Goal: Information Seeking & Learning: Learn about a topic

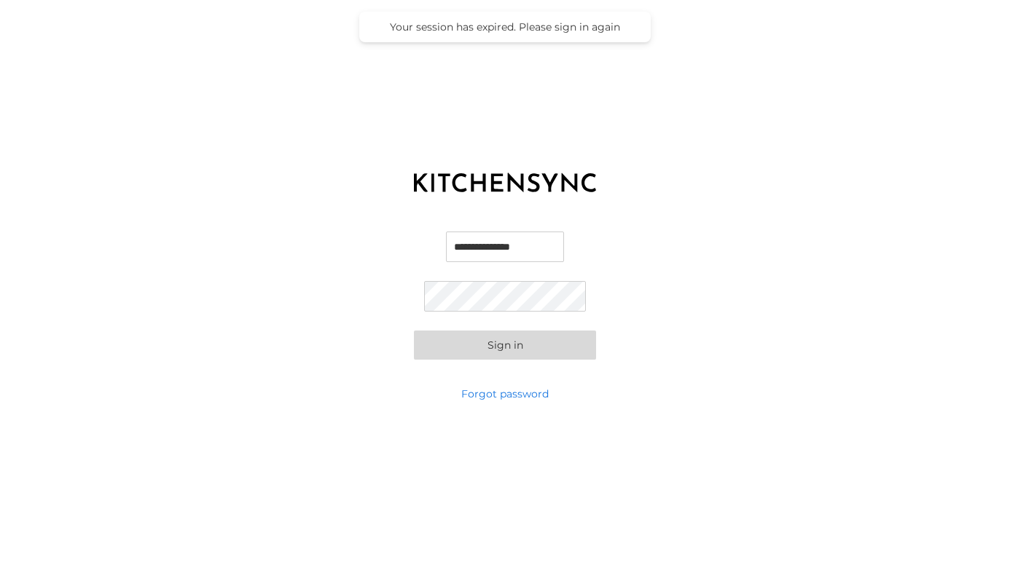
type input "**********"
click at [505, 345] on button "Sign in" at bounding box center [505, 345] width 182 height 29
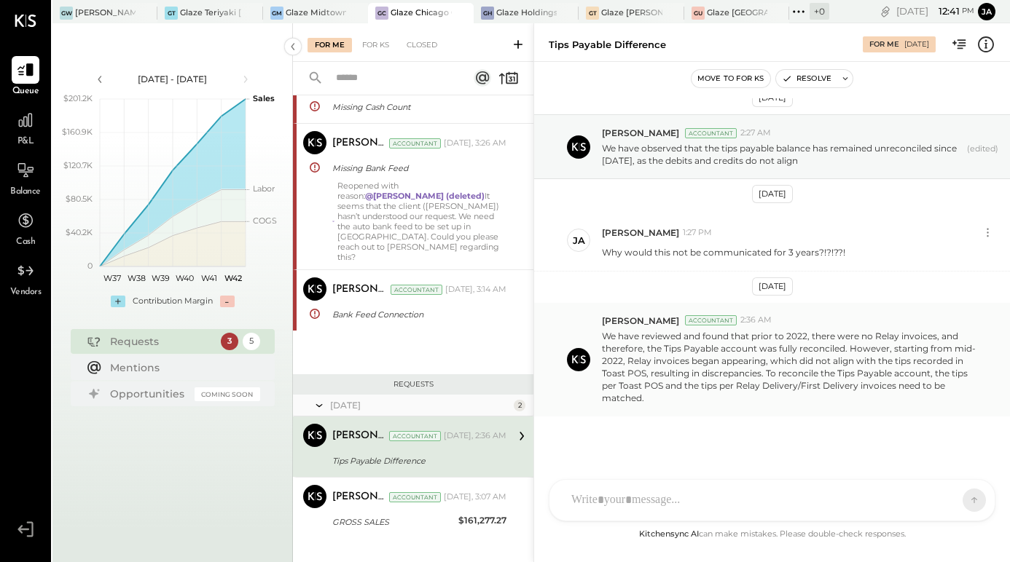
scroll to position [14, 0]
click at [645, 499] on div "KP [PERSON_NAME] TP [PERSON_NAME] MC [PERSON_NAME] [PERSON_NAME] [PERSON_NAME] …" at bounding box center [771, 461] width 447 height 122
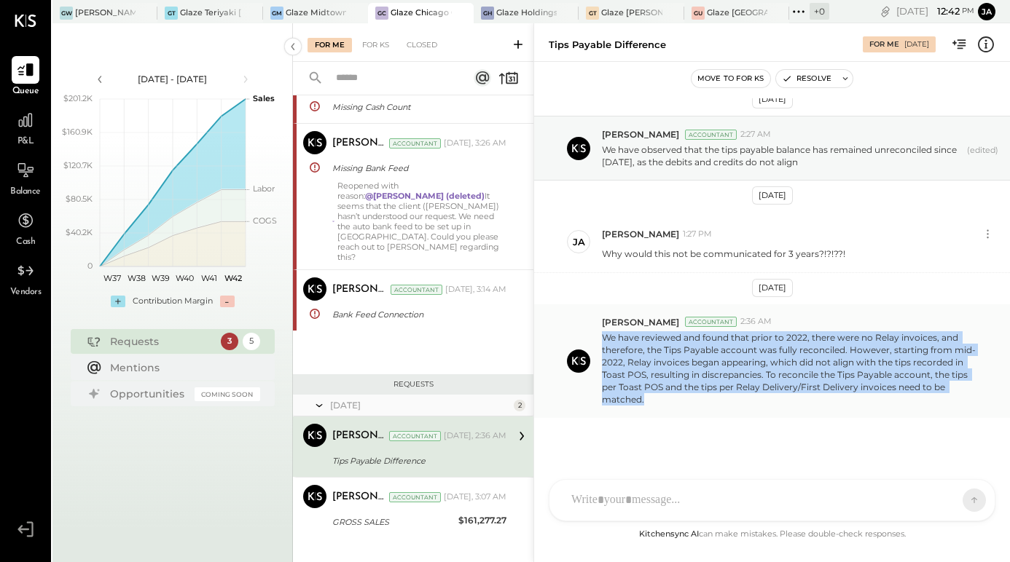
drag, startPoint x: 605, startPoint y: 333, endPoint x: 643, endPoint y: 401, distance: 78.6
click at [643, 401] on p "We have reviewed and found that prior to 2022, there were no Relay invoices, an…" at bounding box center [790, 368] width 377 height 75
click at [671, 463] on div "[DATE] [PERSON_NAME] Accountant 2:27 AM We have observed that the tips payable …" at bounding box center [772, 312] width 476 height 428
drag, startPoint x: 683, startPoint y: 422, endPoint x: 602, endPoint y: 337, distance: 117.0
click at [602, 337] on div "[DATE] [PERSON_NAME] Accountant 2:27 AM We have observed that the tips payable …" at bounding box center [772, 312] width 476 height 428
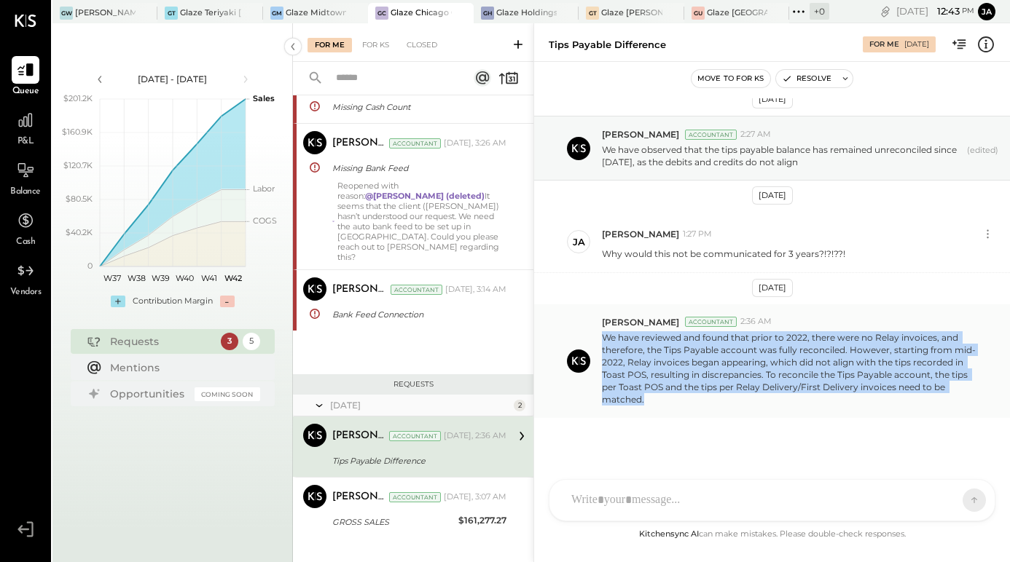
copy p "We have reviewed and found that prior to 2022, there were no Relay invoices, an…"
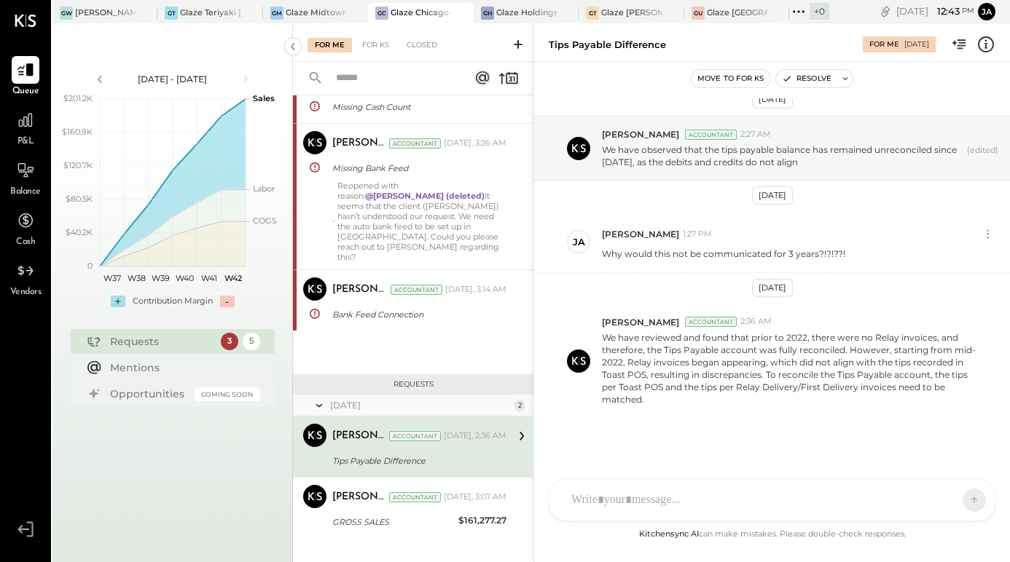
drag, startPoint x: 262, startPoint y: 74, endPoint x: 237, endPoint y: 50, distance: 34.5
click at [249, 62] on div "[DATE] - [DATE] polygon, polyline { transition: fill-opacity 0.1s, stroke-opaci…" at bounding box center [172, 187] width 240 height 270
click at [650, 507] on div "KP [PERSON_NAME] TP [PERSON_NAME] MC [PERSON_NAME] [PERSON_NAME] [PERSON_NAME] …" at bounding box center [771, 500] width 447 height 42
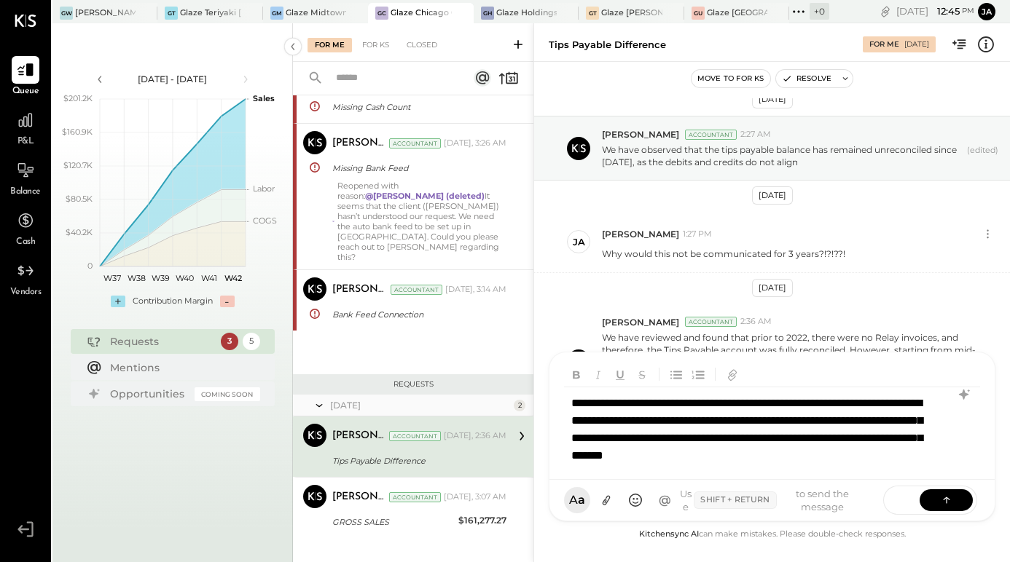
scroll to position [1, 0]
click at [937, 496] on button at bounding box center [945, 500] width 53 height 22
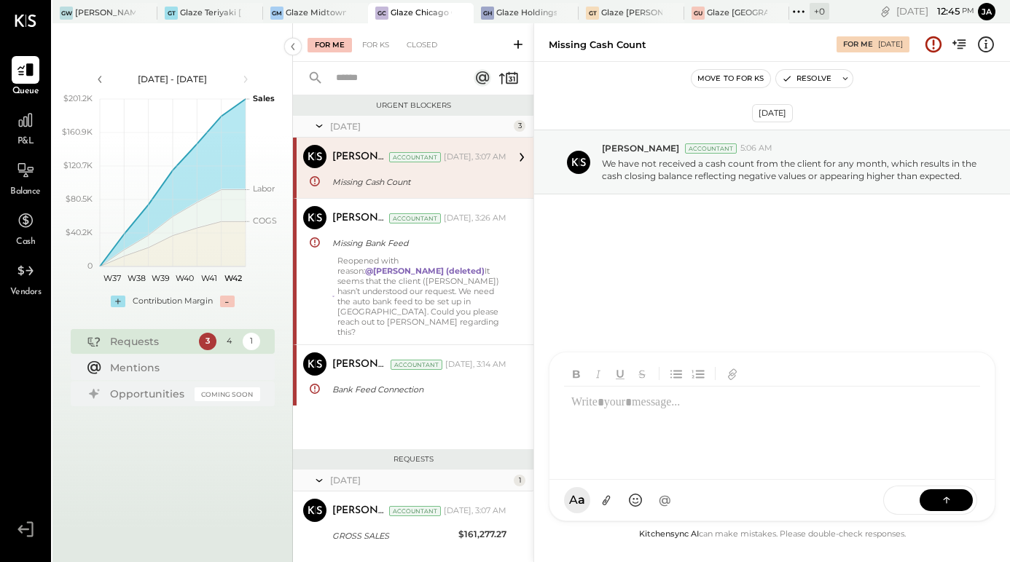
click at [712, 76] on button "Move to for ks" at bounding box center [730, 78] width 79 height 17
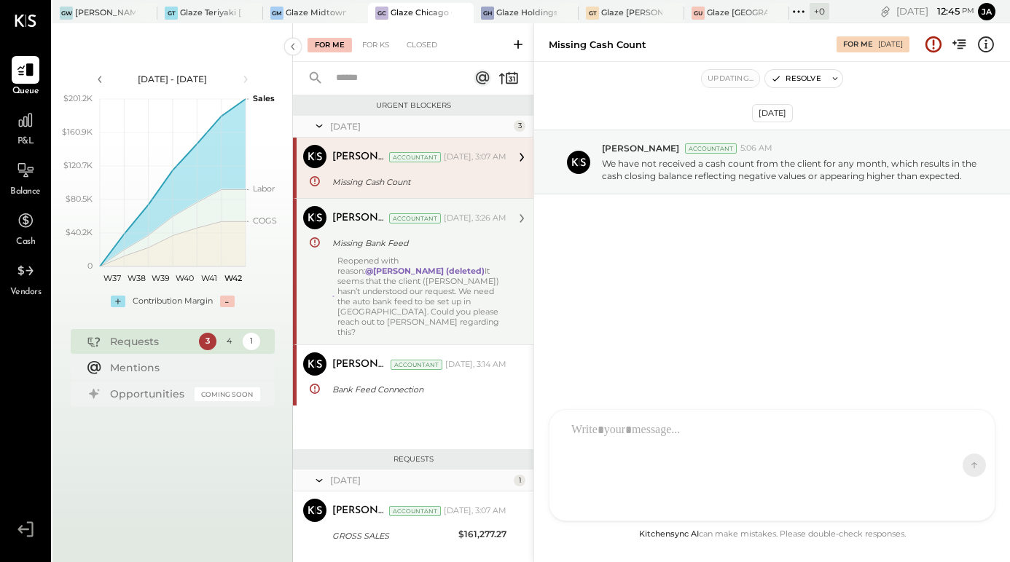
scroll to position [125, 0]
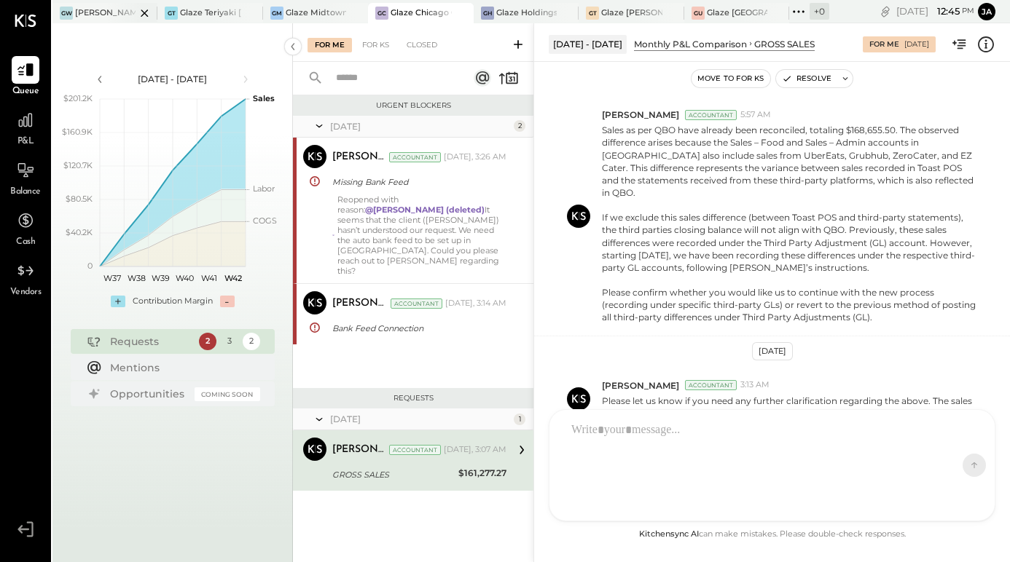
click at [119, 5] on div at bounding box center [131, 13] width 51 height 20
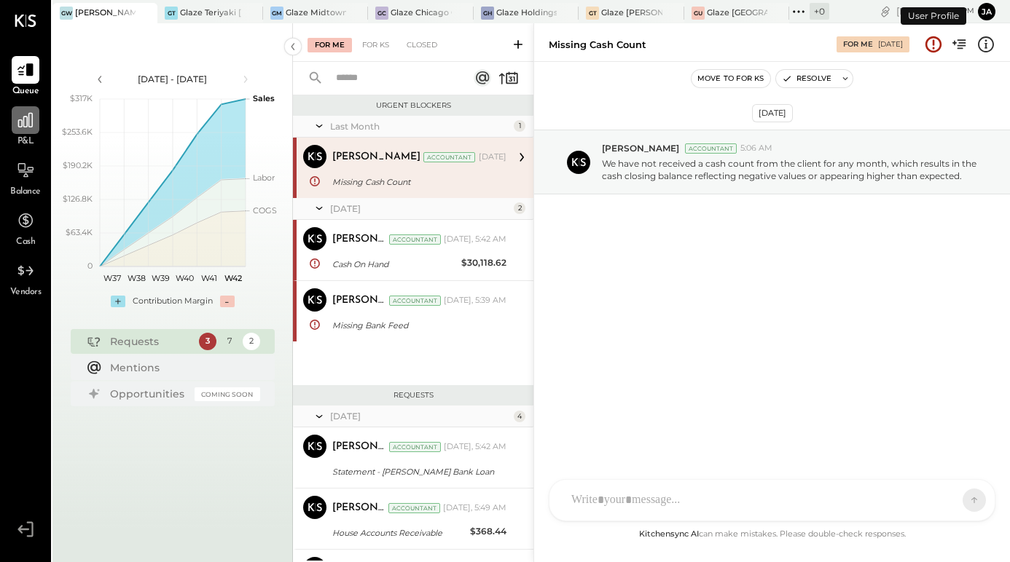
click at [22, 128] on icon at bounding box center [25, 120] width 19 height 19
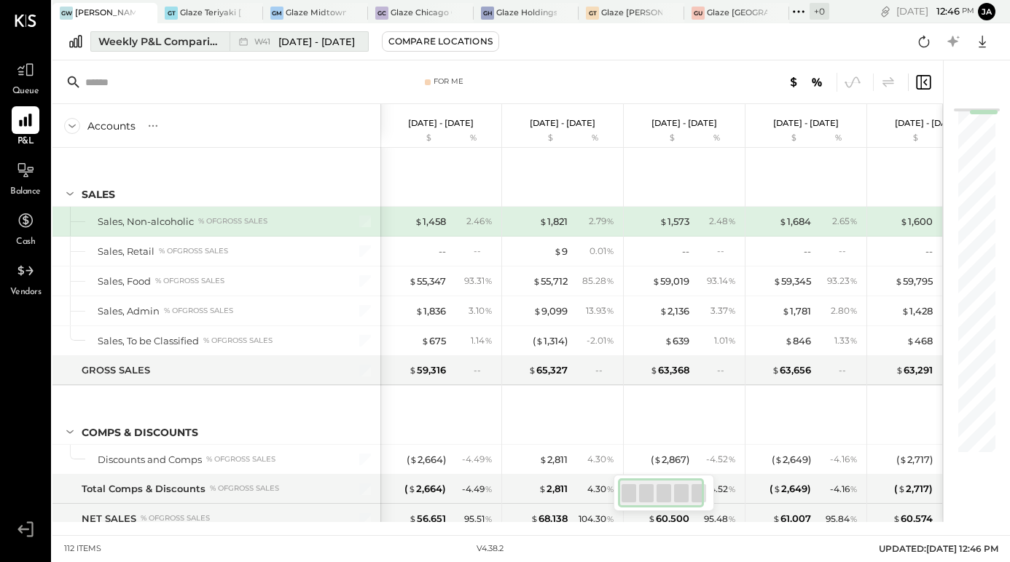
click at [181, 43] on div "Weekly P&L Comparison" at bounding box center [159, 41] width 122 height 15
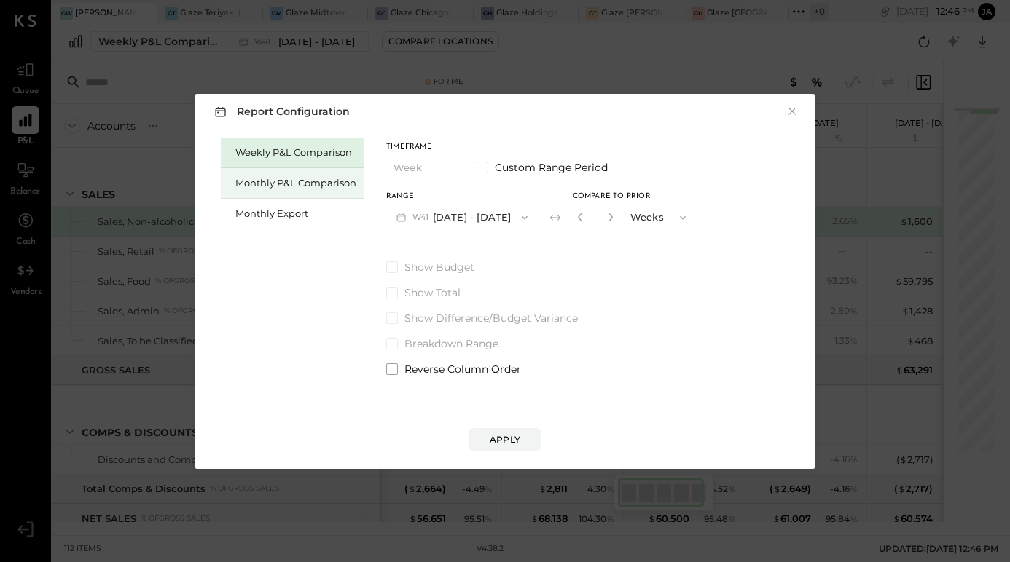
click at [297, 192] on div "Monthly P&L Comparison" at bounding box center [292, 183] width 143 height 31
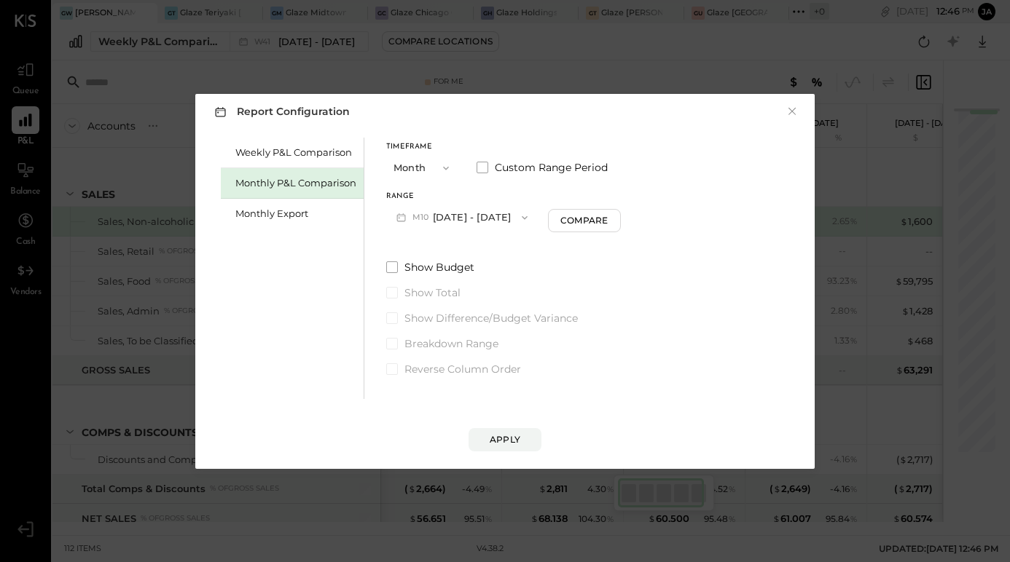
click at [471, 220] on button "M10 [DATE] - [DATE]" at bounding box center [462, 217] width 152 height 27
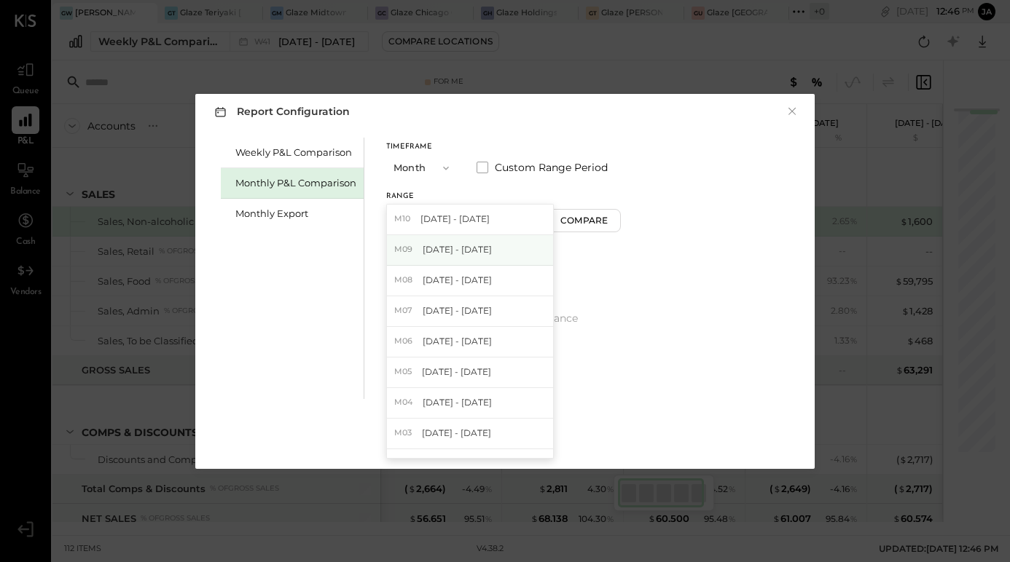
click at [465, 262] on div "M09 [DATE] - [DATE]" at bounding box center [470, 250] width 166 height 31
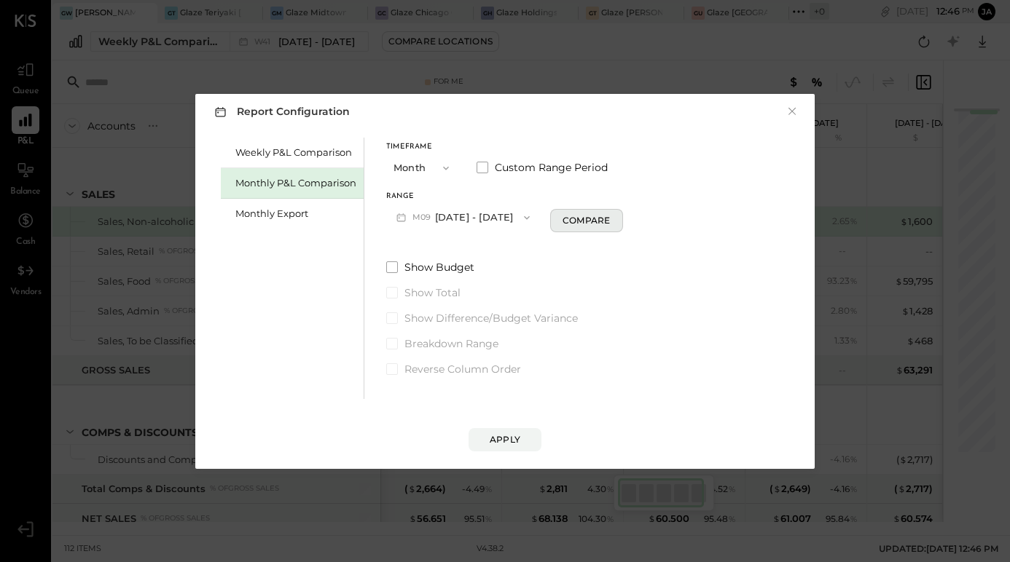
click at [565, 216] on div "Compare" at bounding box center [585, 220] width 47 height 12
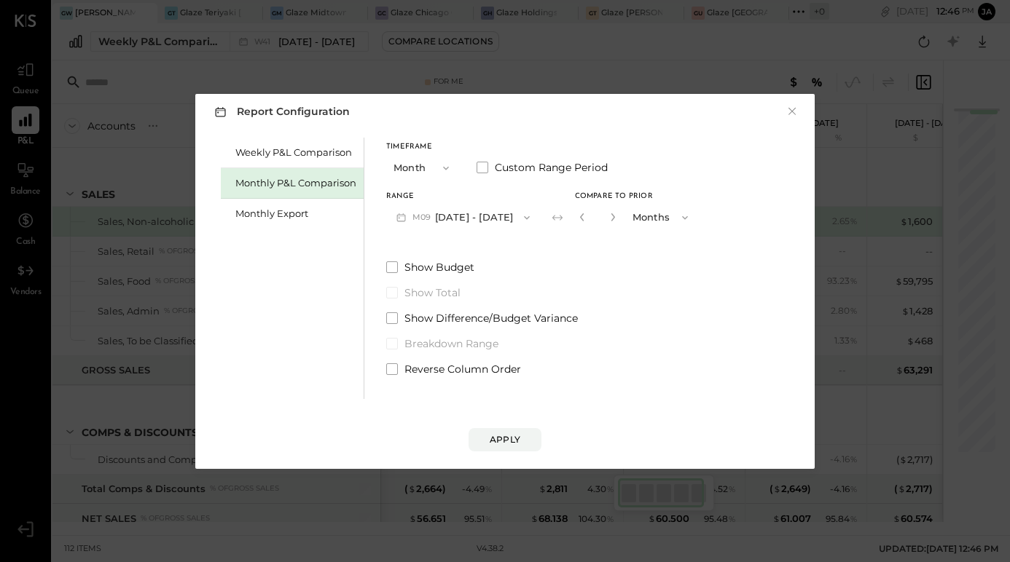
click at [607, 223] on button "button" at bounding box center [613, 217] width 12 height 16
type input "*"
click at [519, 429] on button "Apply" at bounding box center [504, 439] width 73 height 23
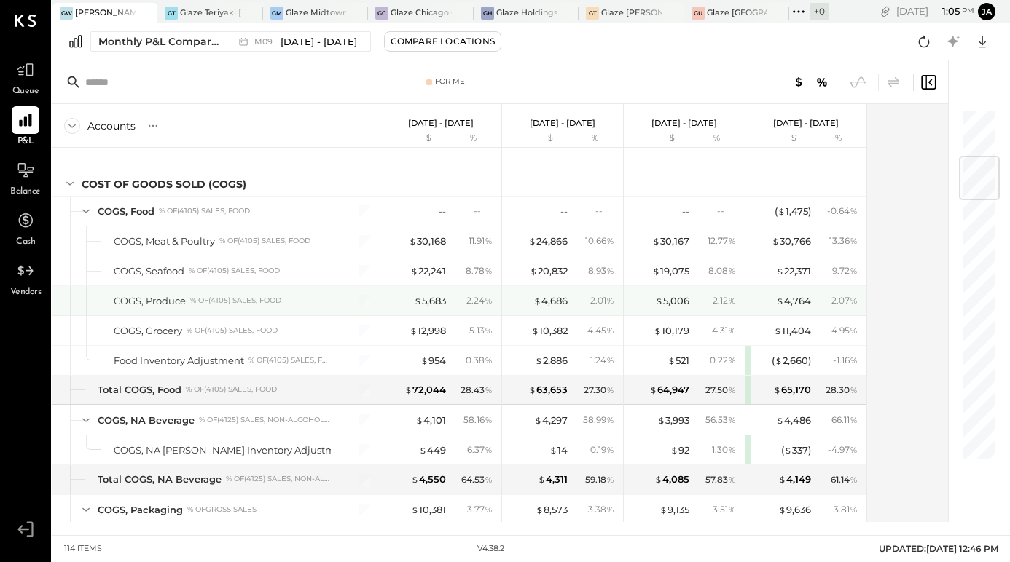
scroll to position [407, 0]
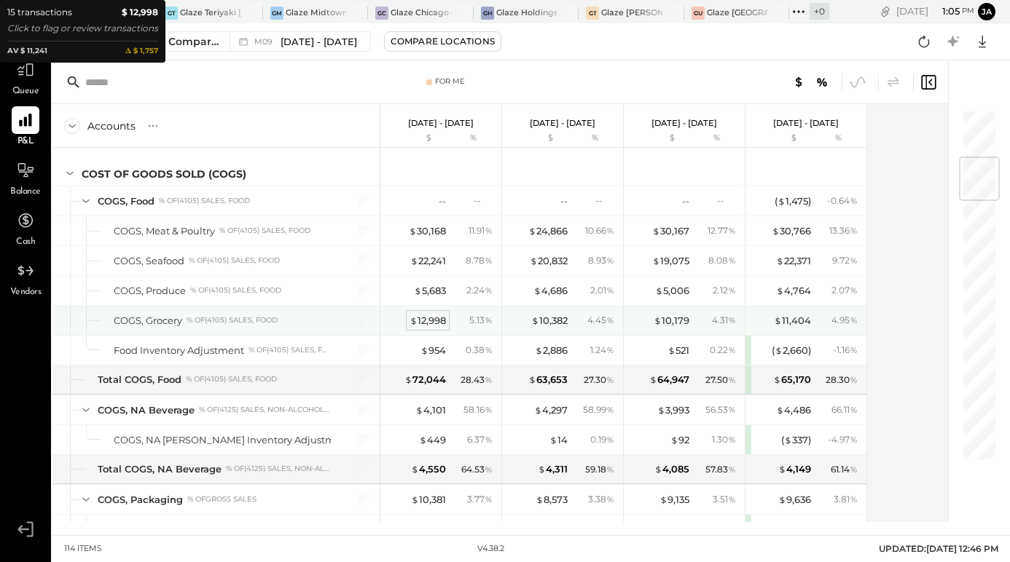
click at [435, 326] on div "$ 12,998" at bounding box center [427, 321] width 36 height 14
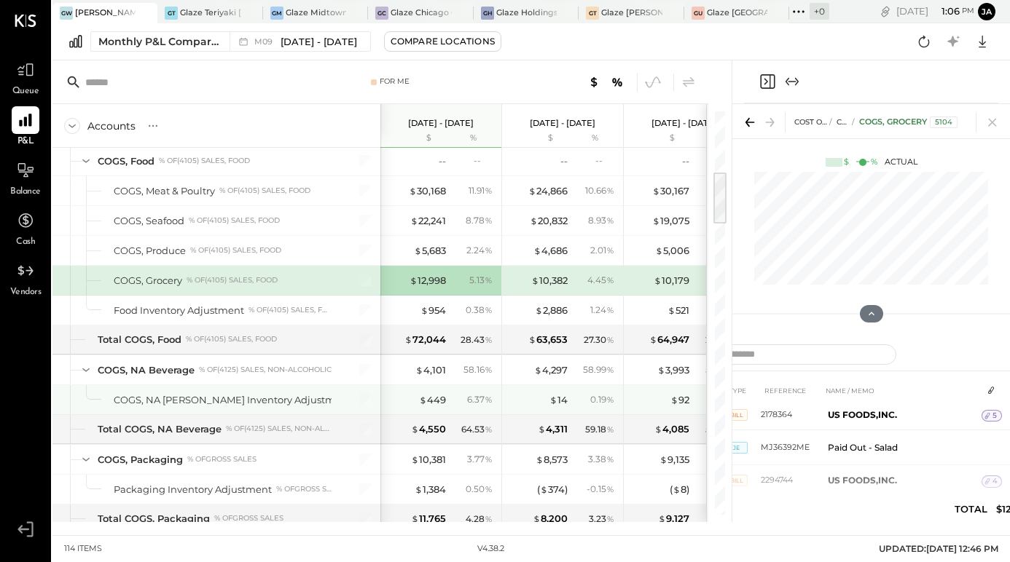
scroll to position [447, 0]
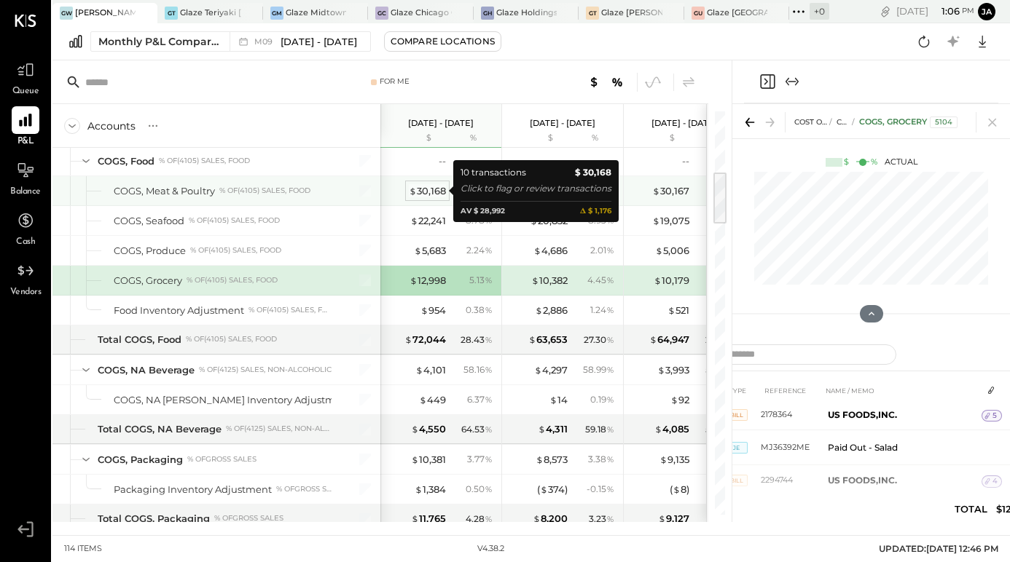
click at [424, 186] on div "$ 30,168" at bounding box center [427, 191] width 37 height 14
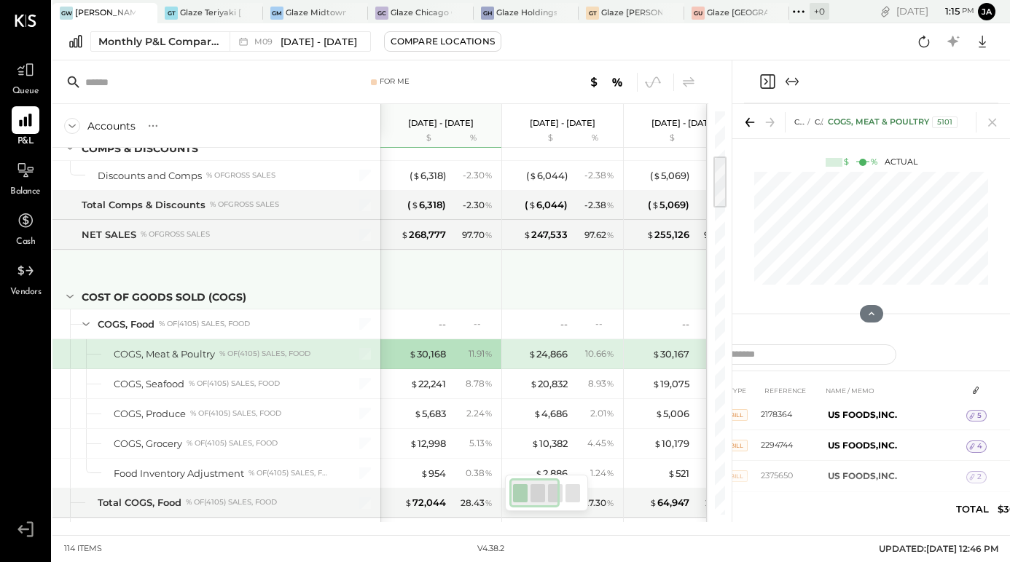
scroll to position [366, 0]
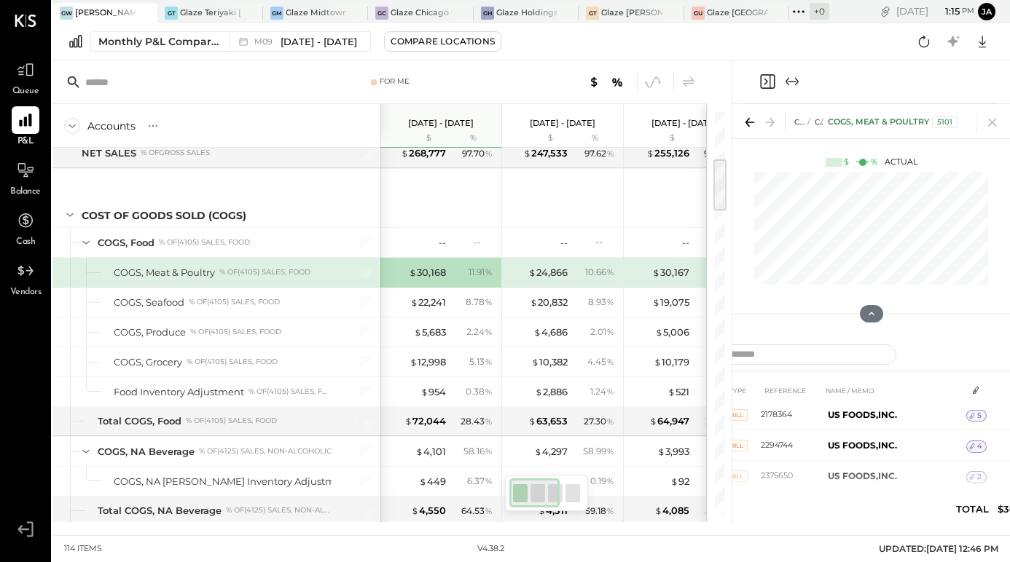
click at [794, 85] on icon "Expand panel (e)" at bounding box center [791, 81] width 17 height 17
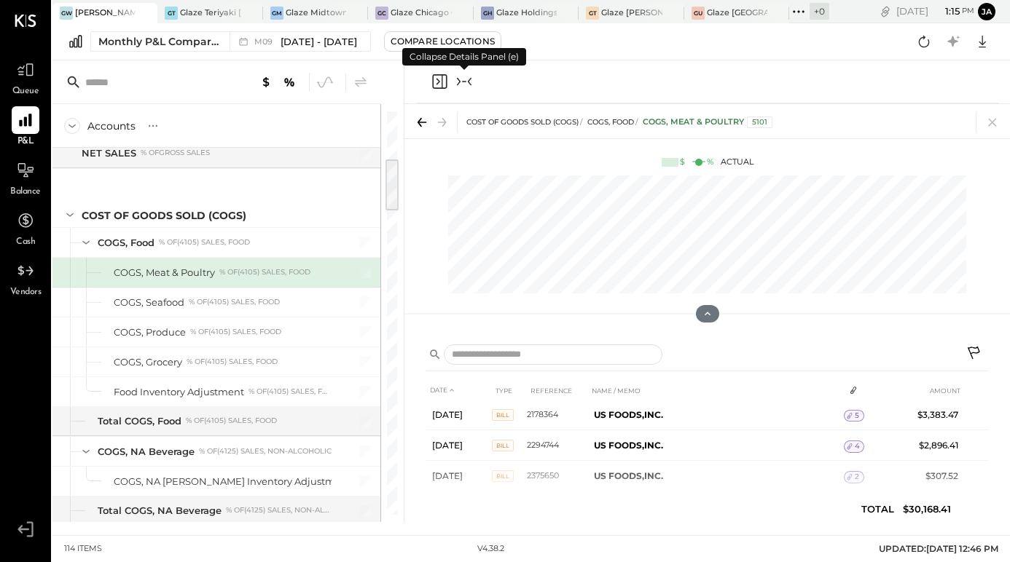
click at [471, 75] on icon "Collapse panel (e)" at bounding box center [463, 81] width 17 height 17
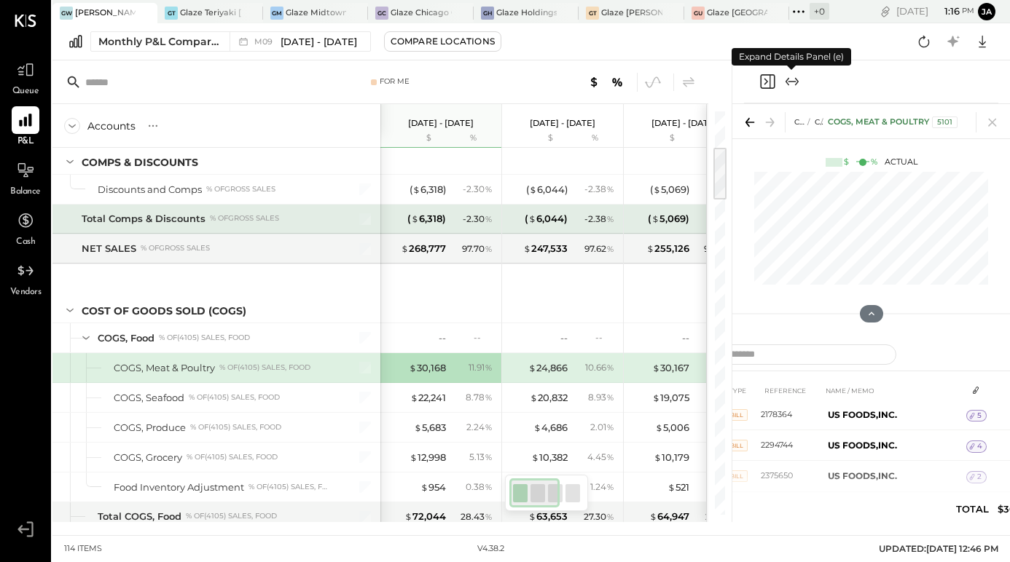
scroll to position [266, 0]
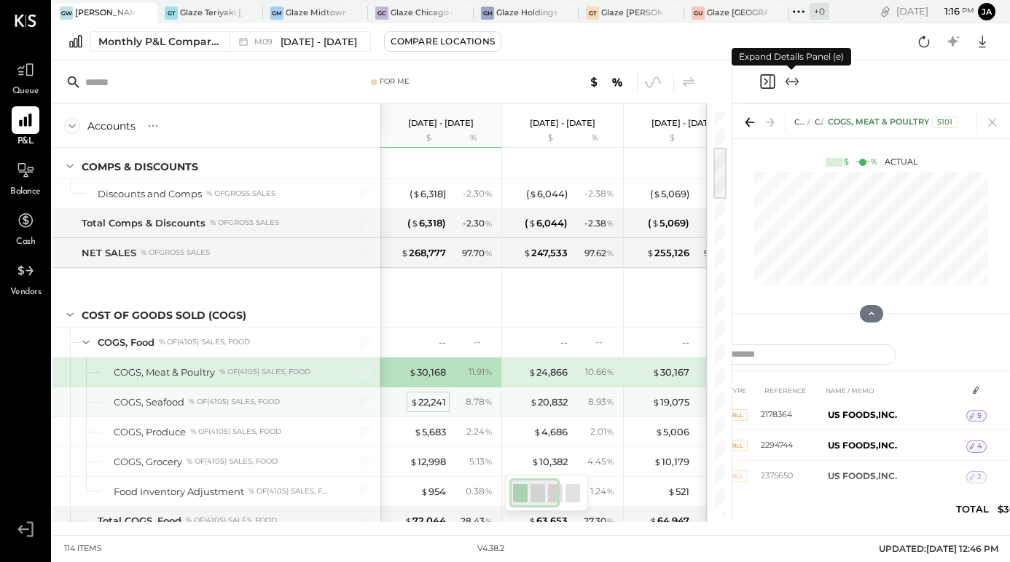
click at [427, 399] on div "$ 22,241" at bounding box center [428, 403] width 36 height 14
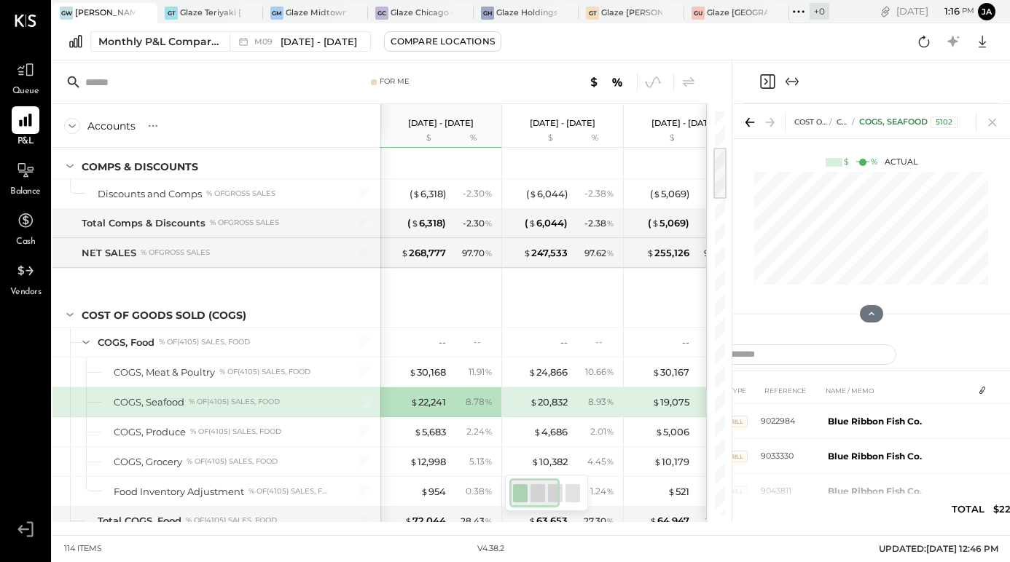
click at [792, 84] on icon "Expand panel (e)" at bounding box center [791, 81] width 17 height 17
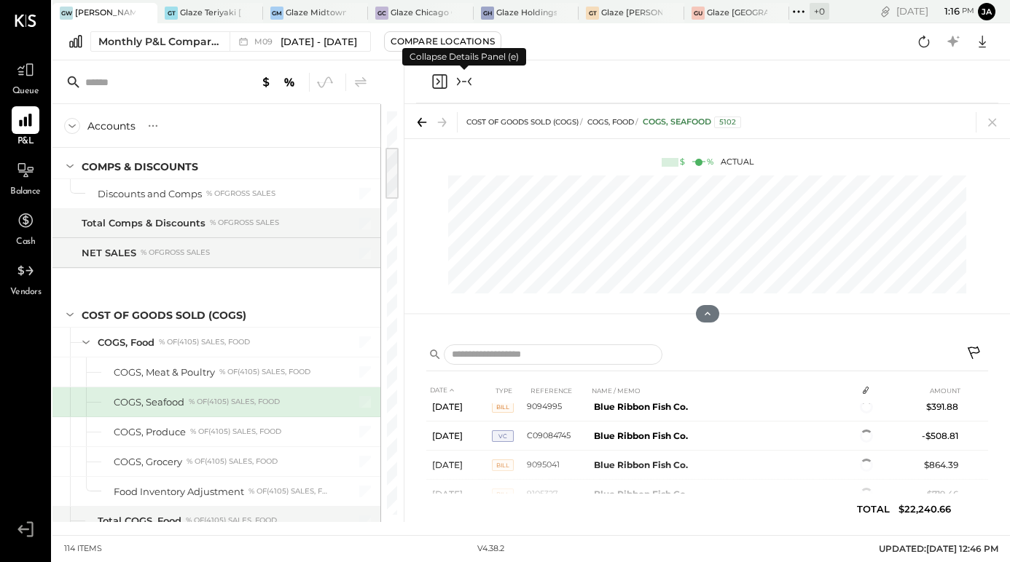
scroll to position [219, 0]
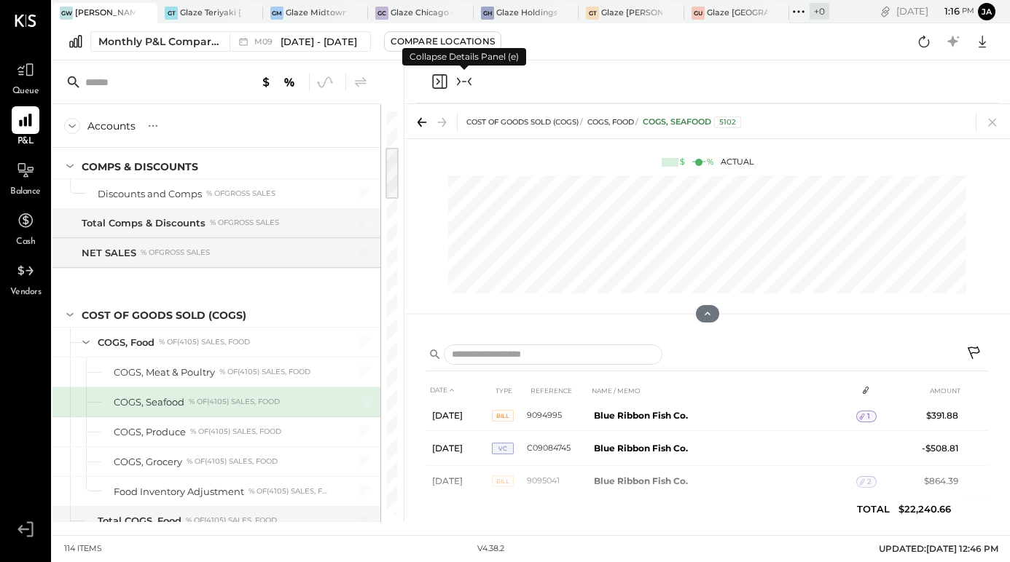
click at [473, 76] on div at bounding box center [707, 81] width 582 height 43
click at [468, 83] on icon "Collapse panel (e)" at bounding box center [463, 81] width 17 height 17
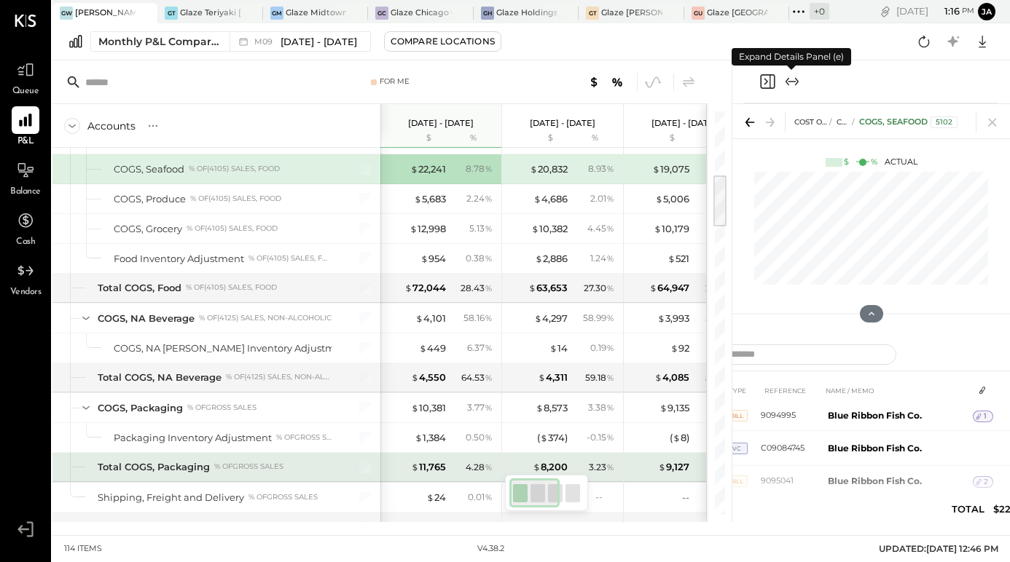
scroll to position [457, 0]
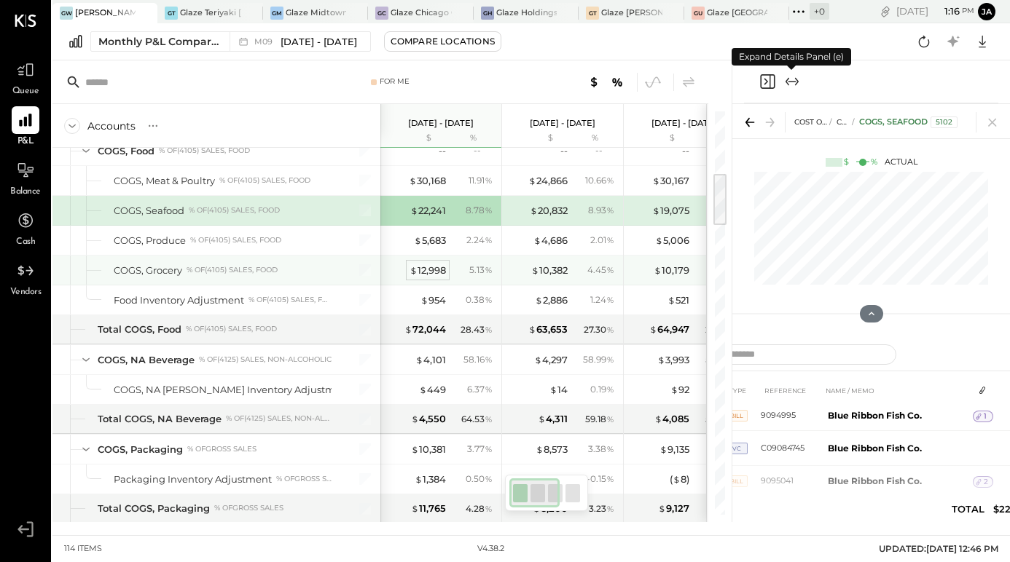
click at [430, 272] on div "$ 12,998" at bounding box center [427, 271] width 36 height 14
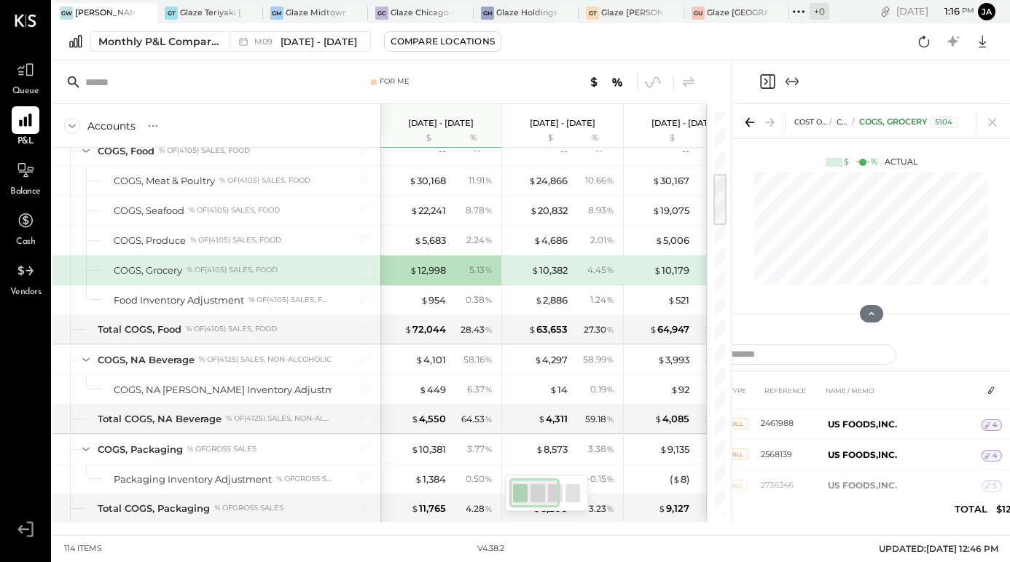
click at [795, 79] on icon "Expand panel (e)" at bounding box center [791, 81] width 17 height 17
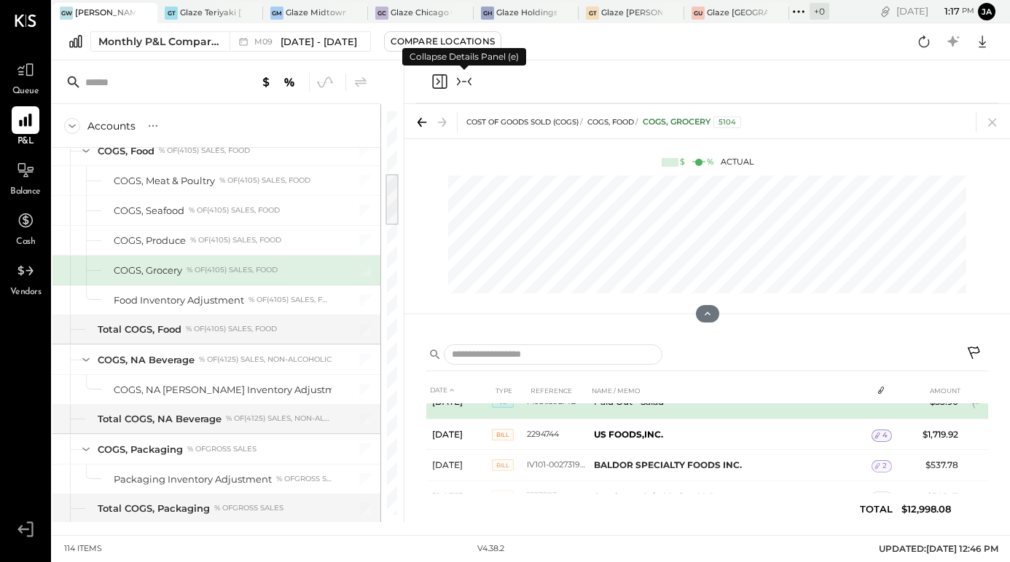
scroll to position [141, 0]
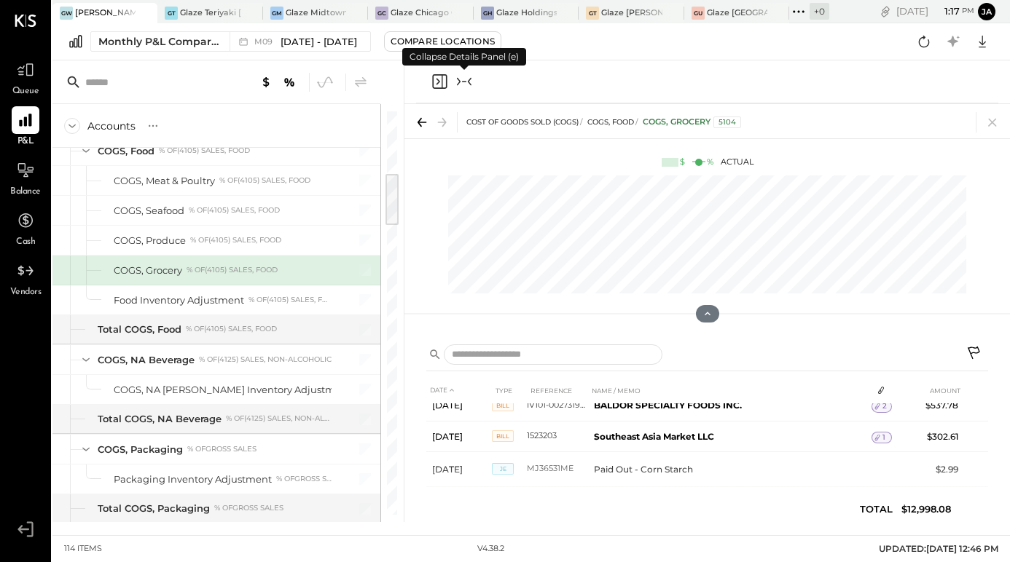
click at [470, 82] on icon "Collapse panel (e)" at bounding box center [463, 81] width 17 height 17
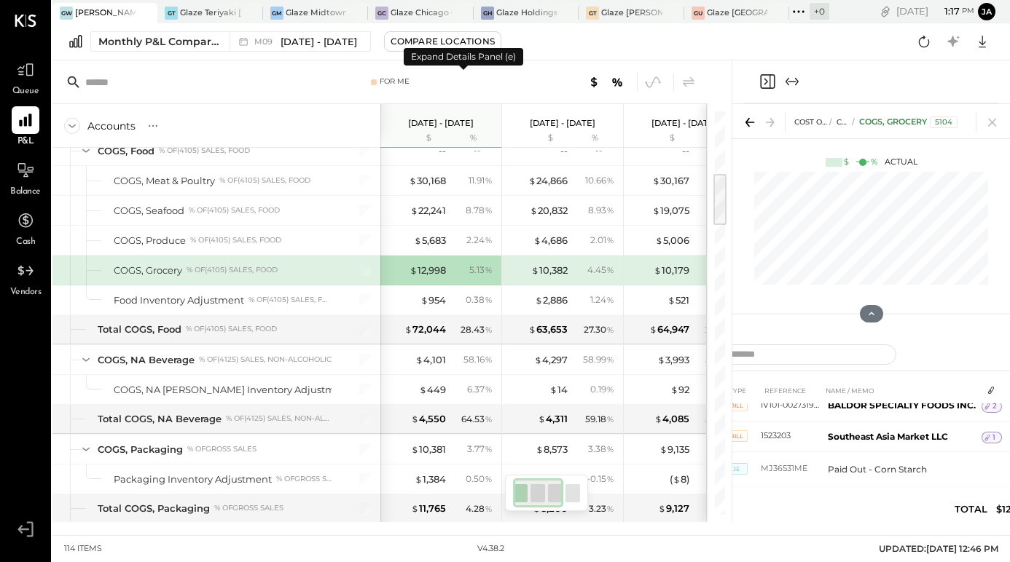
click at [770, 76] on icon "Close panel" at bounding box center [767, 81] width 15 height 15
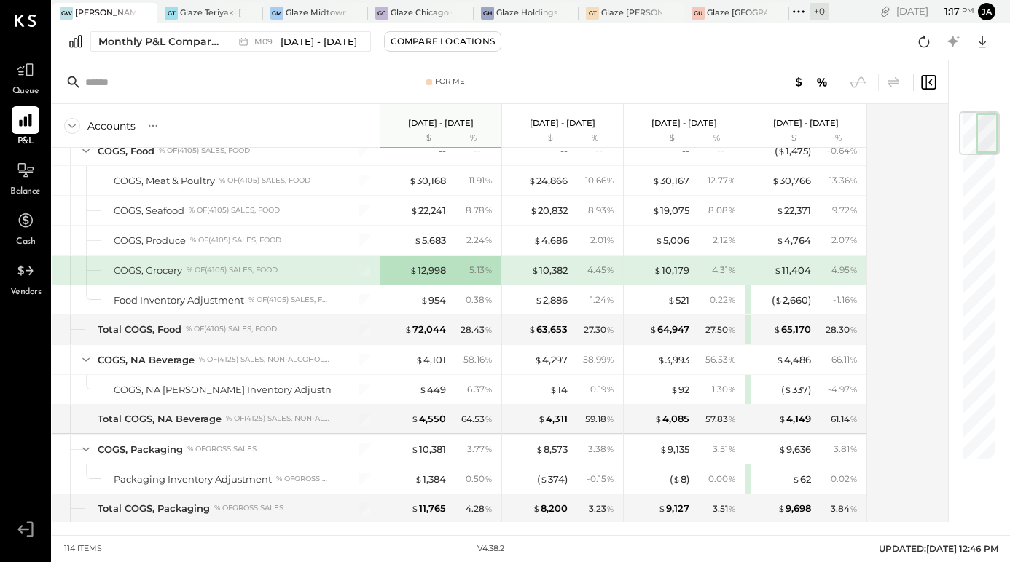
click at [944, 80] on div "For Me" at bounding box center [499, 82] width 895 height 44
click at [929, 80] on icon at bounding box center [927, 82] width 17 height 17
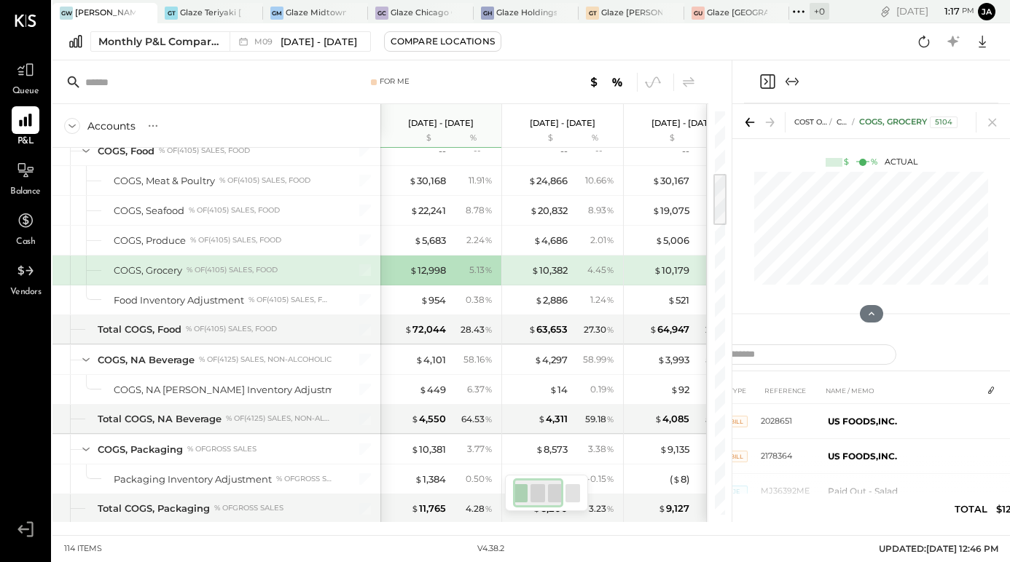
click at [797, 75] on icon "Expand panel (e)" at bounding box center [791, 81] width 17 height 17
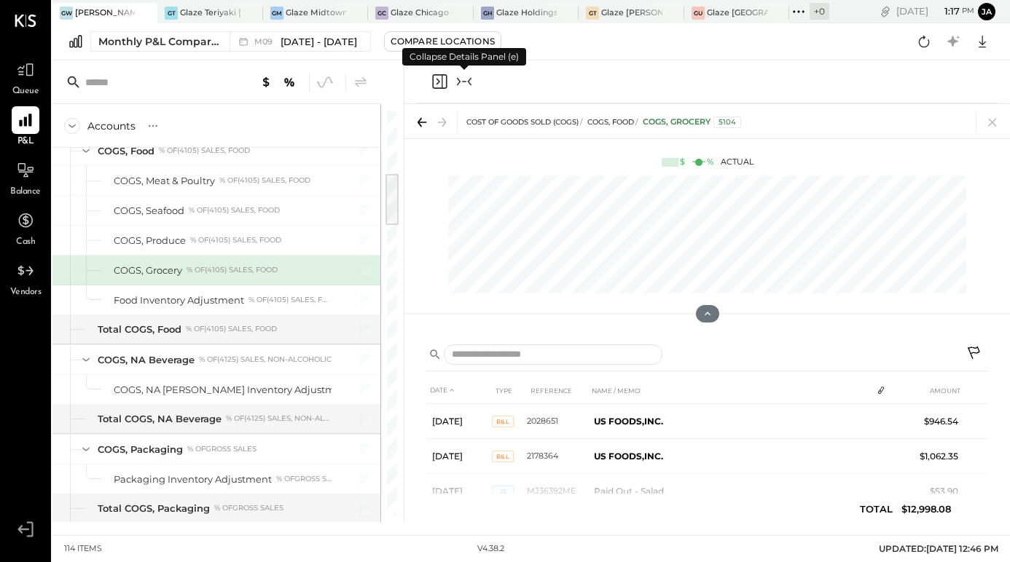
click at [980, 353] on icon at bounding box center [974, 354] width 17 height 17
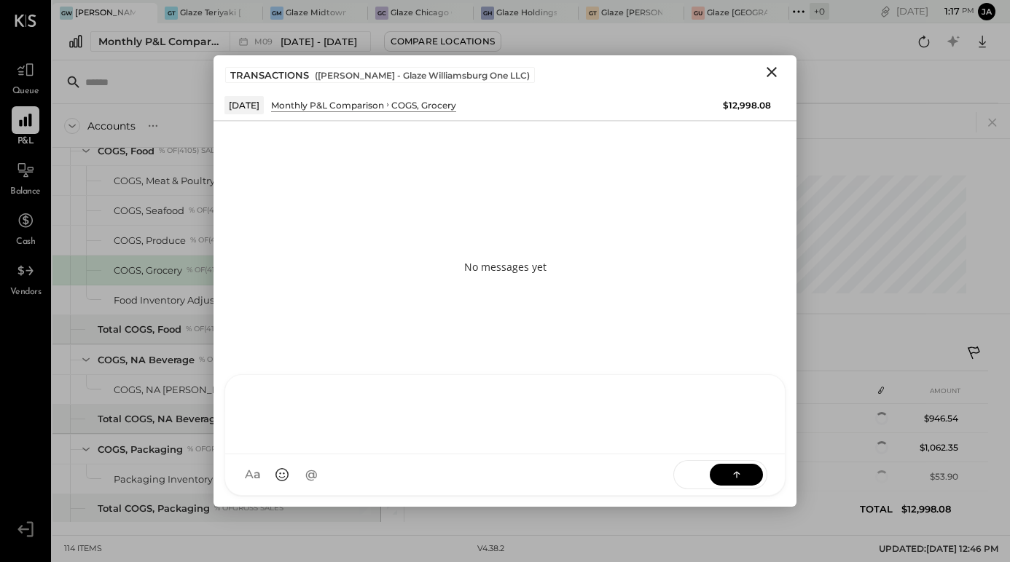
click at [611, 455] on div at bounding box center [504, 414] width 559 height 79
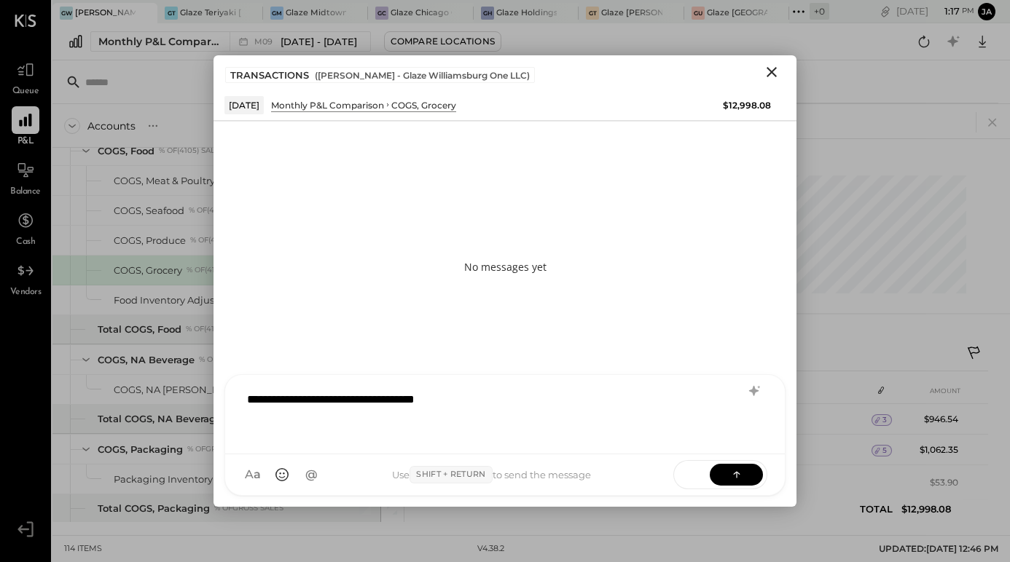
click at [881, 355] on div at bounding box center [691, 355] width 530 height 21
click at [771, 74] on icon "Close" at bounding box center [771, 71] width 17 height 17
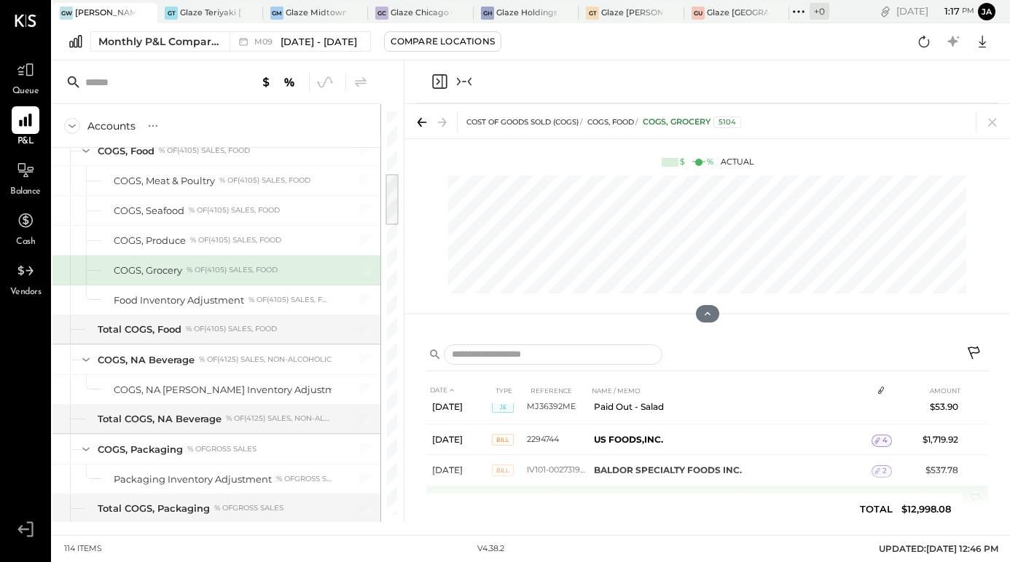
scroll to position [77, 0]
click at [975, 347] on icon at bounding box center [974, 354] width 17 height 17
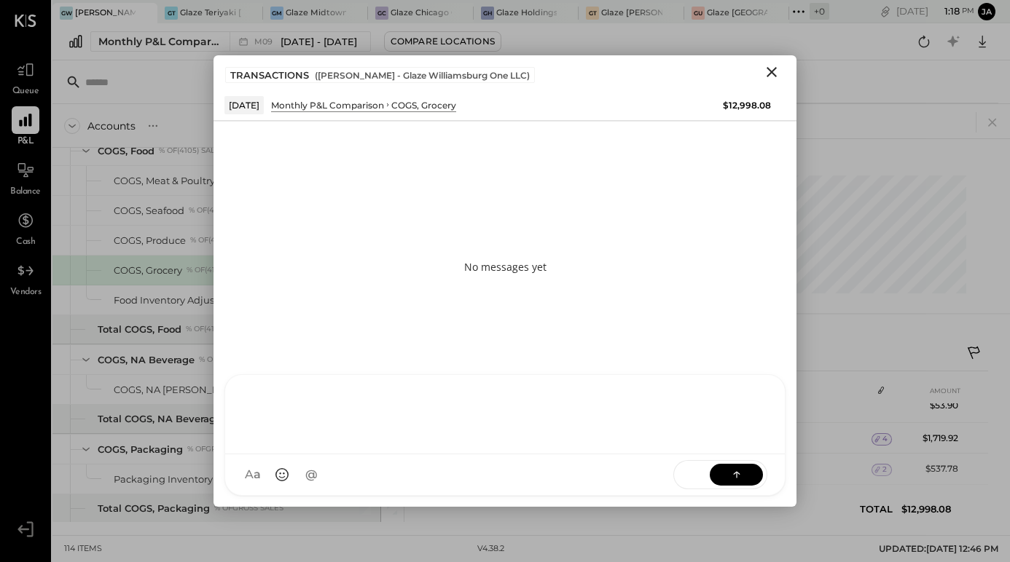
click at [669, 481] on div "KP [PERSON_NAME] AC [PERSON_NAME] D [PERSON_NAME] [PERSON_NAME] [PERSON_NAME] […" at bounding box center [504, 435] width 561 height 122
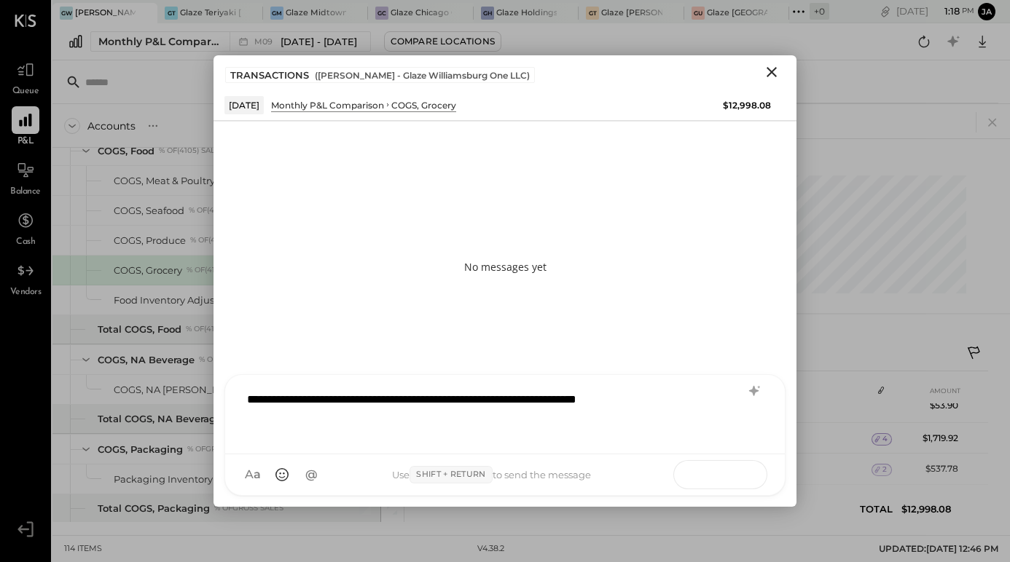
click at [722, 469] on button at bounding box center [735, 474] width 53 height 22
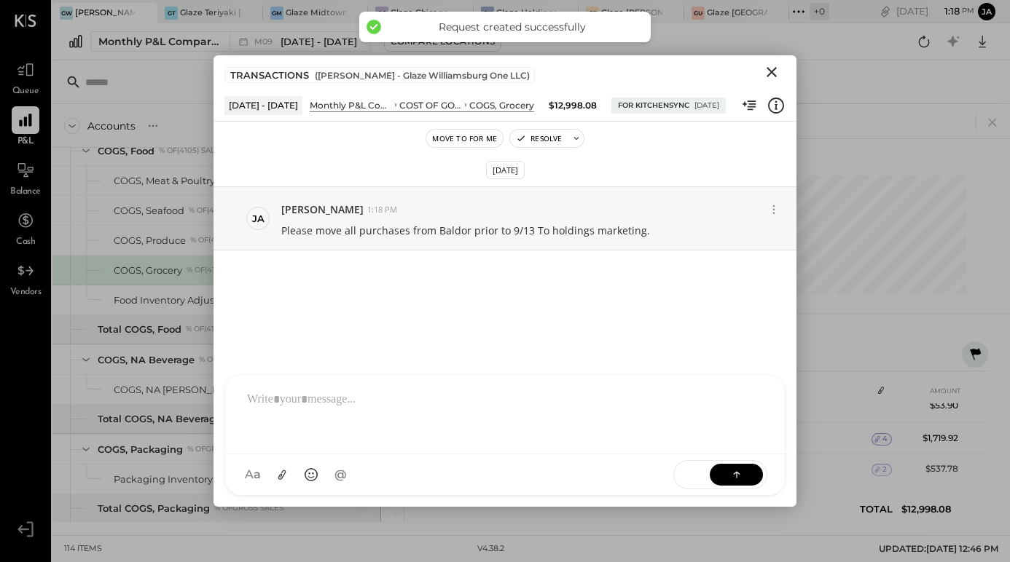
click at [768, 72] on icon "Close" at bounding box center [771, 71] width 17 height 17
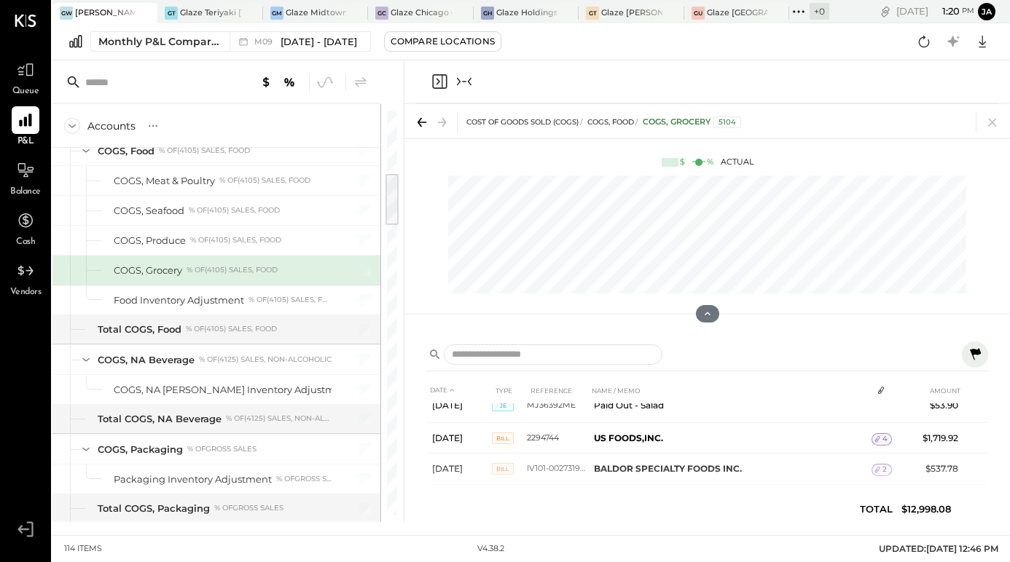
click at [473, 80] on div at bounding box center [707, 81] width 582 height 43
click at [468, 81] on icon "Collapse panel (e)" at bounding box center [463, 81] width 17 height 17
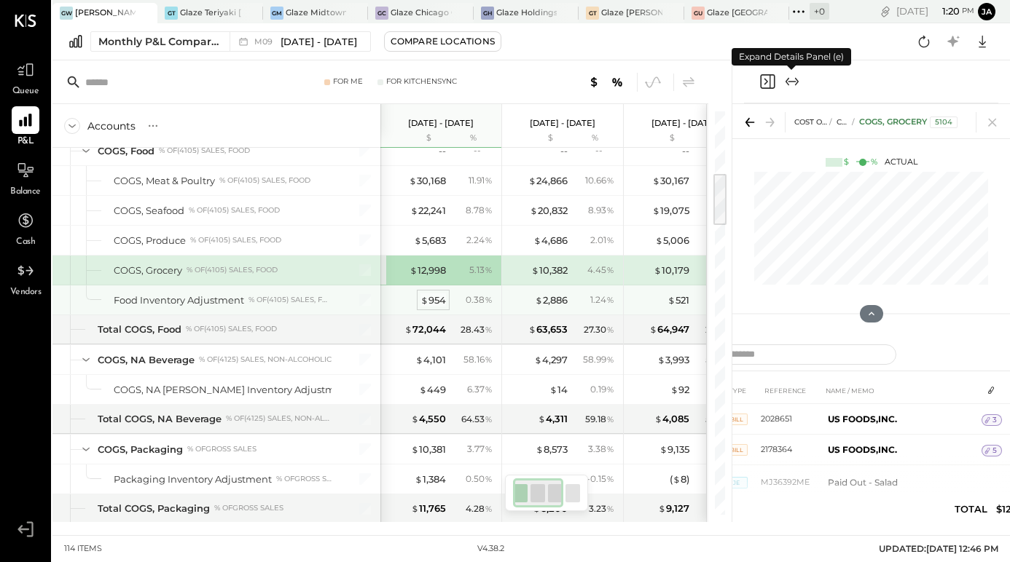
click at [430, 302] on div "$ 954" at bounding box center [432, 301] width 25 height 14
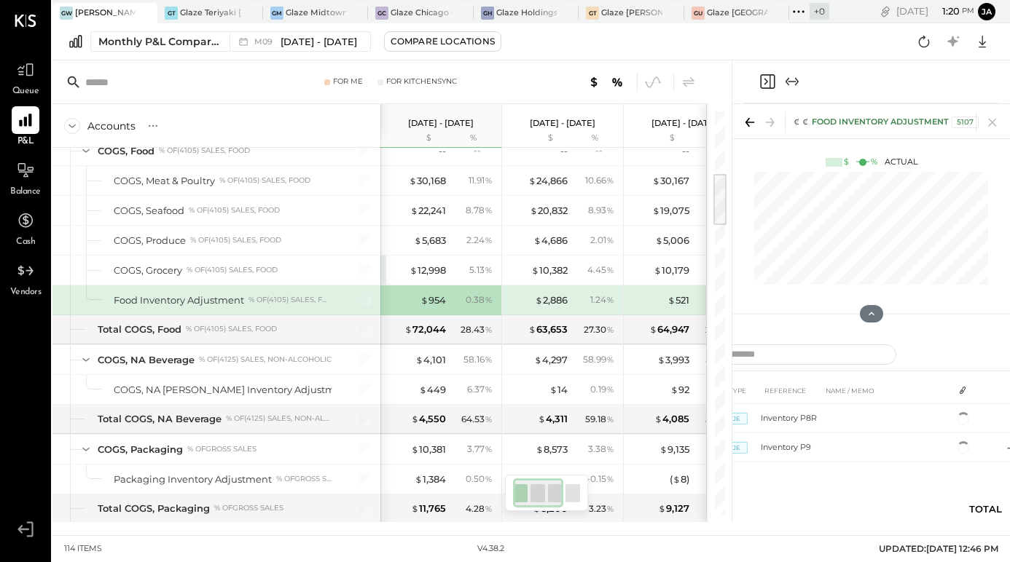
click at [798, 77] on icon "Expand panel (e)" at bounding box center [791, 81] width 17 height 17
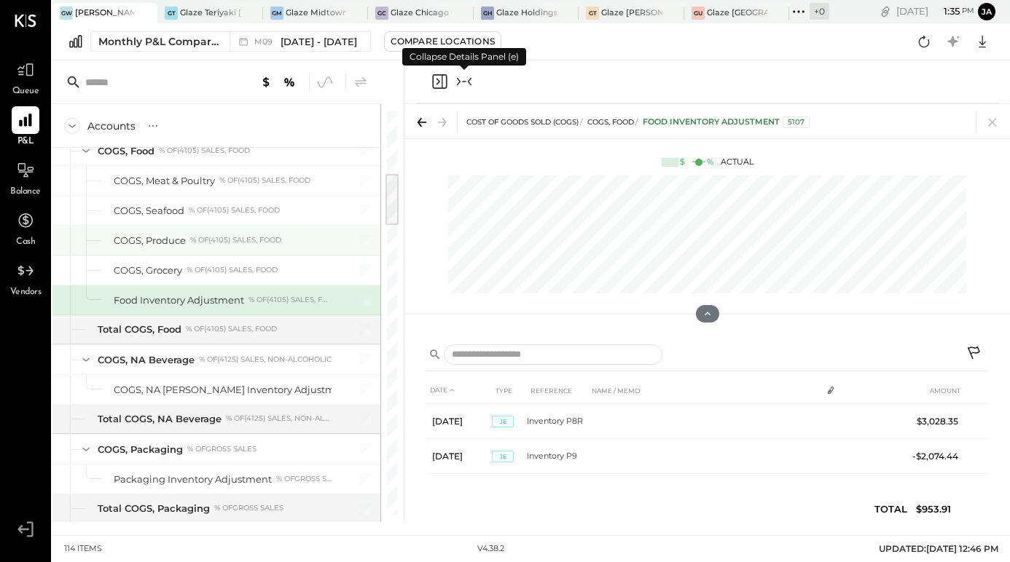
scroll to position [0, 310]
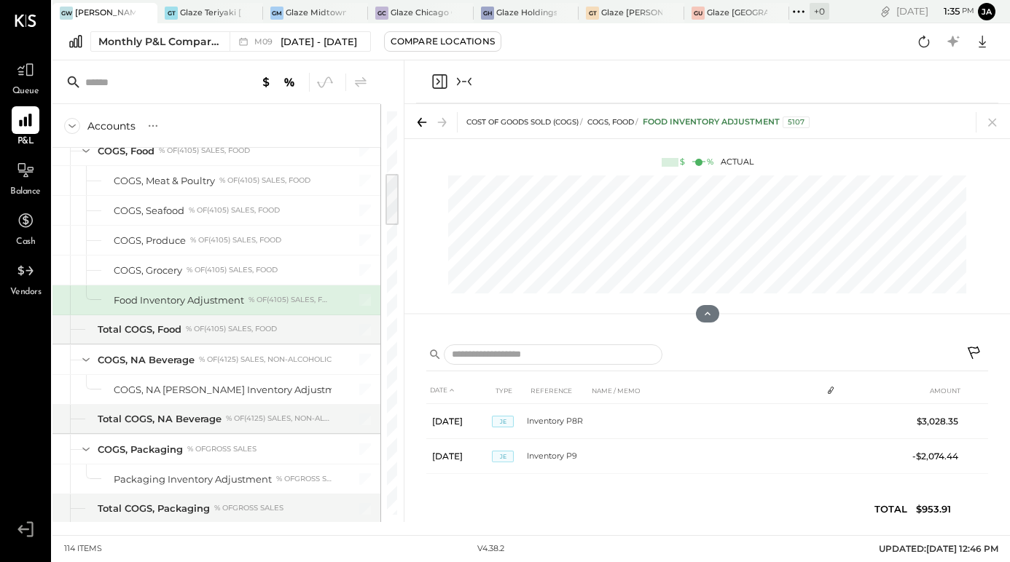
click at [471, 83] on icon "Collapse panel (e)" at bounding box center [463, 81] width 17 height 17
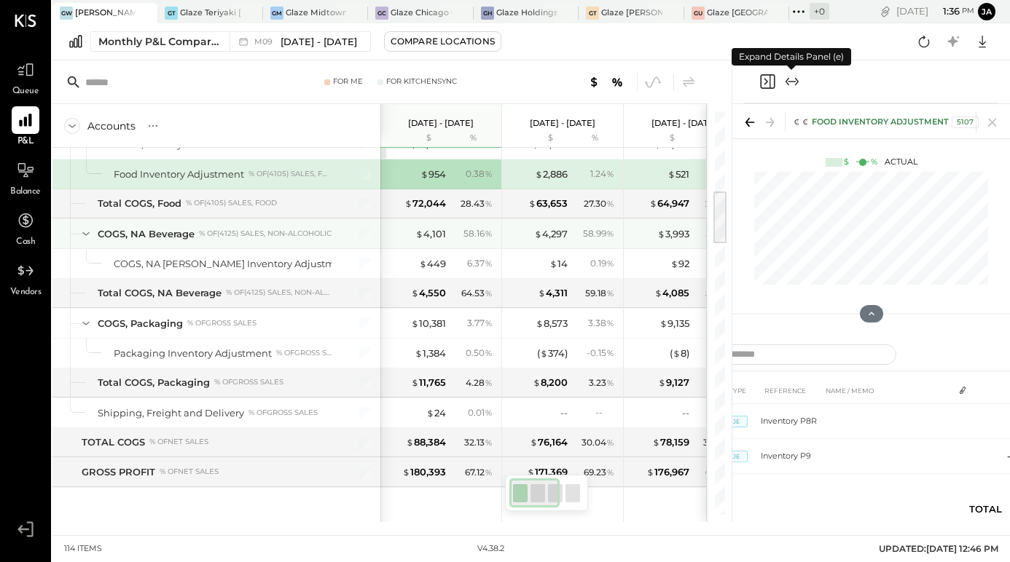
scroll to position [593, 0]
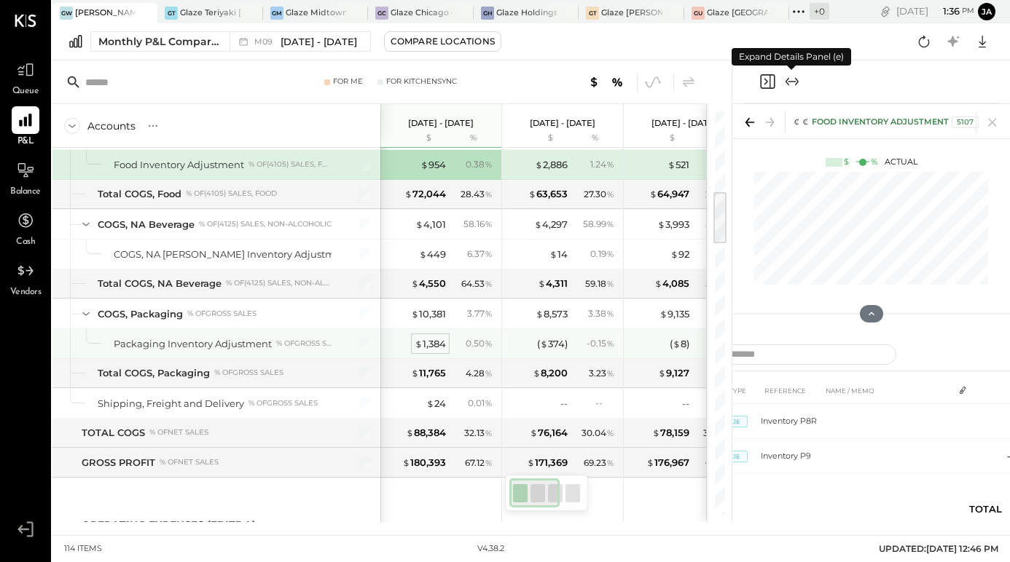
click at [418, 344] on span "$" at bounding box center [418, 344] width 8 height 12
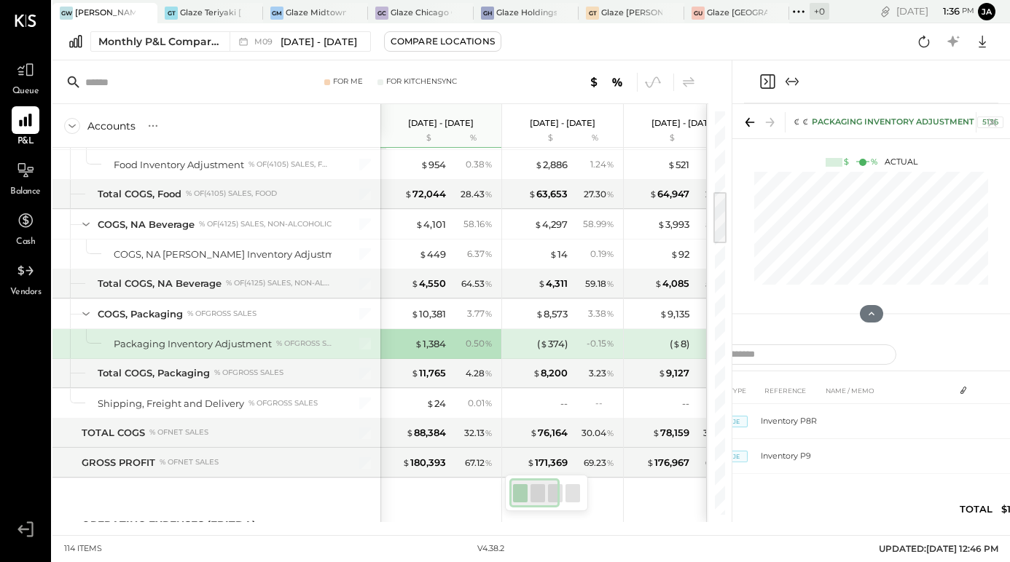
click at [796, 79] on icon "Expand panel (e)" at bounding box center [797, 82] width 4 height 8
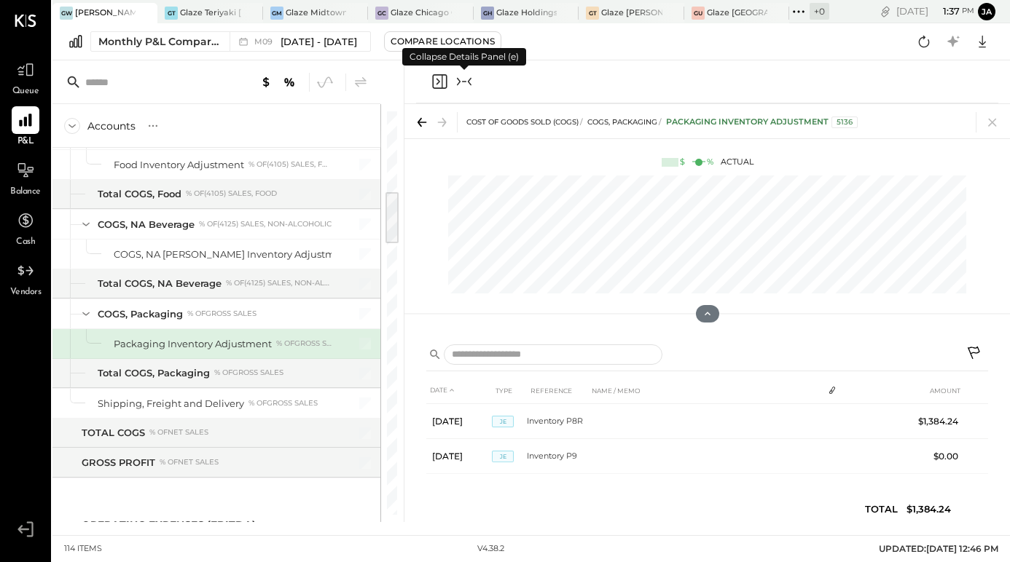
click at [981, 352] on icon at bounding box center [974, 354] width 17 height 17
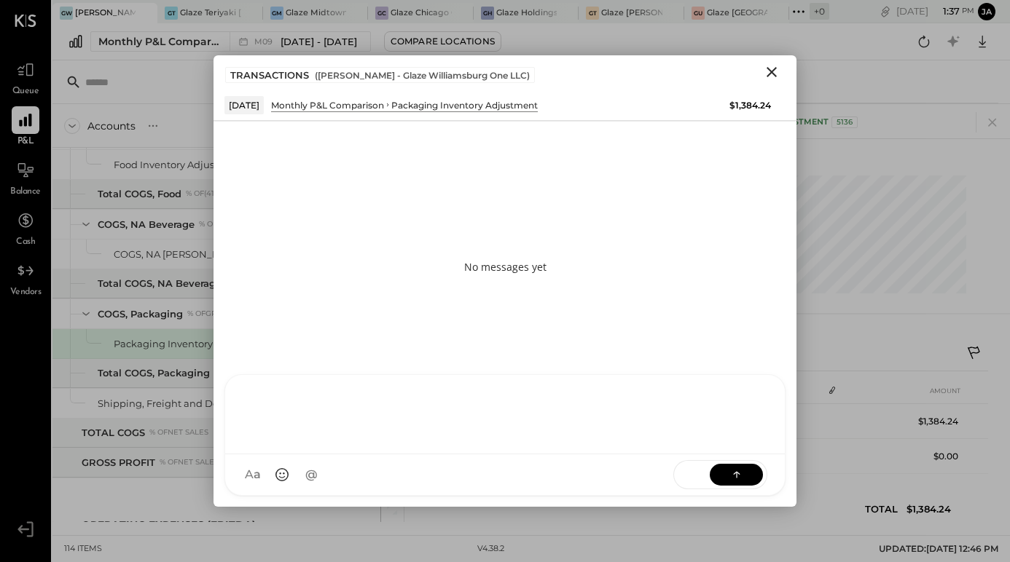
click at [611, 488] on div "KP [PERSON_NAME] AC [PERSON_NAME] D [PERSON_NAME] [PERSON_NAME] [PERSON_NAME] […" at bounding box center [504, 435] width 561 height 122
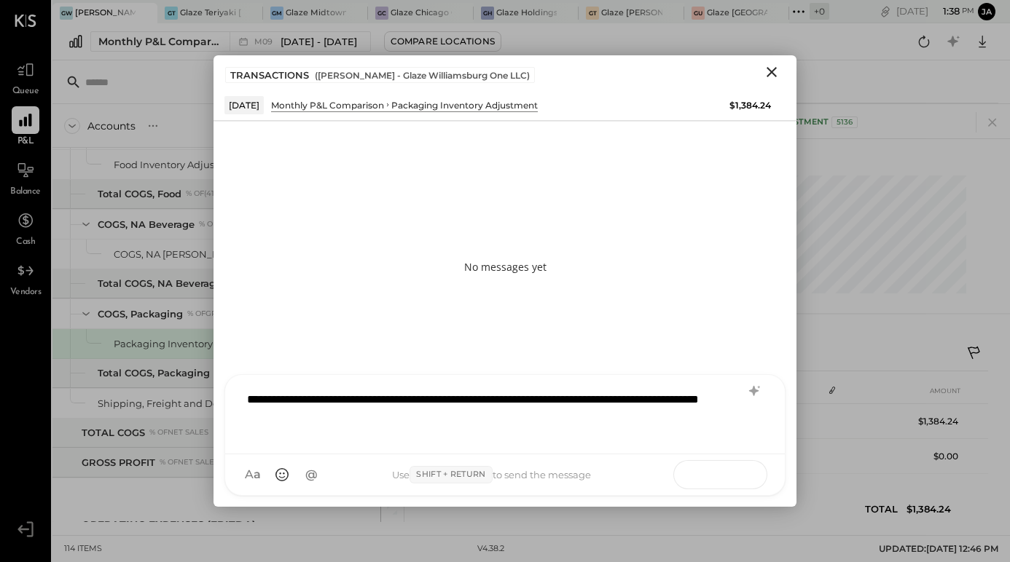
click at [720, 479] on button at bounding box center [735, 474] width 53 height 22
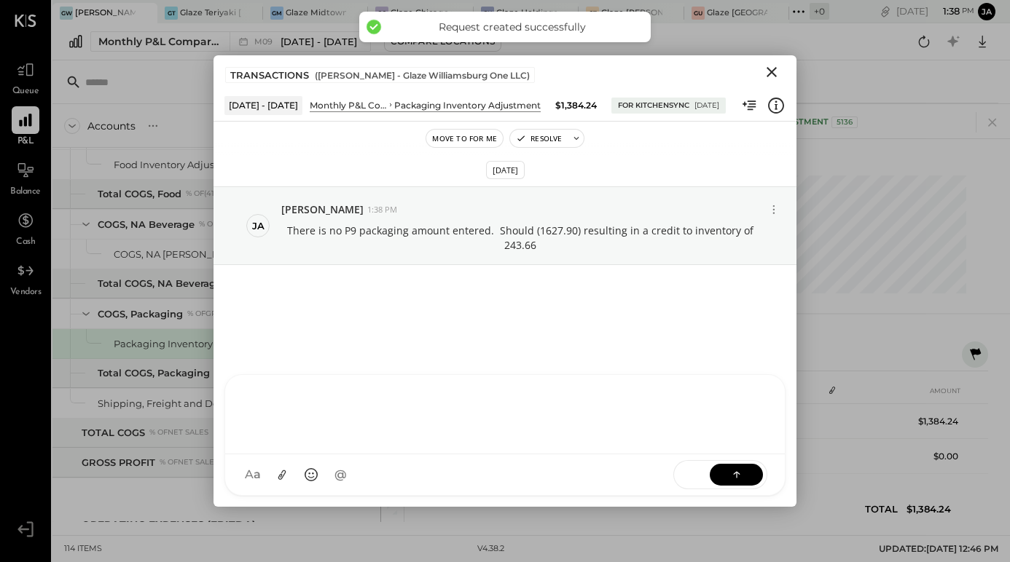
click at [776, 72] on icon "Close" at bounding box center [771, 71] width 17 height 17
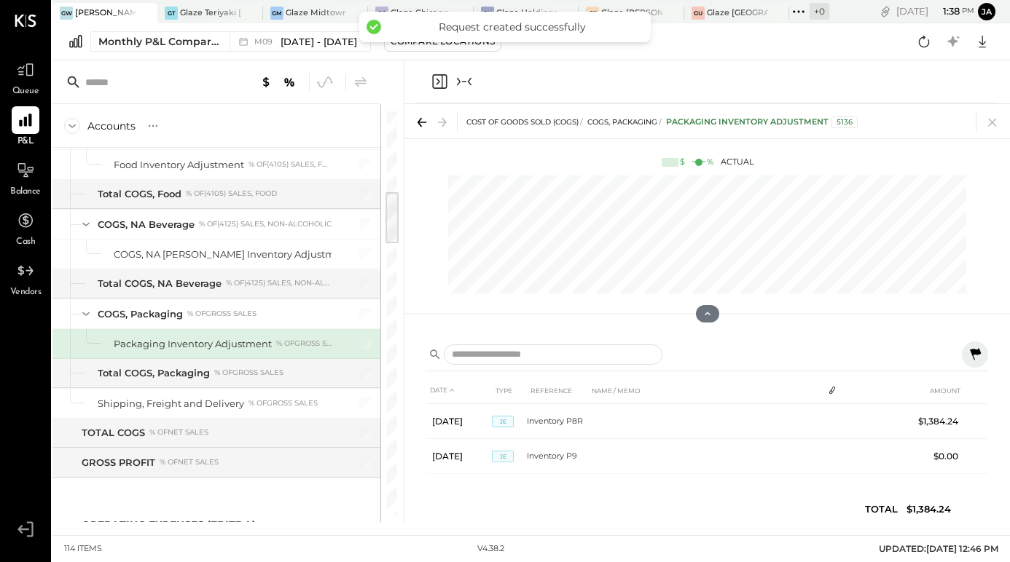
click at [460, 82] on icon "Collapse panel (e)" at bounding box center [459, 82] width 4 height 8
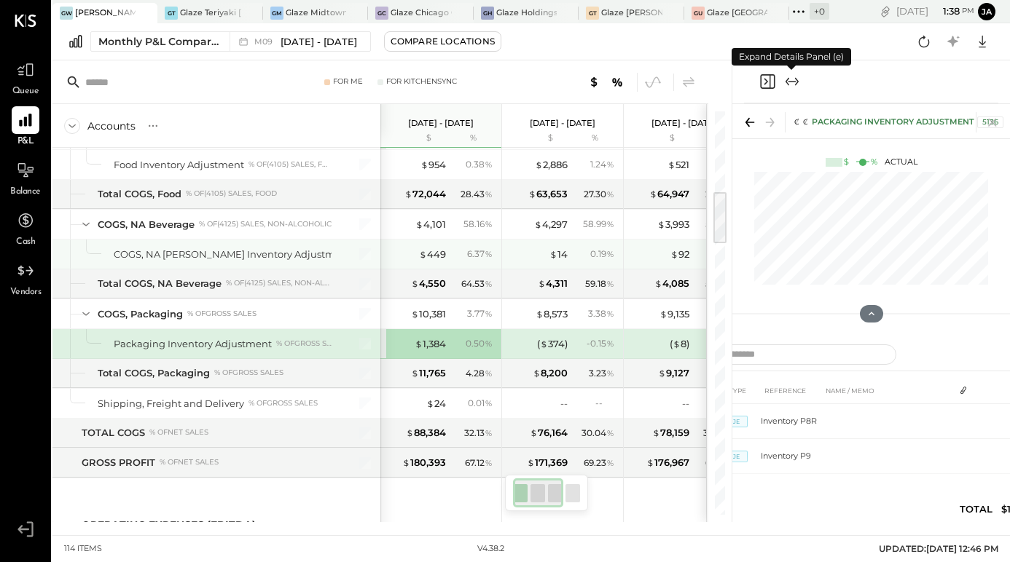
click at [438, 261] on div "$ 449 6.37 %" at bounding box center [442, 254] width 109 height 29
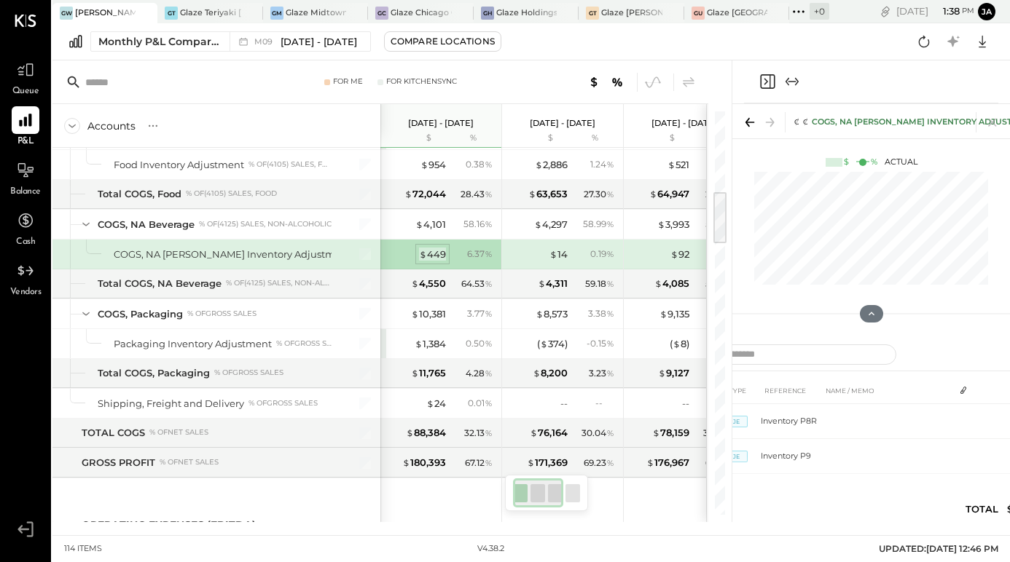
click at [438, 253] on div "$ 449" at bounding box center [432, 255] width 27 height 14
click at [798, 81] on icon "Expand panel (e)" at bounding box center [797, 82] width 4 height 8
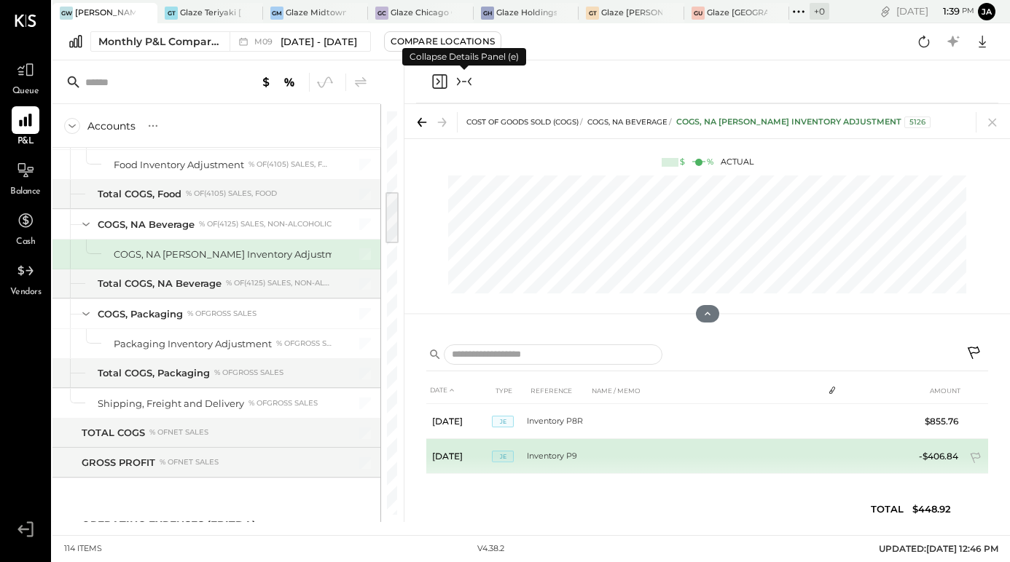
click at [749, 464] on td at bounding box center [705, 456] width 235 height 35
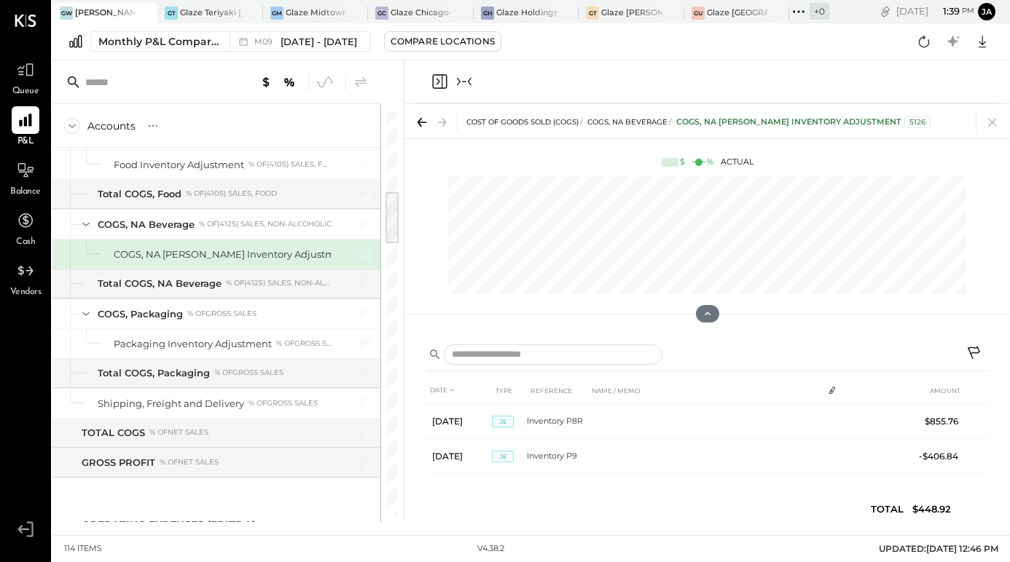
click at [974, 352] on icon at bounding box center [974, 354] width 17 height 17
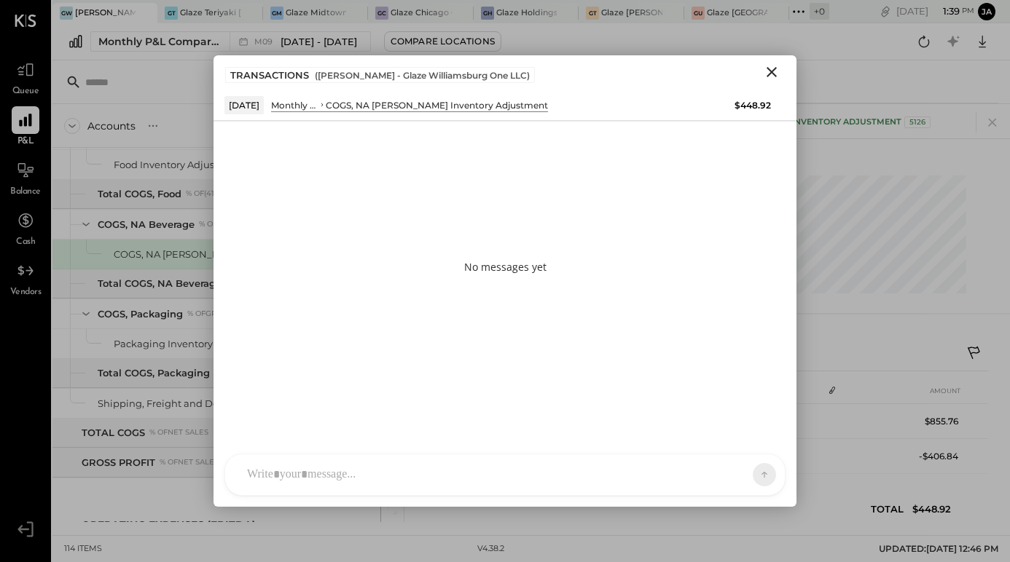
click at [596, 471] on div at bounding box center [492, 475] width 504 height 32
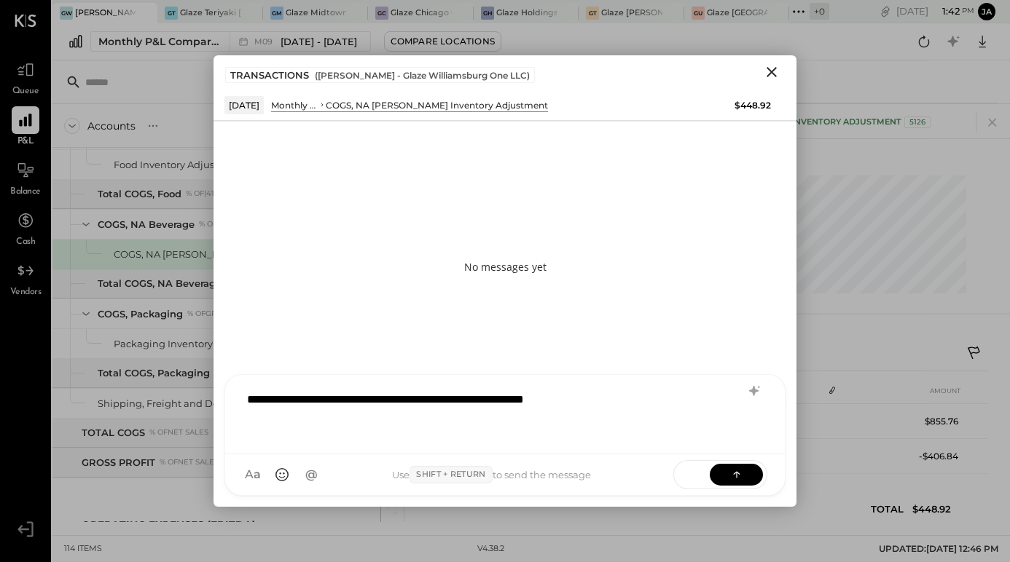
click at [763, 73] on icon "Close" at bounding box center [771, 71] width 17 height 17
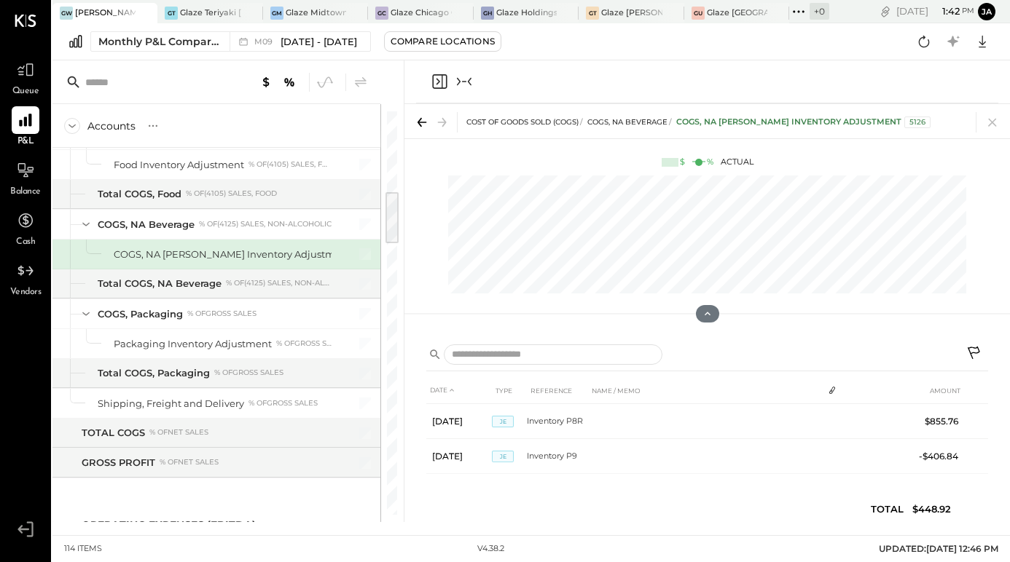
click at [979, 357] on icon at bounding box center [974, 354] width 17 height 17
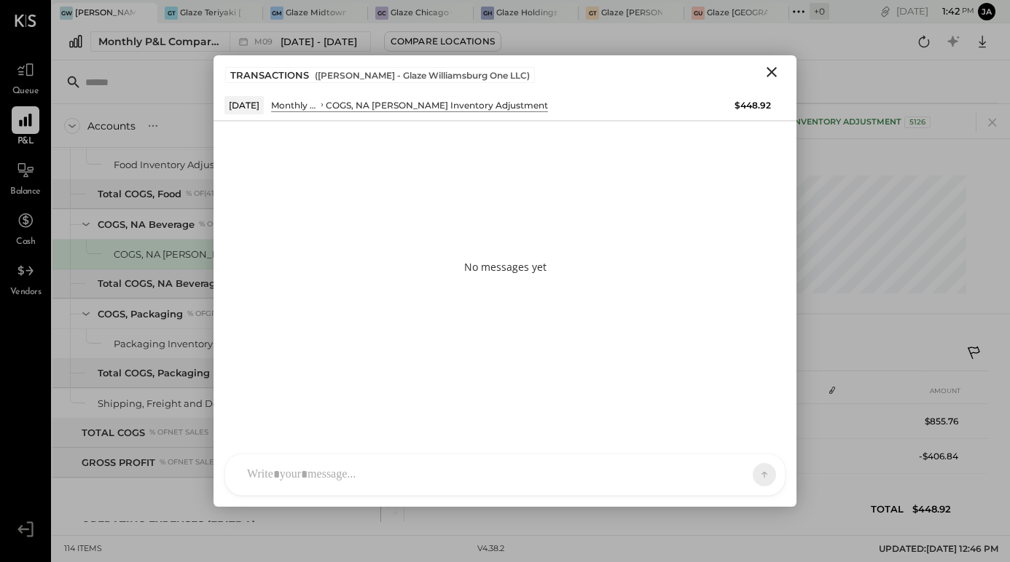
click at [774, 79] on icon "Close" at bounding box center [771, 71] width 17 height 17
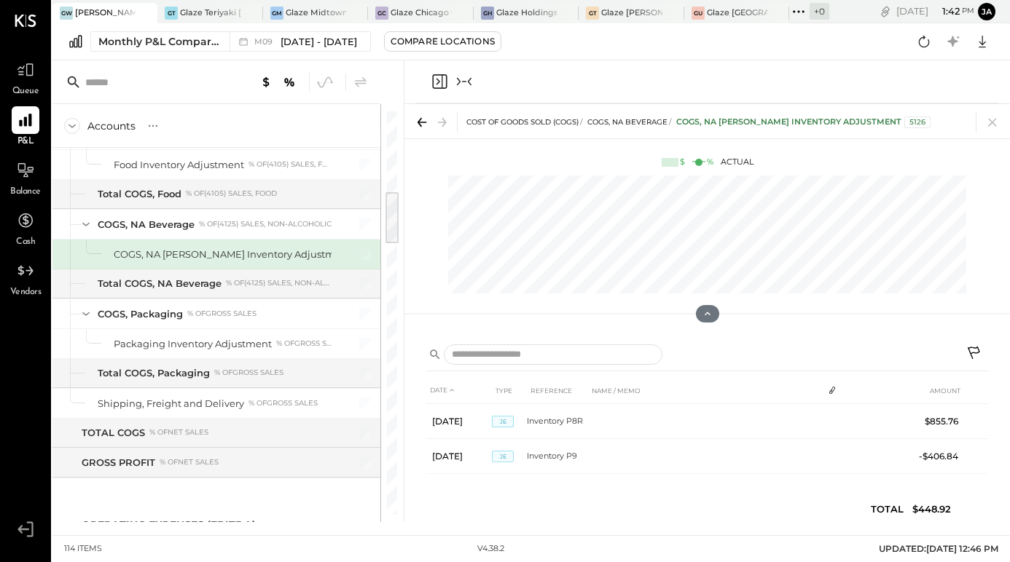
click at [463, 78] on icon "Collapse panel (e)" at bounding box center [463, 81] width 17 height 17
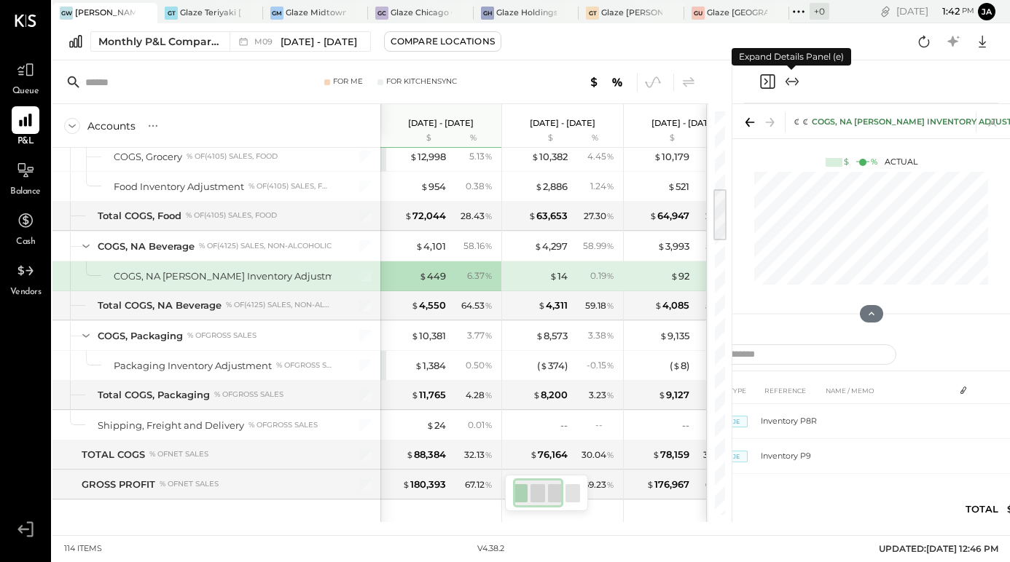
scroll to position [548, 0]
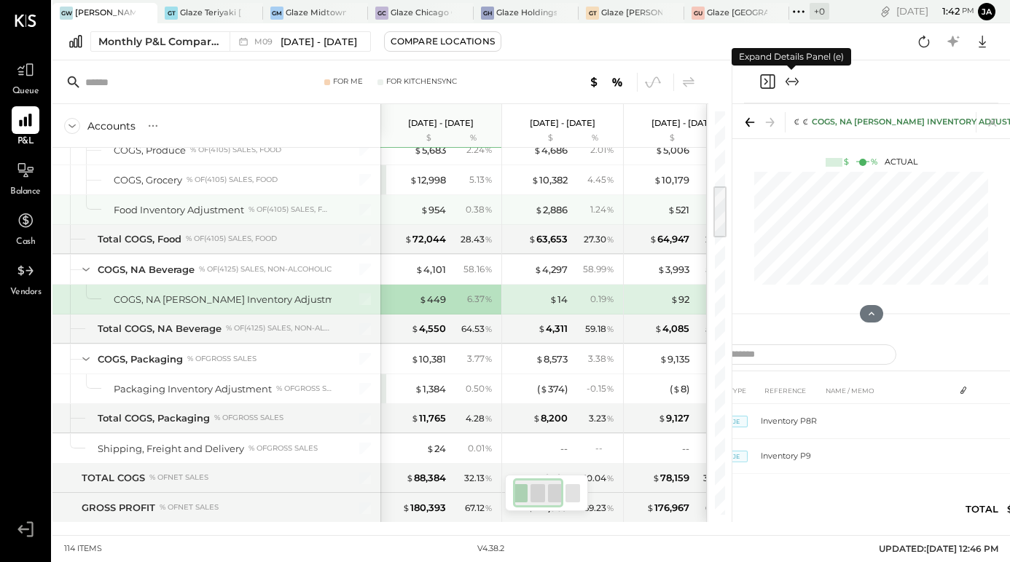
click at [441, 217] on div "$ 954 0.38 %" at bounding box center [442, 209] width 109 height 29
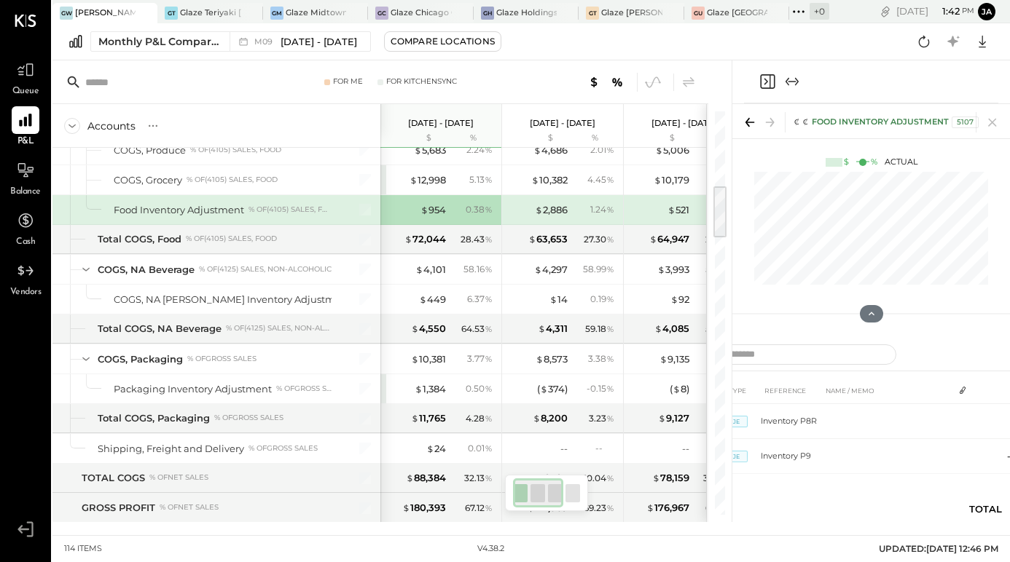
click at [799, 88] on icon "Expand panel (e)" at bounding box center [791, 81] width 17 height 17
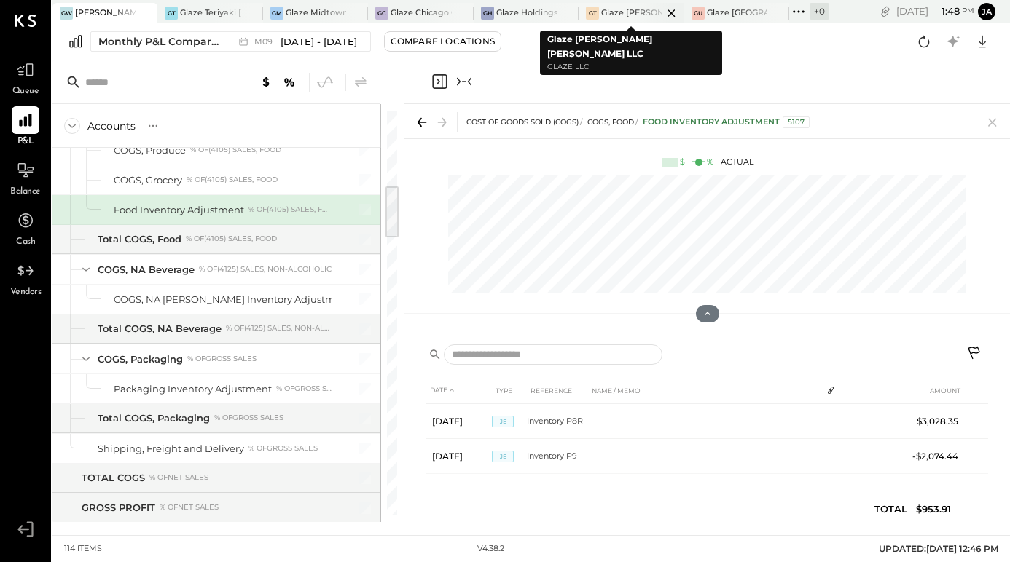
click at [630, 17] on div "Glaze [PERSON_NAME] [PERSON_NAME] LLC" at bounding box center [631, 13] width 60 height 12
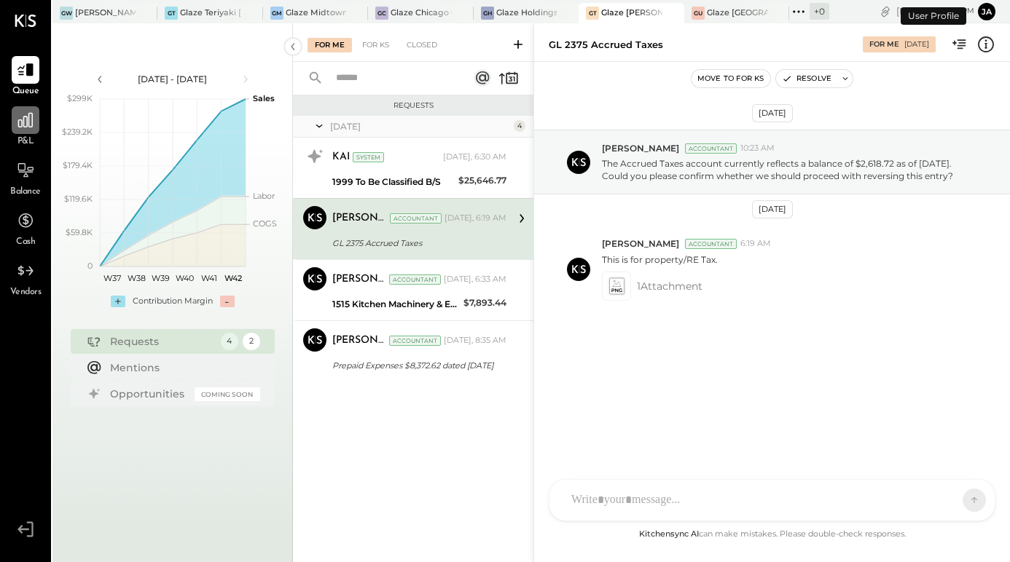
click at [23, 130] on icon at bounding box center [25, 120] width 19 height 19
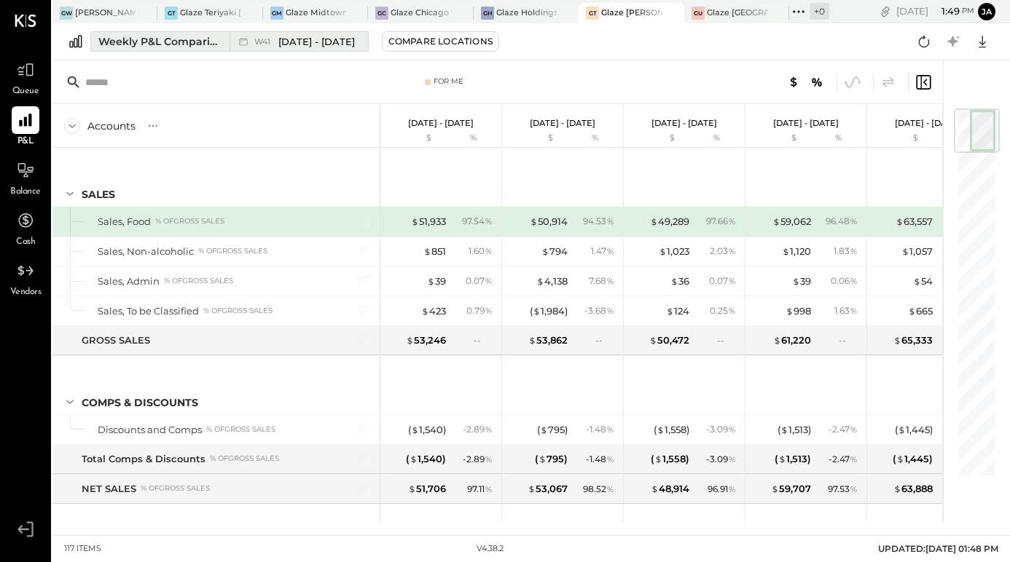
click at [194, 39] on div "Weekly P&L Comparison" at bounding box center [159, 41] width 122 height 15
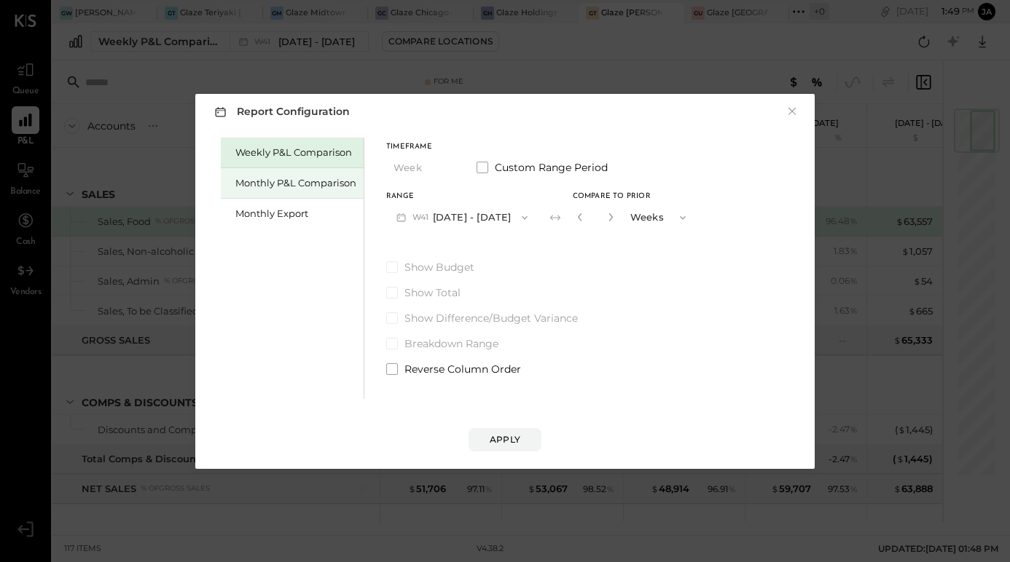
click at [251, 176] on div "Monthly P&L Comparison" at bounding box center [292, 183] width 143 height 31
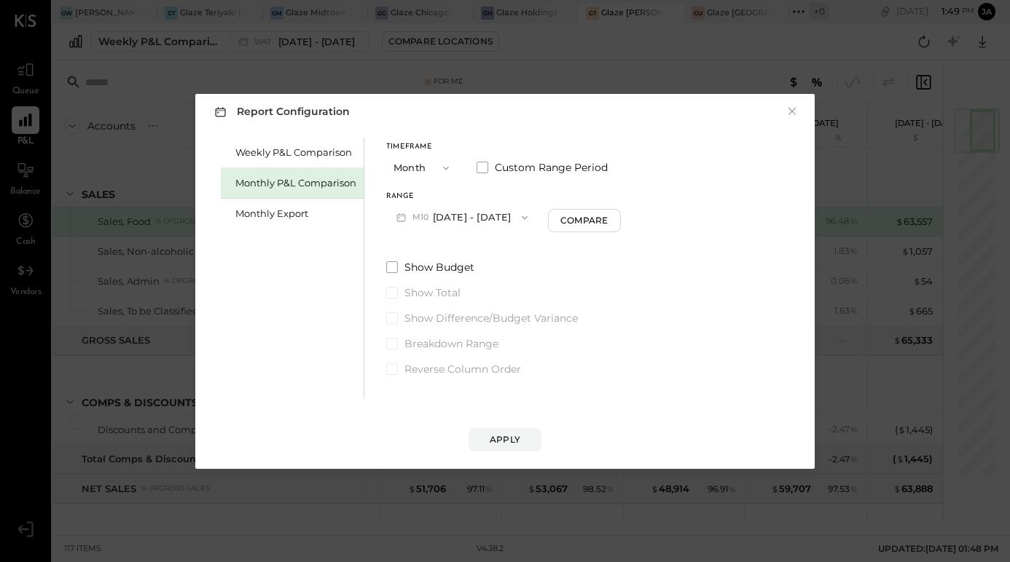
click at [462, 219] on button "M10 [DATE] - [DATE]" at bounding box center [462, 217] width 152 height 27
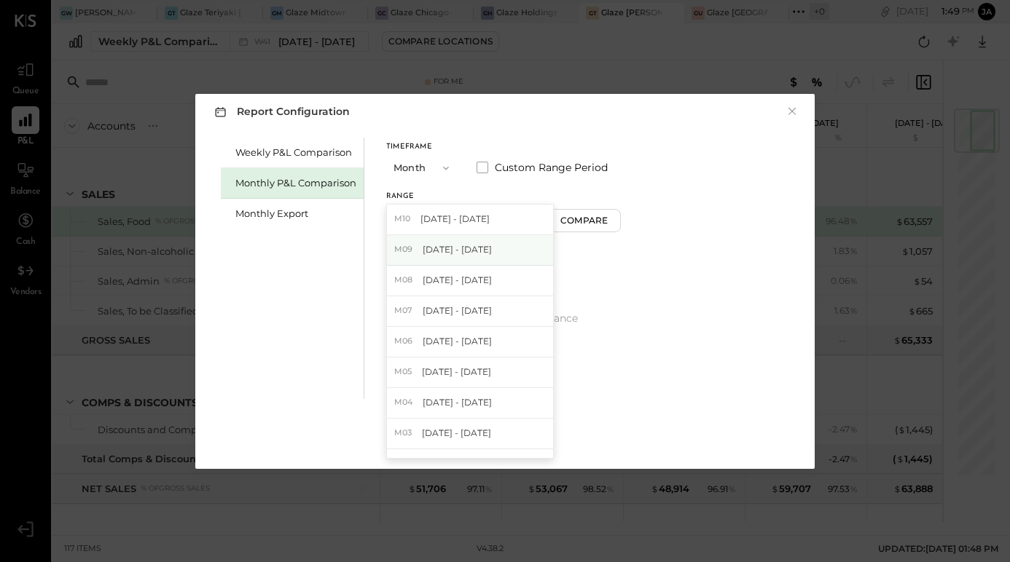
click at [455, 253] on span "[DATE] - [DATE]" at bounding box center [456, 249] width 69 height 12
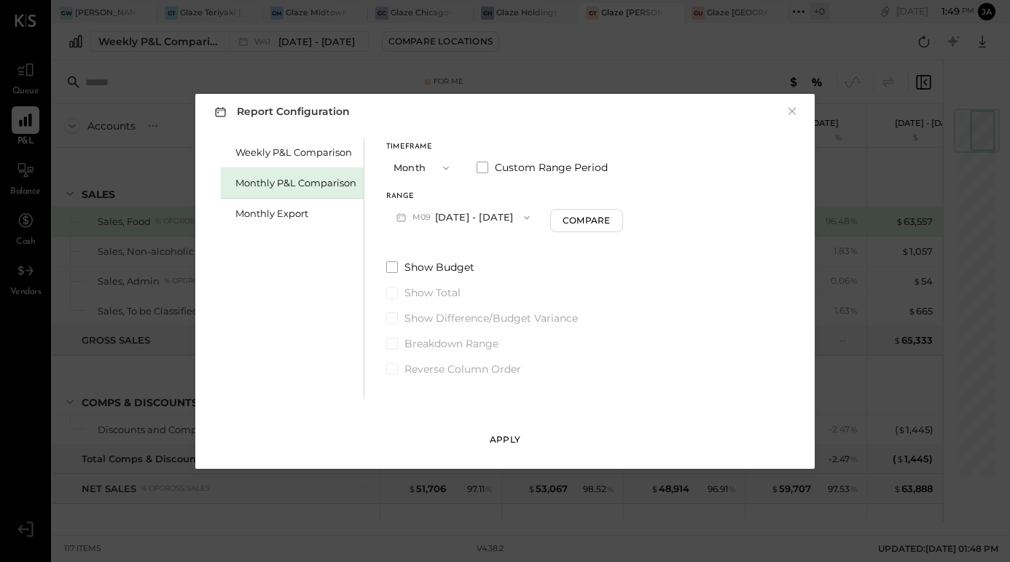
click at [502, 439] on div "Apply" at bounding box center [504, 439] width 31 height 12
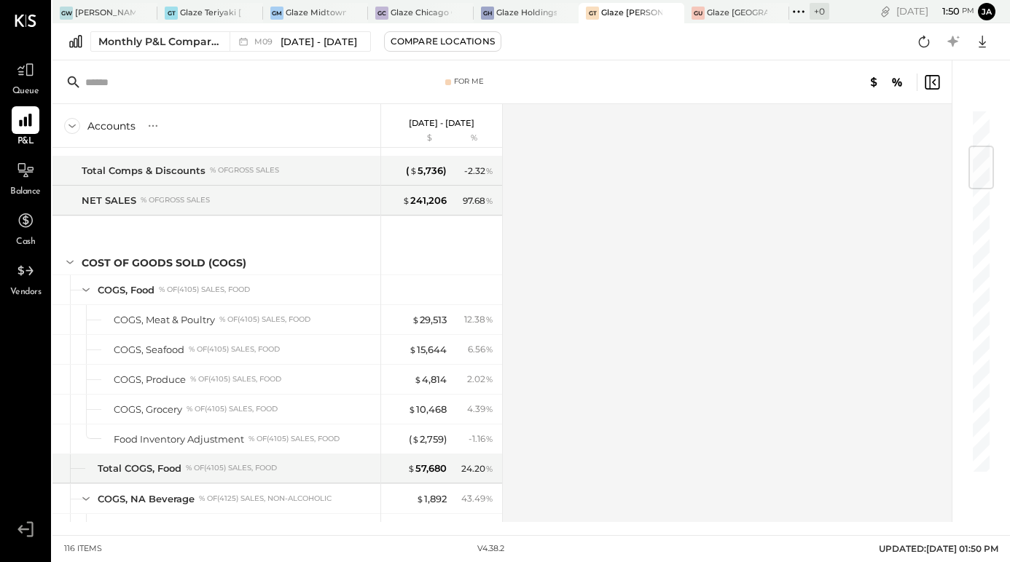
scroll to position [374, 0]
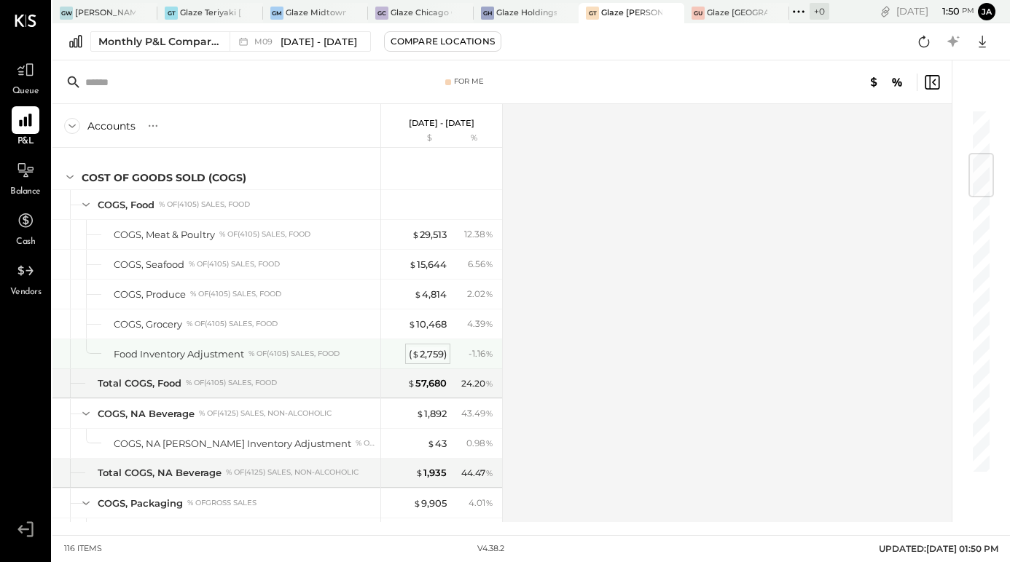
click at [412, 353] on span "$" at bounding box center [416, 354] width 8 height 12
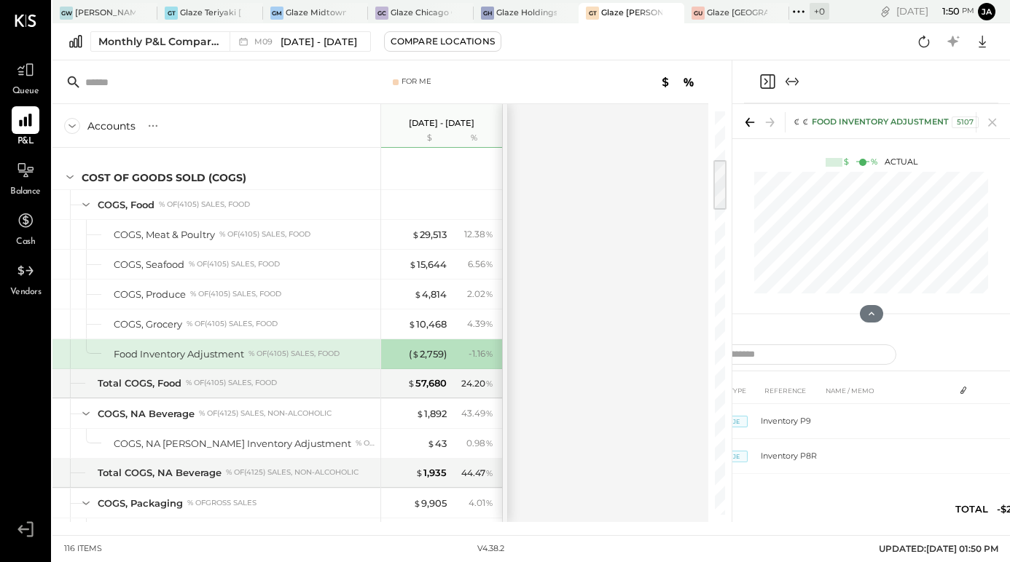
click at [799, 80] on icon "Expand panel (e)" at bounding box center [791, 81] width 17 height 17
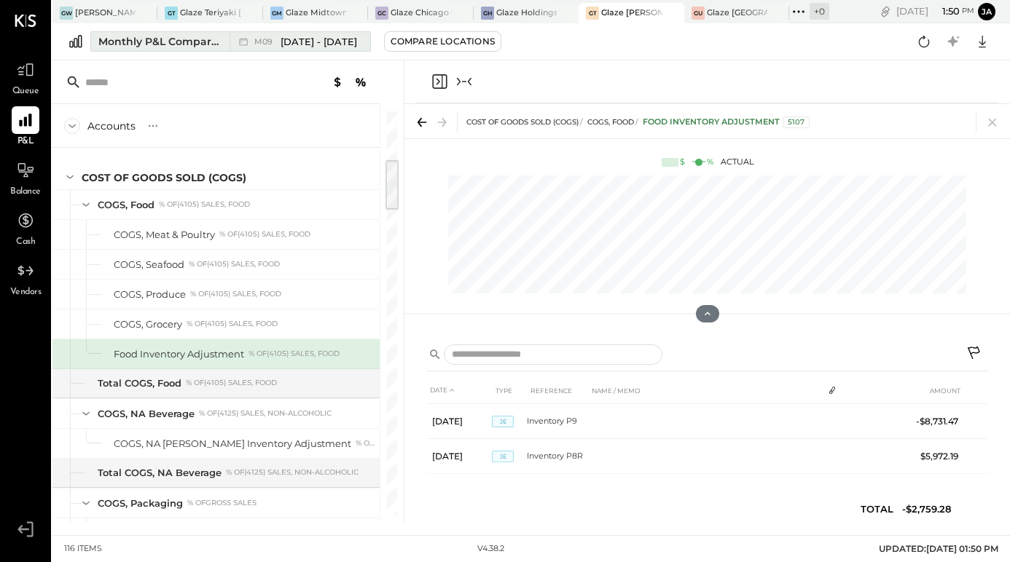
click at [188, 38] on div "Monthly P&L Comparison" at bounding box center [159, 41] width 122 height 15
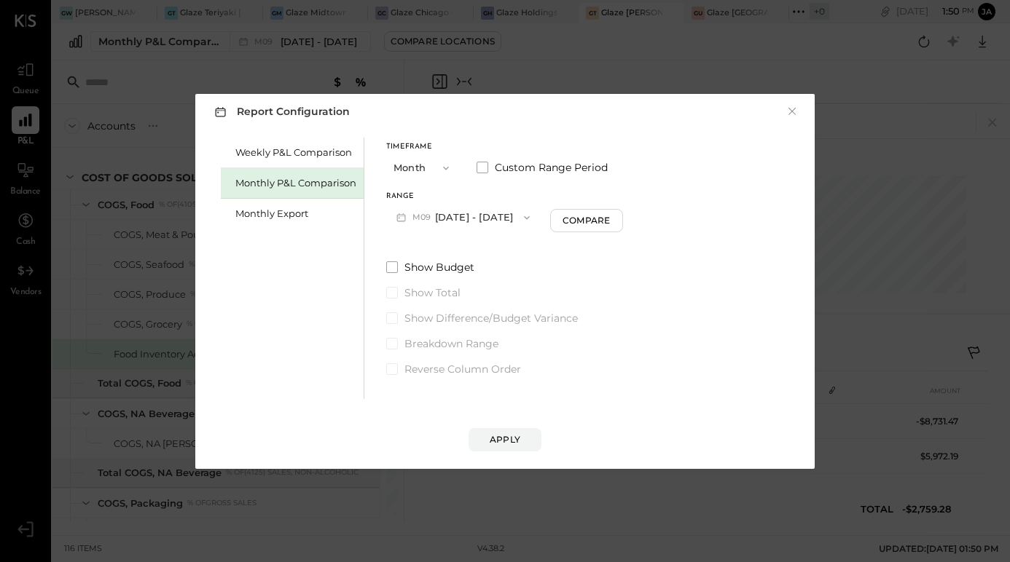
click at [297, 76] on div "Report Configuration × Weekly P&L Comparison Monthly P&L Comparison Monthly Exp…" at bounding box center [505, 281] width 1010 height 562
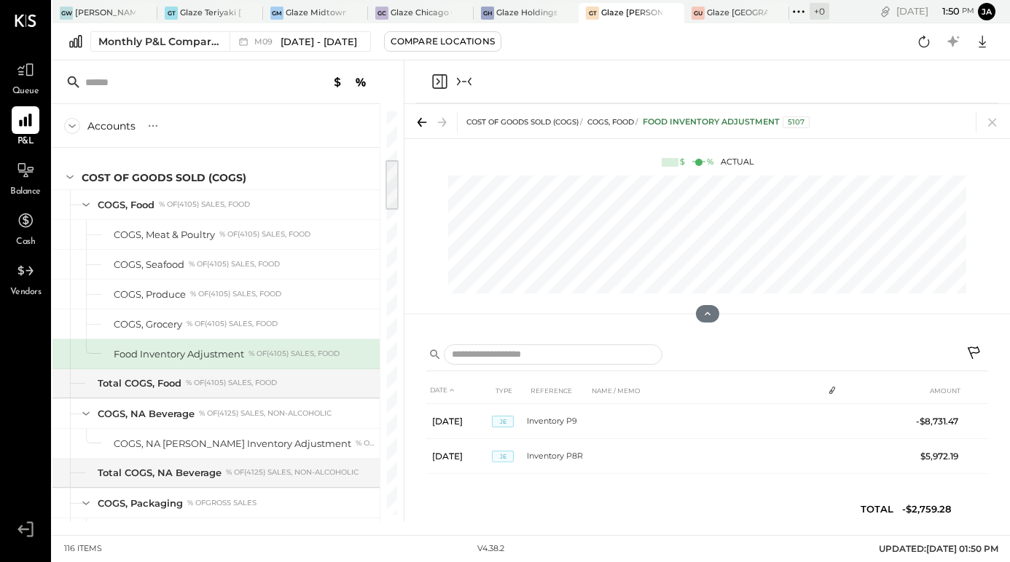
click at [471, 80] on icon "Collapse panel (e)" at bounding box center [463, 81] width 17 height 17
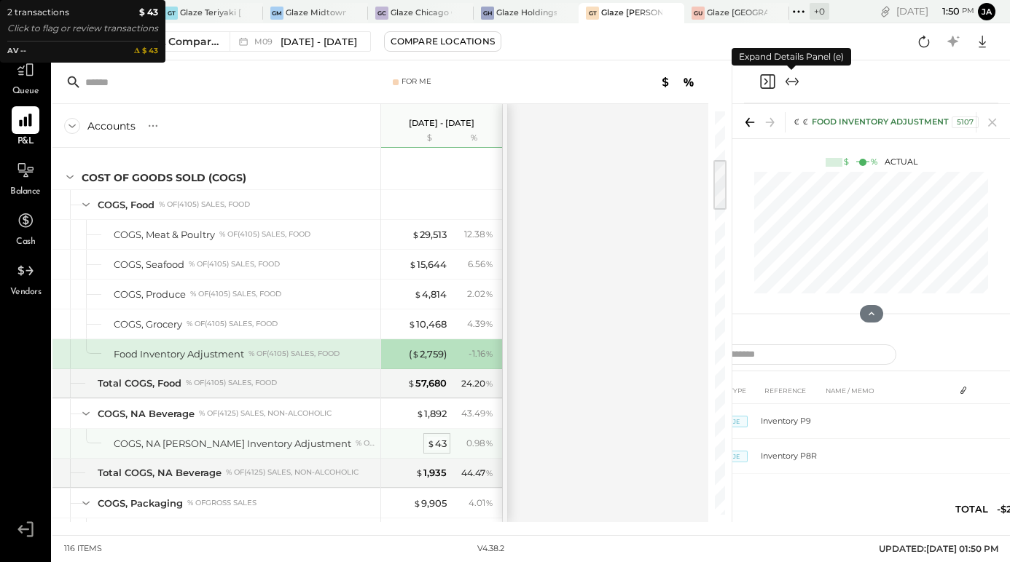
click at [431, 438] on span "$" at bounding box center [431, 444] width 8 height 12
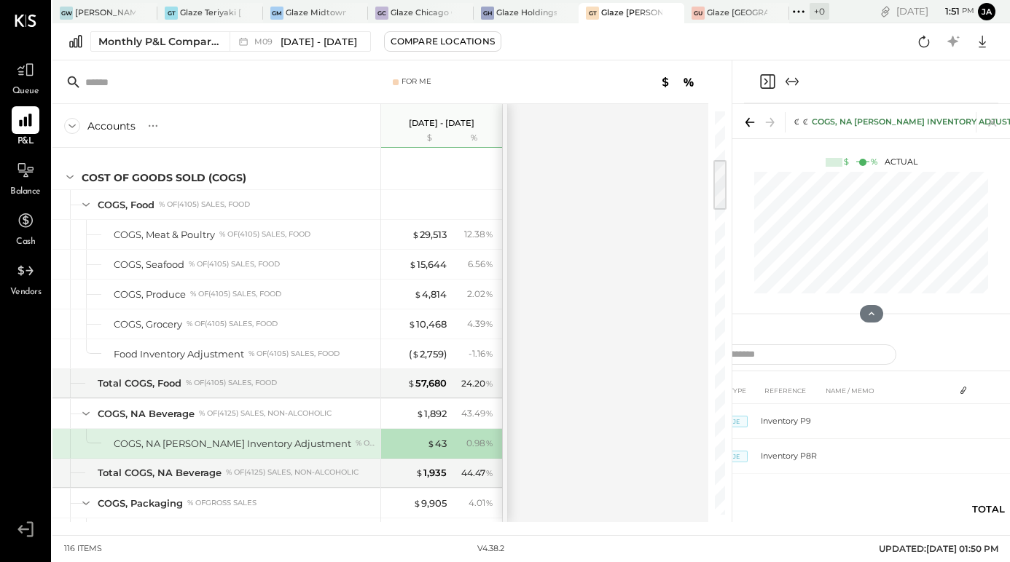
click at [788, 68] on div at bounding box center [871, 81] width 254 height 43
click at [788, 82] on icon "Expand panel (e)" at bounding box center [791, 81] width 17 height 17
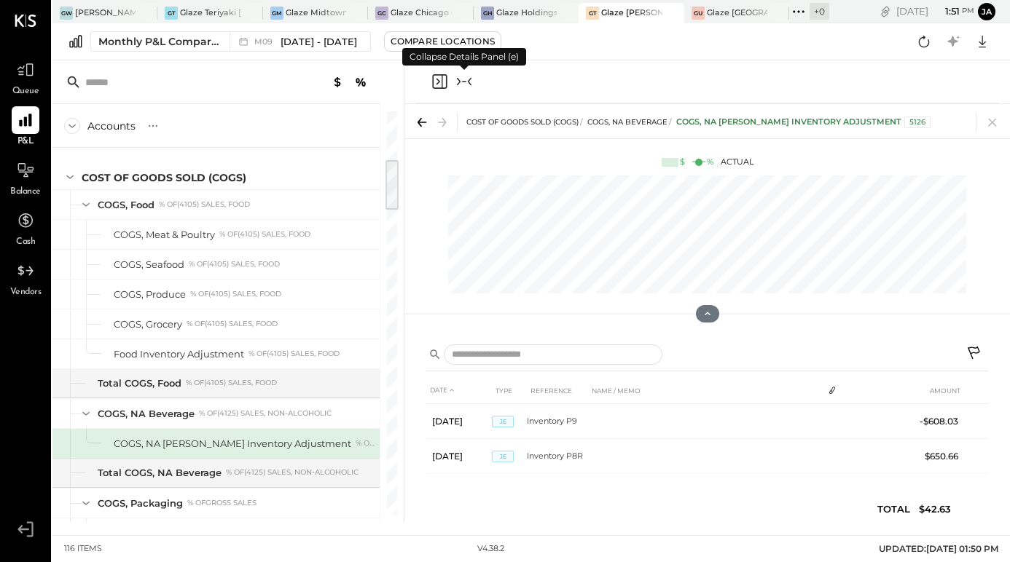
click at [466, 83] on icon "Collapse panel (e)" at bounding box center [463, 81] width 17 height 17
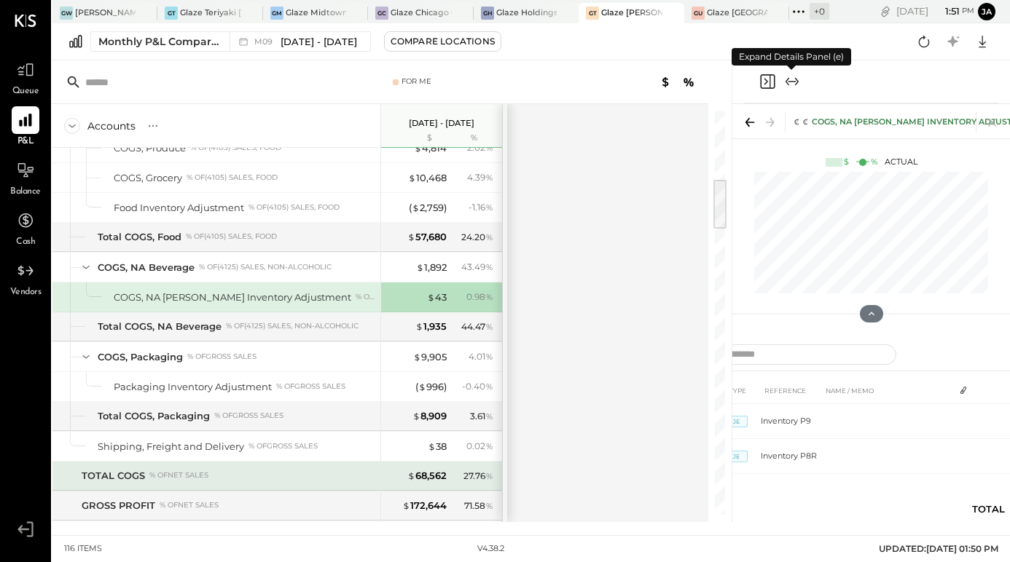
scroll to position [540, 0]
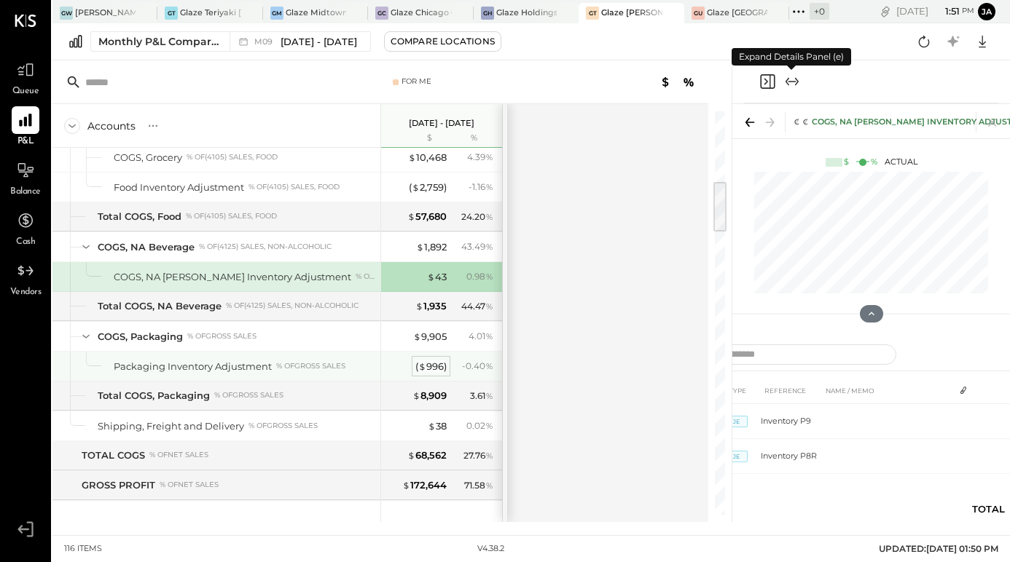
click at [430, 364] on div "( $ 996 )" at bounding box center [430, 367] width 31 height 14
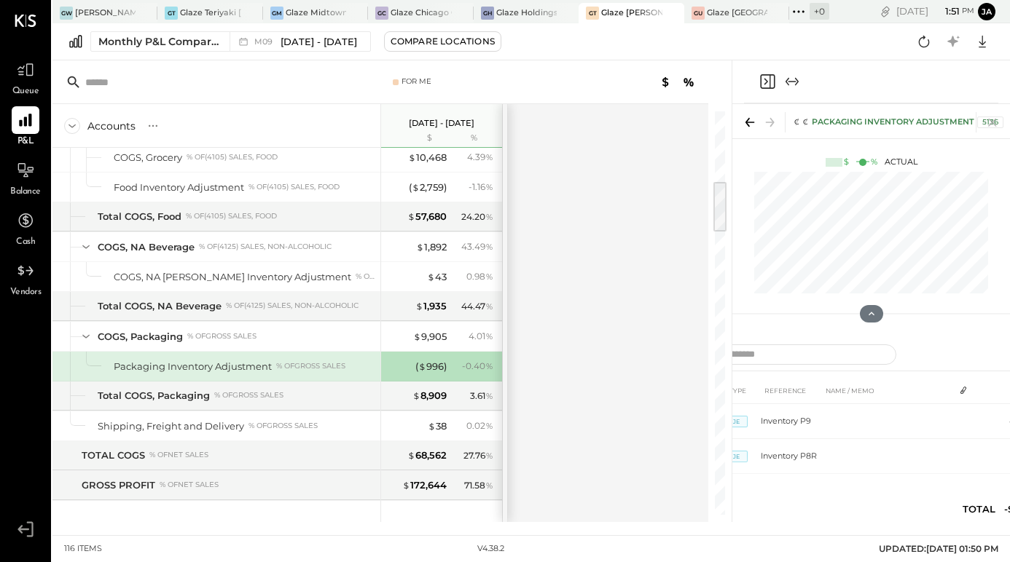
click at [787, 80] on icon "Expand panel (e)" at bounding box center [787, 82] width 4 height 8
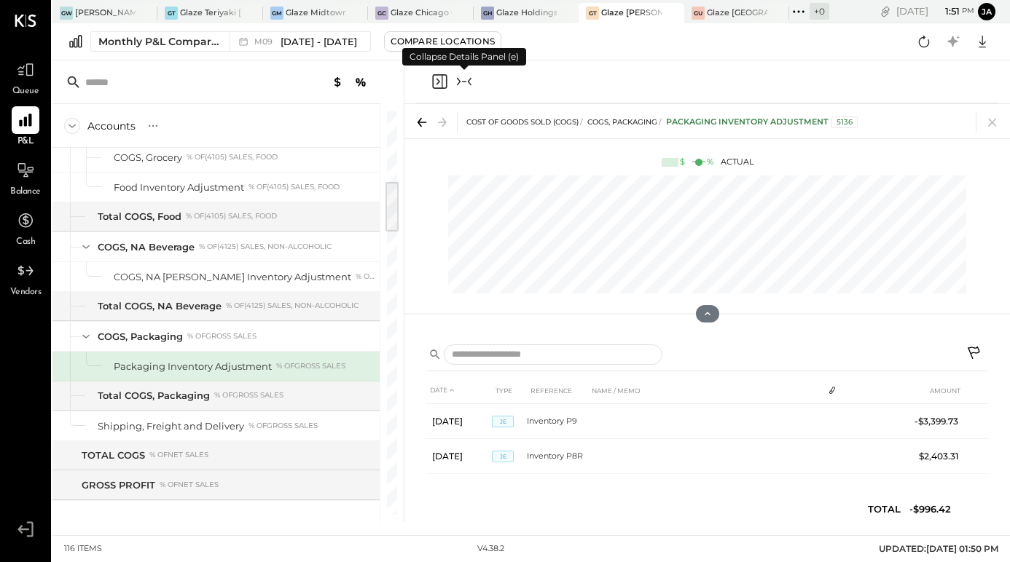
click at [457, 79] on icon "Collapse panel (e)" at bounding box center [463, 81] width 17 height 17
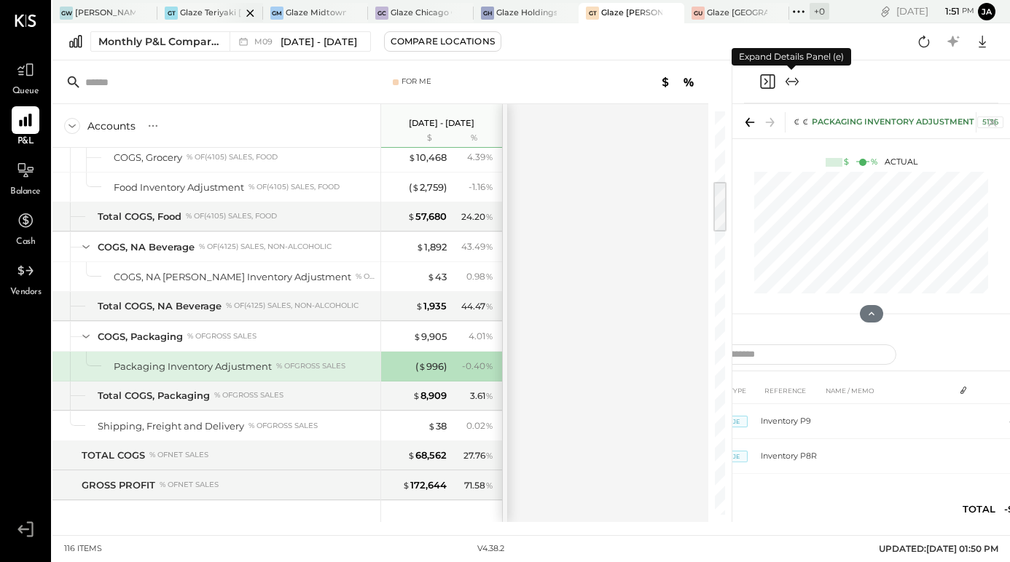
click at [194, 9] on div "Glaze Teriyaki [PERSON_NAME] Street - [PERSON_NAME] River [PERSON_NAME] LLC" at bounding box center [210, 13] width 60 height 12
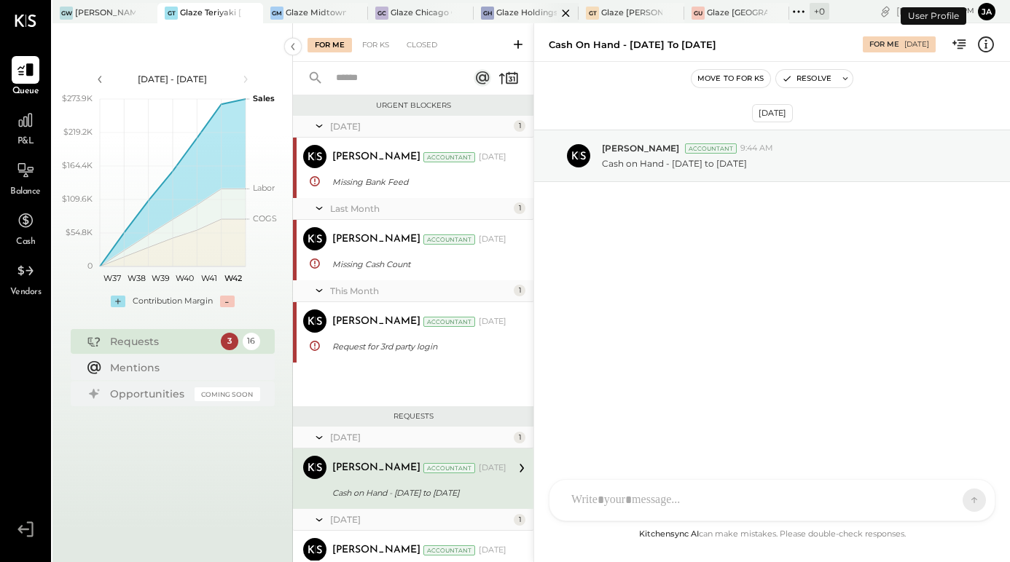
scroll to position [150, 0]
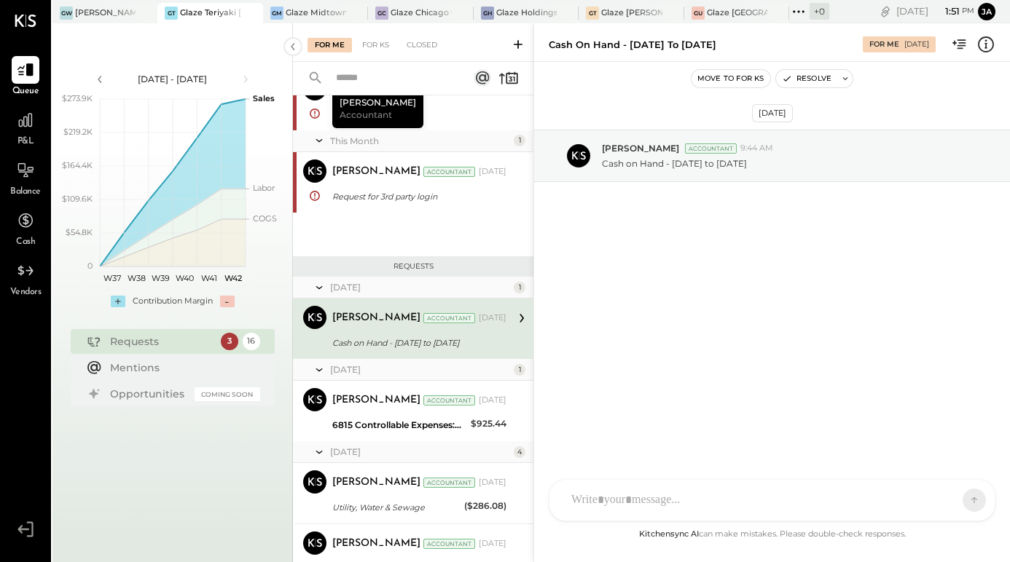
click at [35, 147] on div "P&L" at bounding box center [26, 127] width 28 height 42
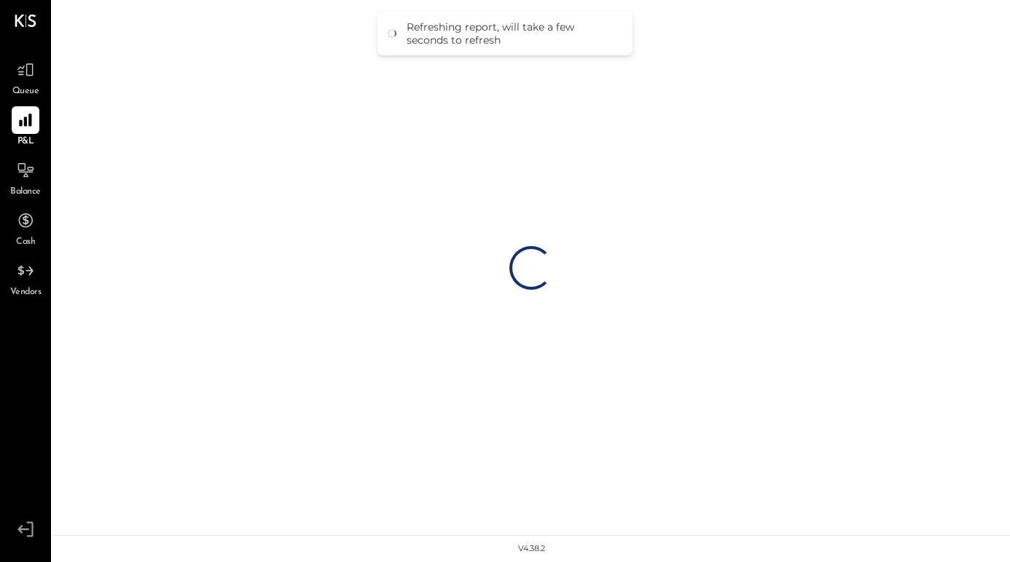
click at [179, 141] on div "Loading…" at bounding box center [530, 267] width 957 height 535
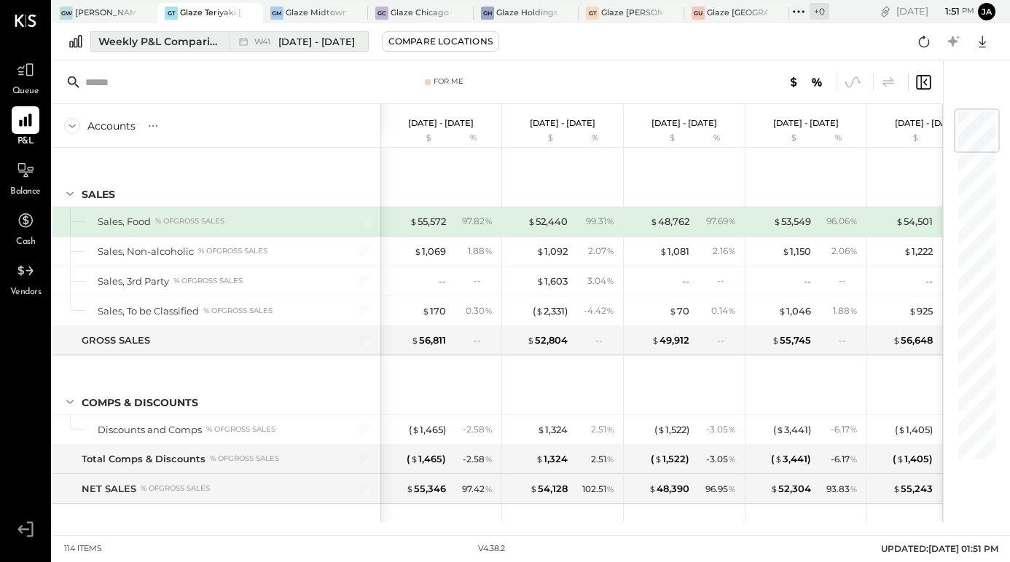
click at [176, 40] on div "Weekly P&L Comparison" at bounding box center [159, 41] width 122 height 15
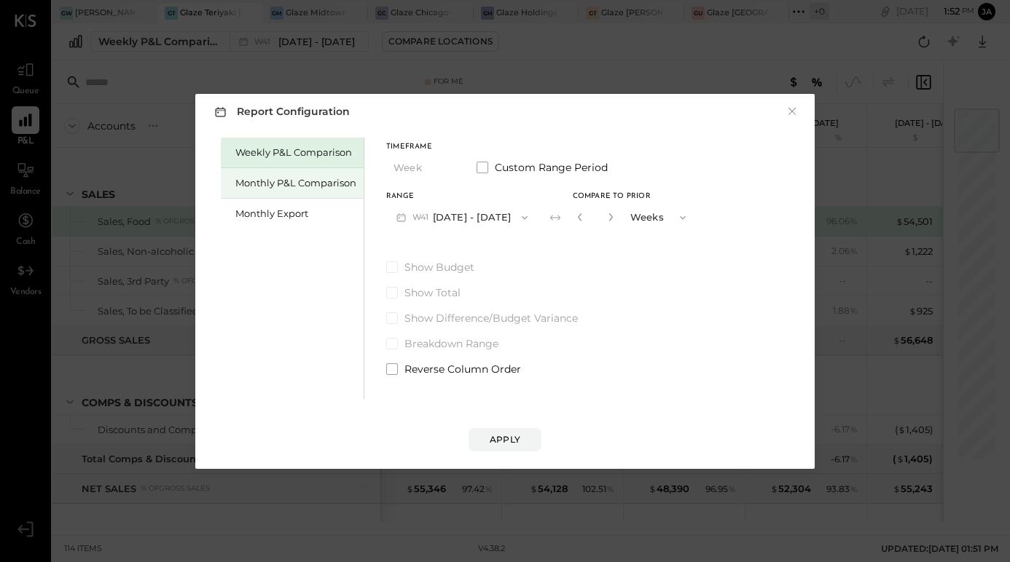
click at [288, 191] on div "Monthly P&L Comparison" at bounding box center [292, 183] width 143 height 31
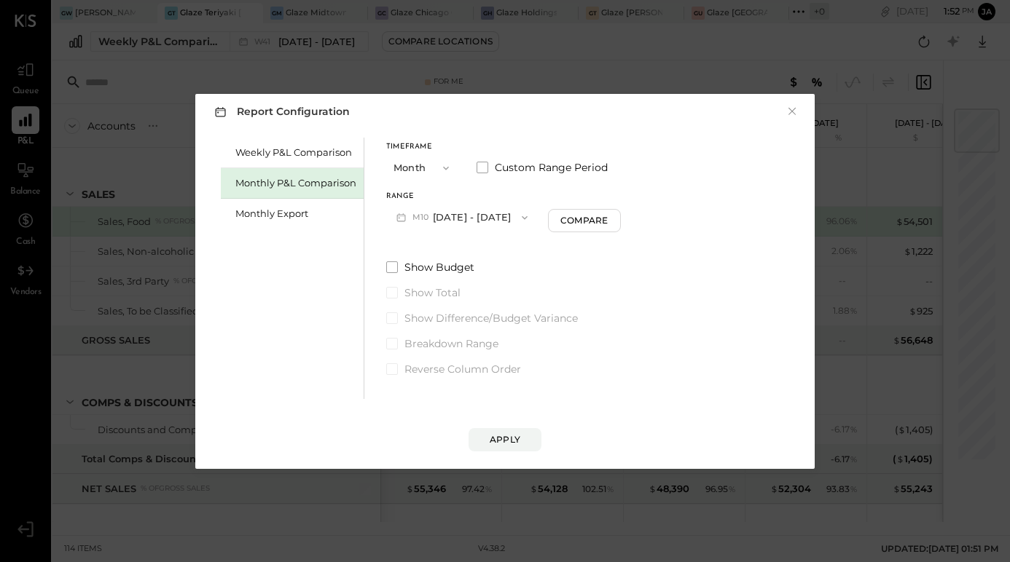
click at [440, 213] on button "M10 [DATE] - [DATE]" at bounding box center [462, 217] width 152 height 27
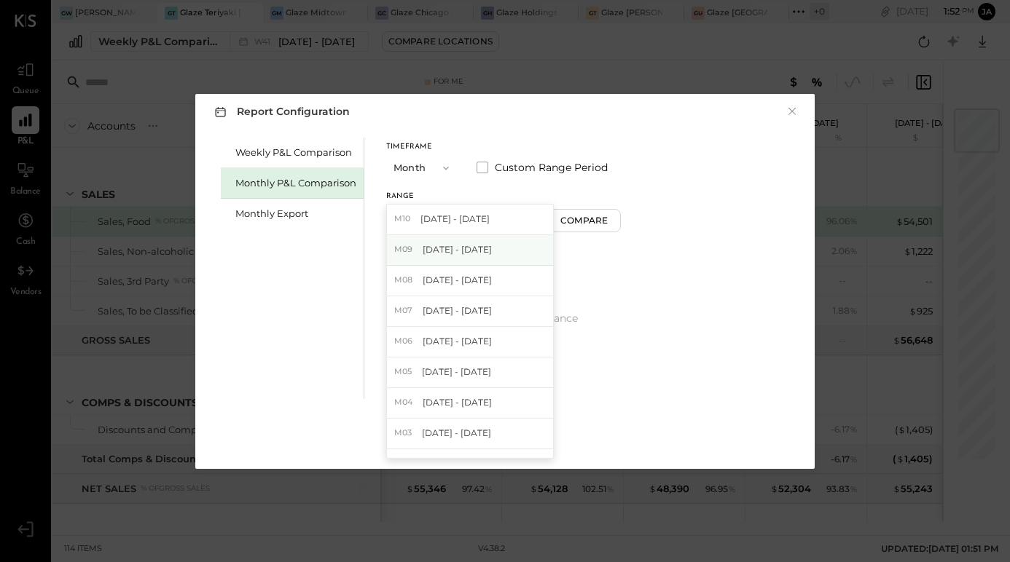
click at [444, 259] on div "M09 [DATE] - [DATE]" at bounding box center [470, 250] width 166 height 31
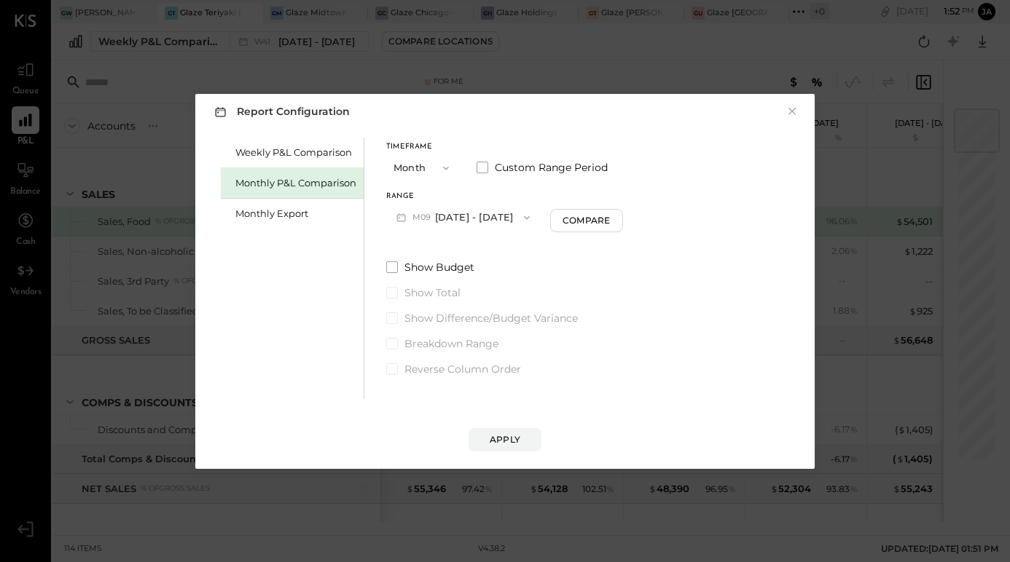
click at [508, 454] on div "Report Configuration × Weekly P&L Comparison Monthly P&L Comparison Monthly Exp…" at bounding box center [504, 281] width 619 height 375
click at [504, 430] on button "Apply" at bounding box center [504, 439] width 73 height 23
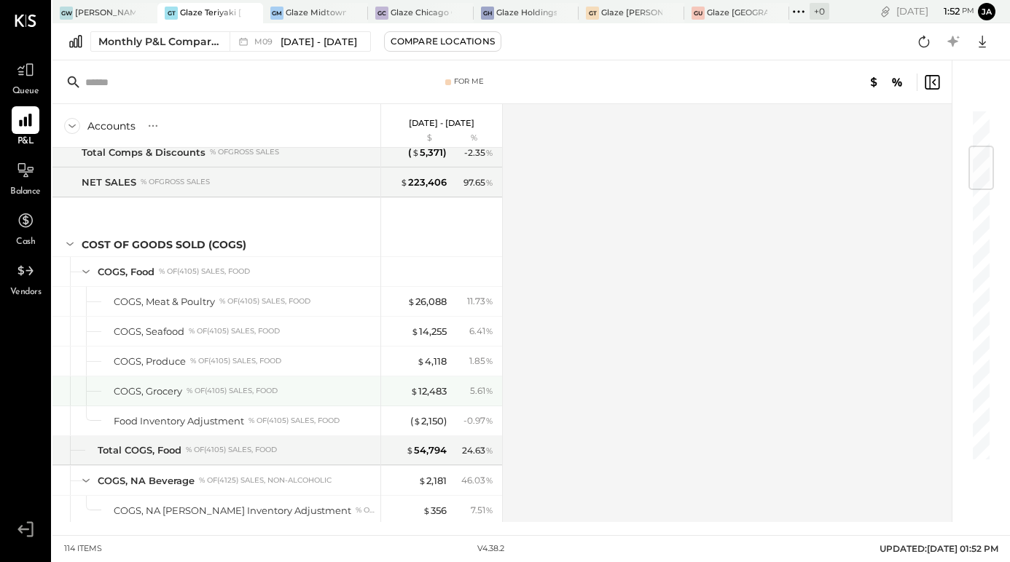
scroll to position [317, 0]
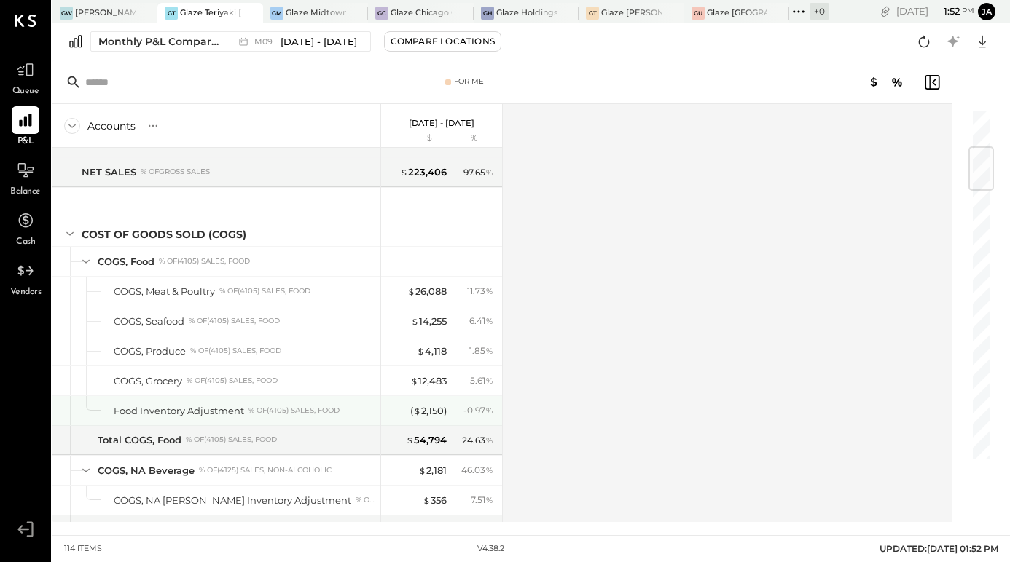
click at [431, 419] on div "( $ 2,150 ) - 0.97 %" at bounding box center [442, 410] width 109 height 29
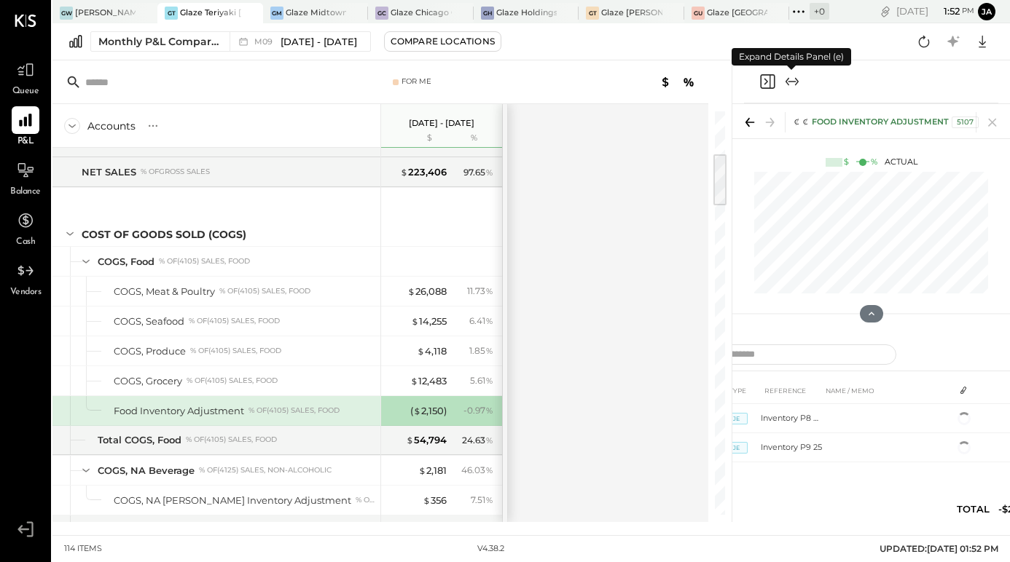
click at [798, 83] on icon "Expand panel (e)" at bounding box center [791, 81] width 17 height 17
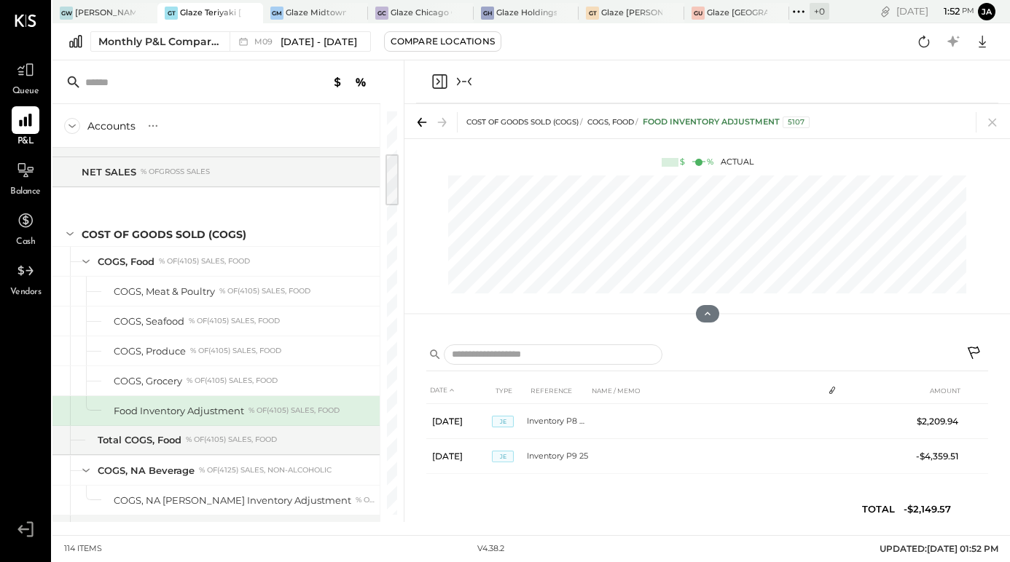
click at [469, 83] on icon "Collapse panel (e)" at bounding box center [470, 82] width 4 height 8
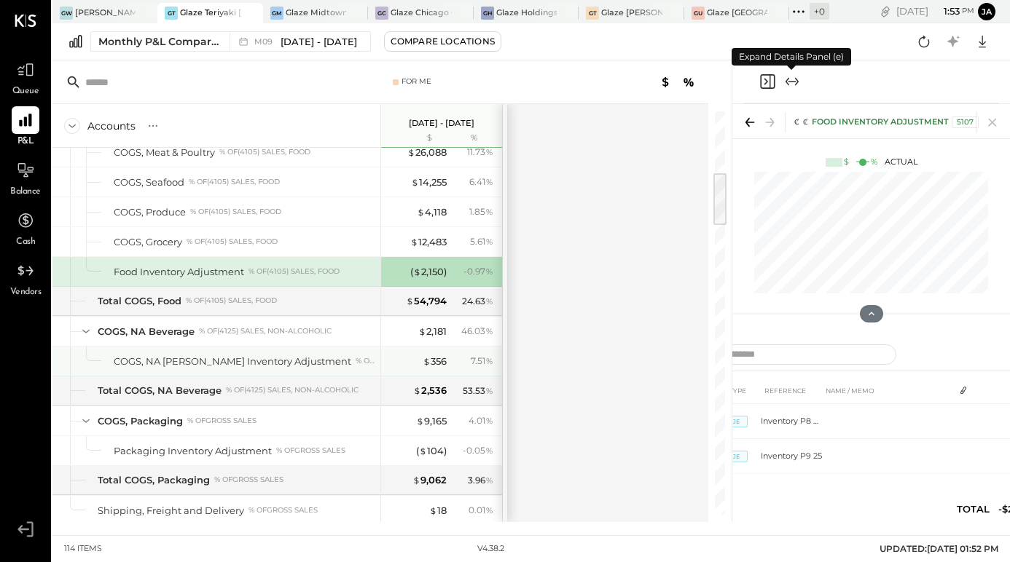
scroll to position [458, 0]
click at [438, 366] on div "$ 356 7.51 %" at bounding box center [442, 359] width 109 height 29
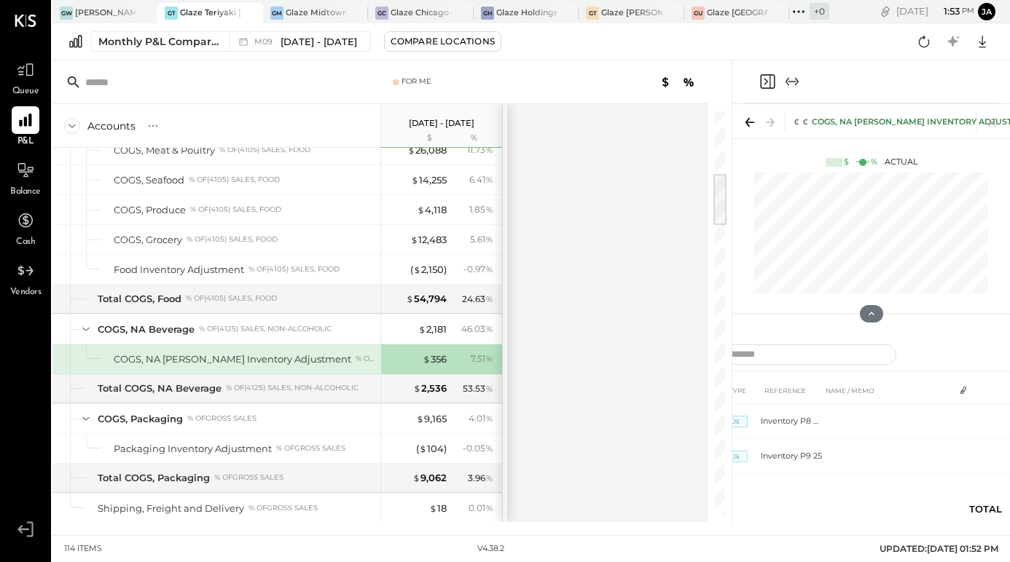
click at [438, 345] on div "$ 356 7.51 %" at bounding box center [442, 359] width 109 height 29
click at [433, 359] on div "$ 356" at bounding box center [434, 360] width 24 height 14
click at [787, 81] on icon "Expand panel (e)" at bounding box center [791, 81] width 17 height 17
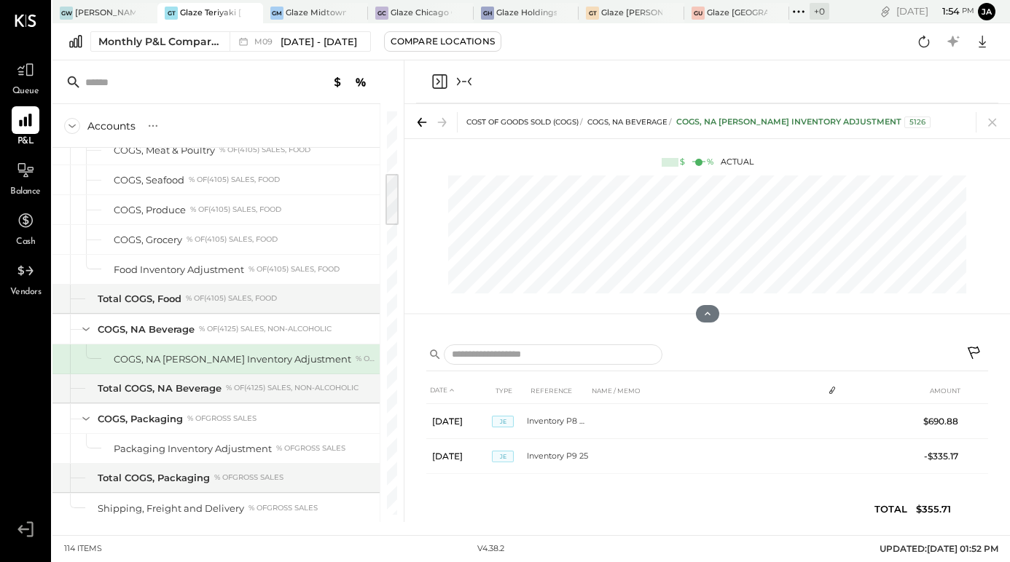
click at [466, 76] on icon "Collapse panel (e)" at bounding box center [463, 81] width 17 height 17
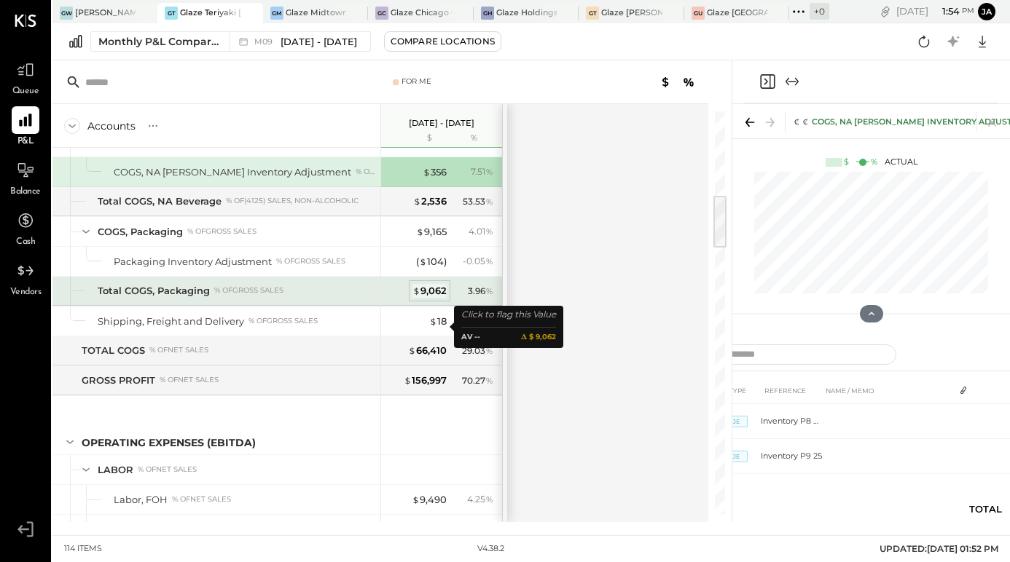
scroll to position [647, 0]
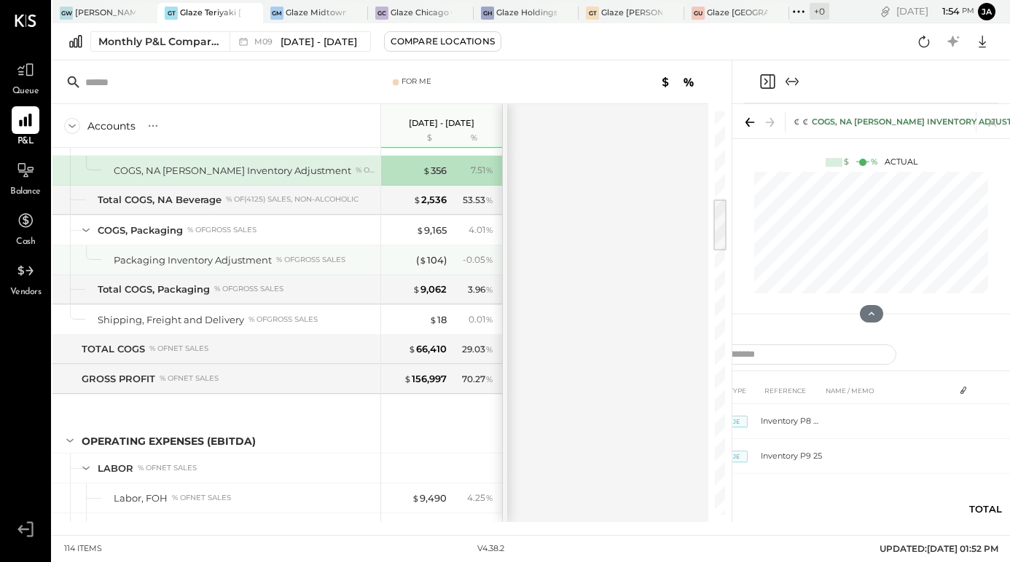
click at [425, 248] on div "( $ 104 ) - 0.05 %" at bounding box center [442, 259] width 109 height 29
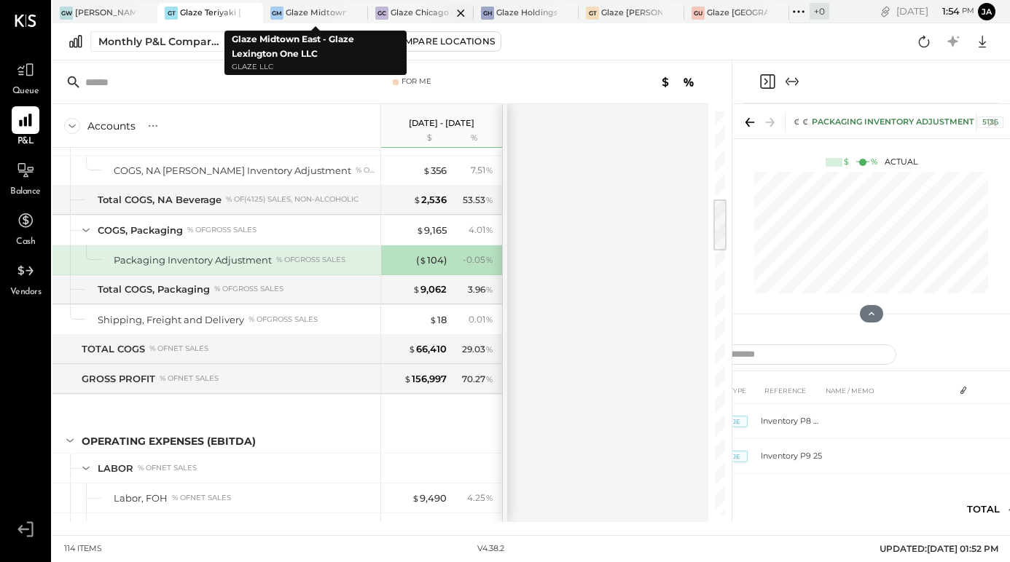
click at [420, 18] on div "[PERSON_NAME] Chicago Ghost - West River Rice LLC" at bounding box center [409, 13] width 83 height 13
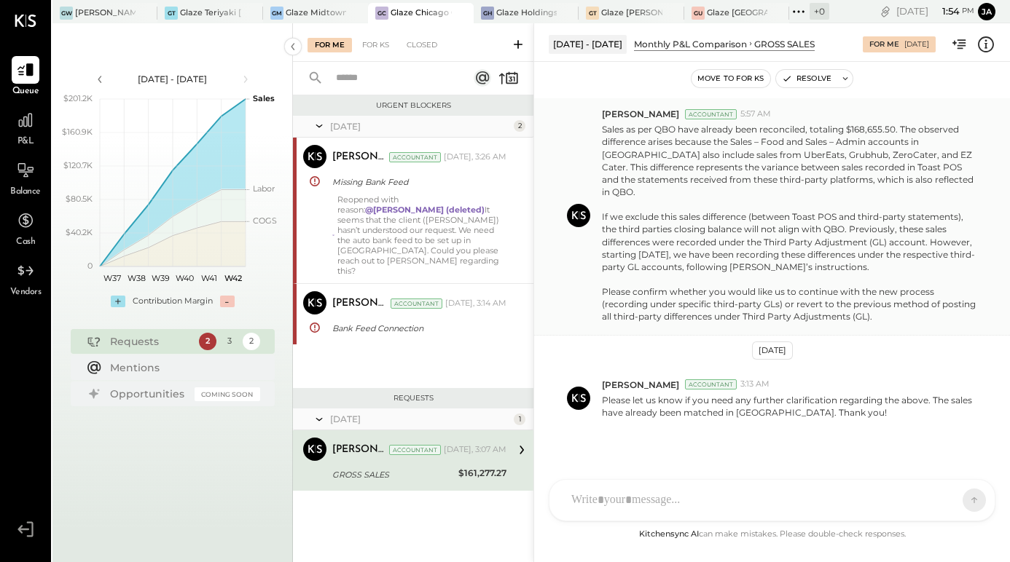
scroll to position [125, 0]
click at [435, 12] on div at bounding box center [447, 13] width 51 height 20
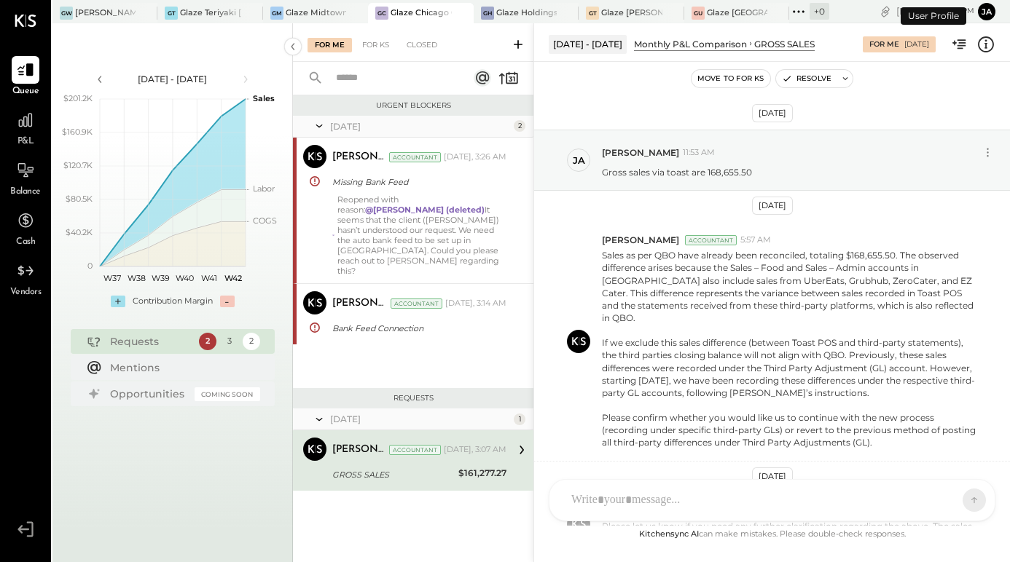
scroll to position [125, 0]
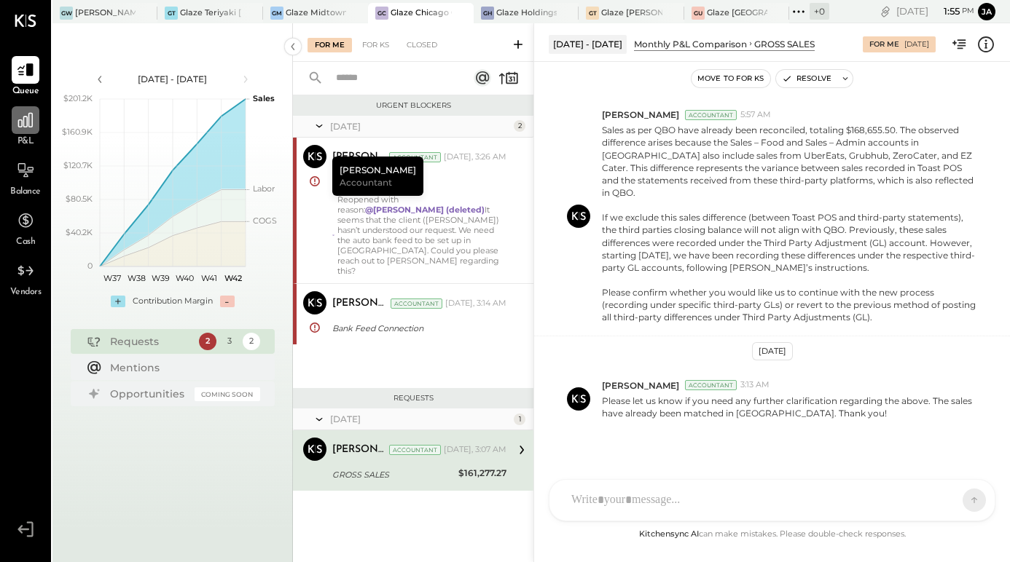
click at [24, 129] on icon at bounding box center [25, 120] width 19 height 19
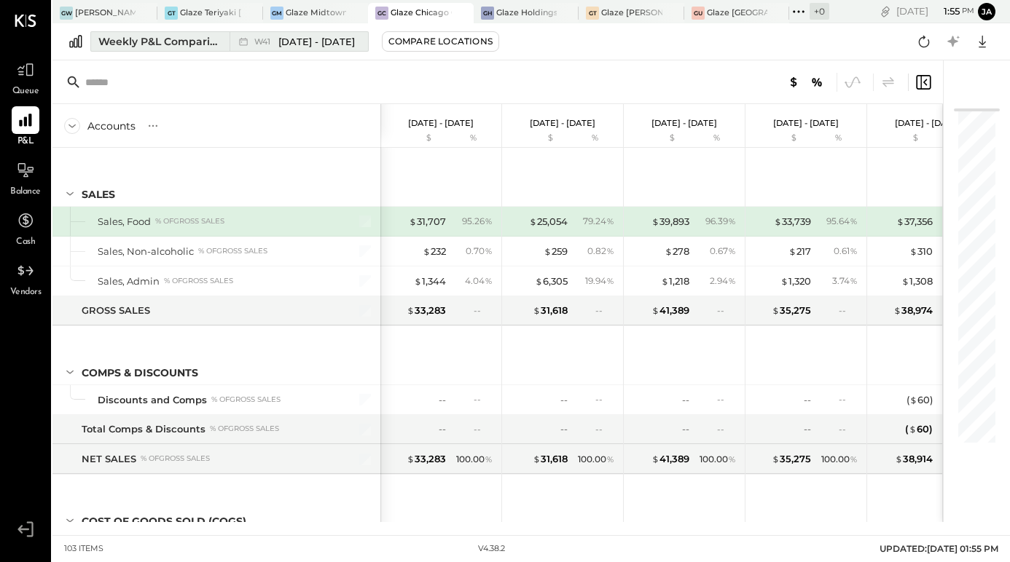
click at [217, 44] on div "Weekly P&L Comparison" at bounding box center [159, 41] width 122 height 15
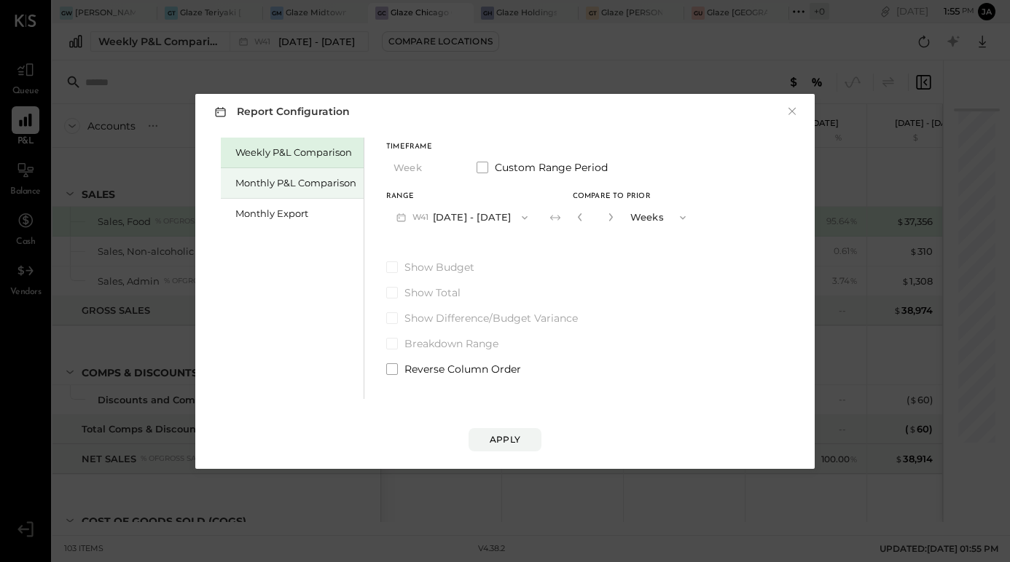
click at [299, 183] on div "Monthly P&L Comparison" at bounding box center [295, 183] width 121 height 14
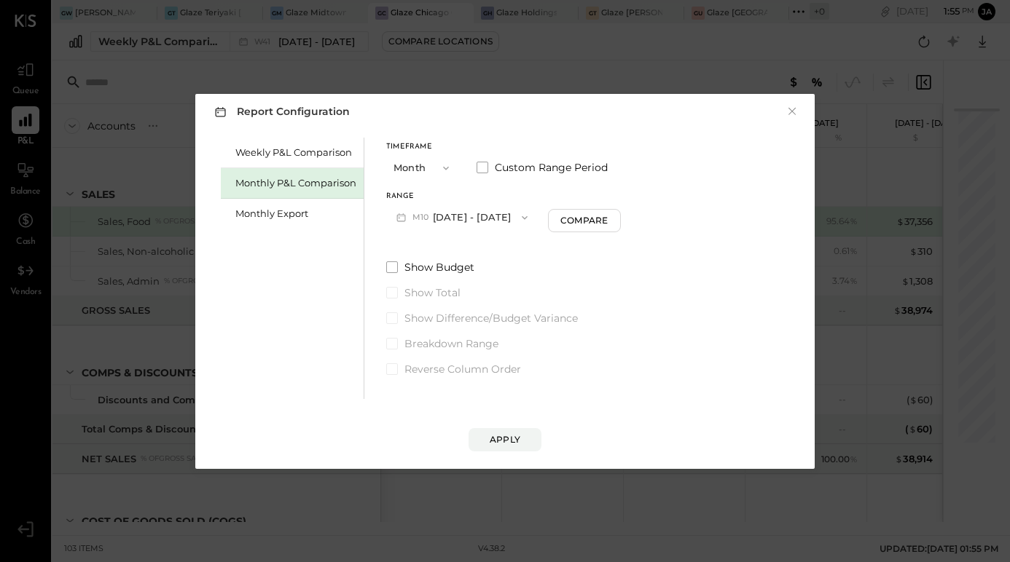
click at [471, 220] on button "M10 [DATE] - [DATE]" at bounding box center [462, 217] width 152 height 27
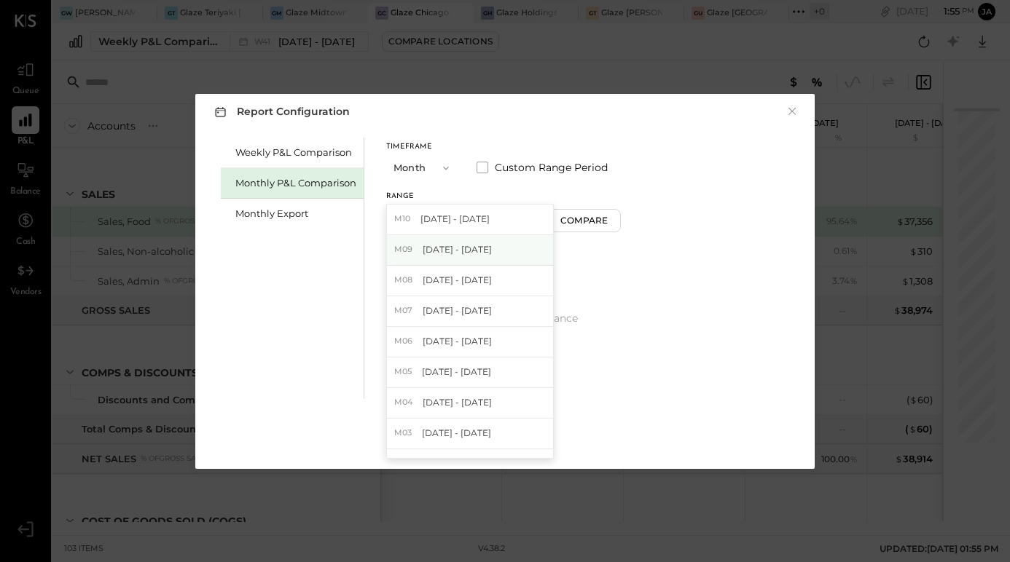
click at [467, 252] on span "[DATE] - [DATE]" at bounding box center [456, 249] width 69 height 12
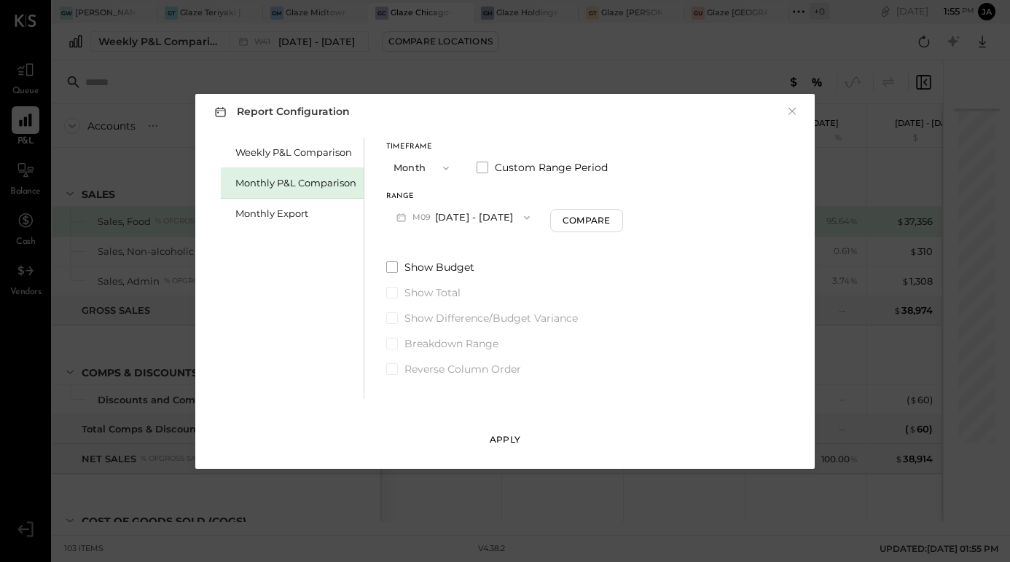
click at [505, 449] on button "Apply" at bounding box center [504, 439] width 73 height 23
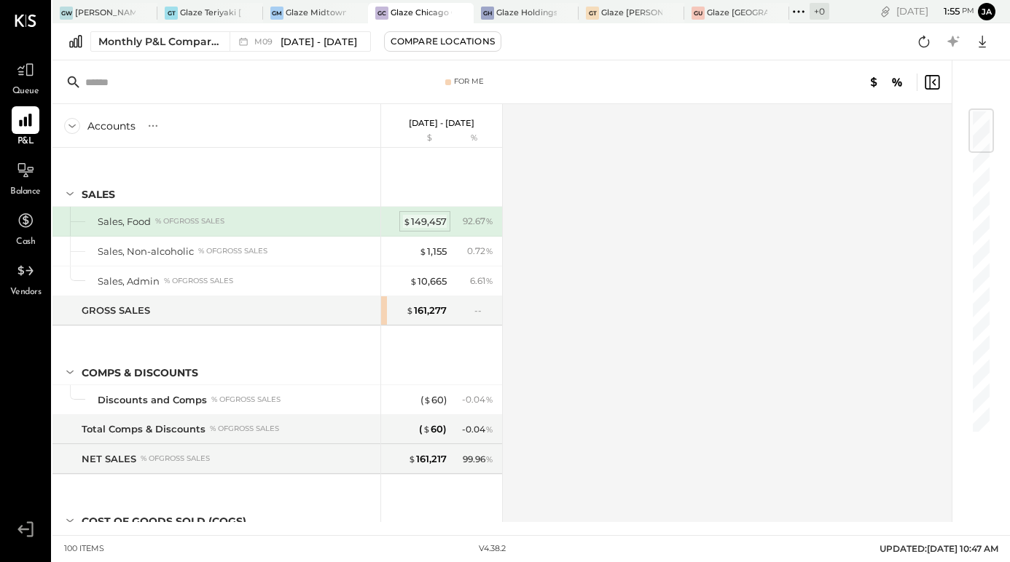
click at [417, 224] on div "$ 149,457" at bounding box center [425, 222] width 44 height 14
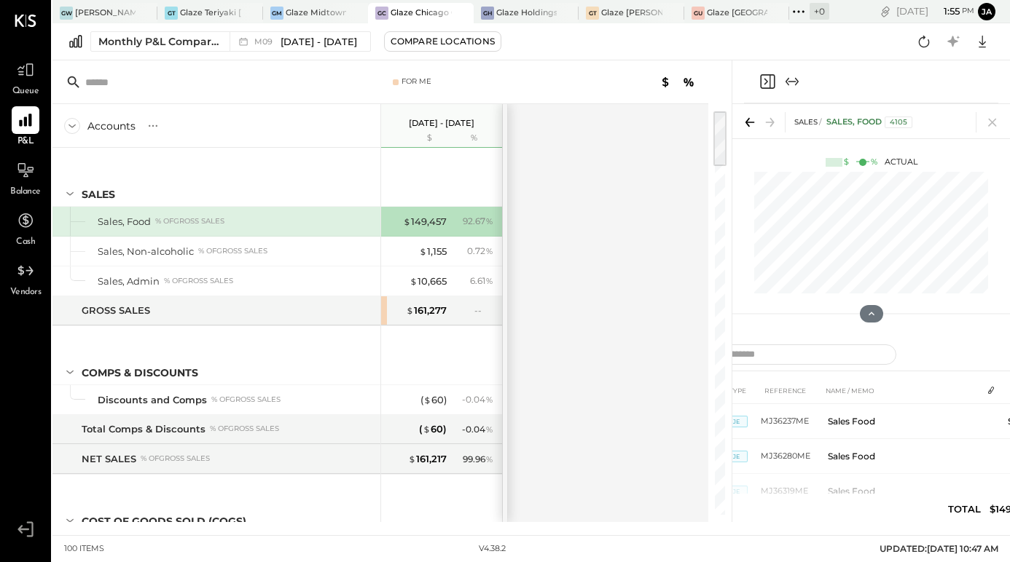
click at [795, 84] on icon "Expand panel (e)" at bounding box center [791, 81] width 17 height 17
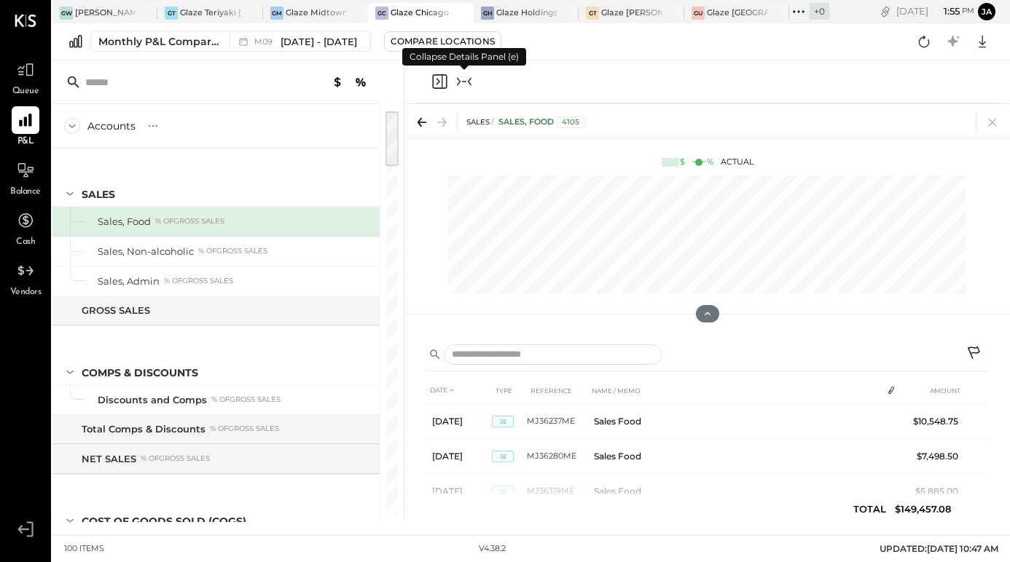
click at [795, 84] on div at bounding box center [707, 81] width 582 height 43
click at [471, 57] on div "Monthly P&L Comparison M09 [DATE] - [DATE] Compare Locations Google Sheets Excel" at bounding box center [530, 41] width 957 height 37
click at [470, 74] on icon "Collapse panel (e)" at bounding box center [463, 81] width 17 height 17
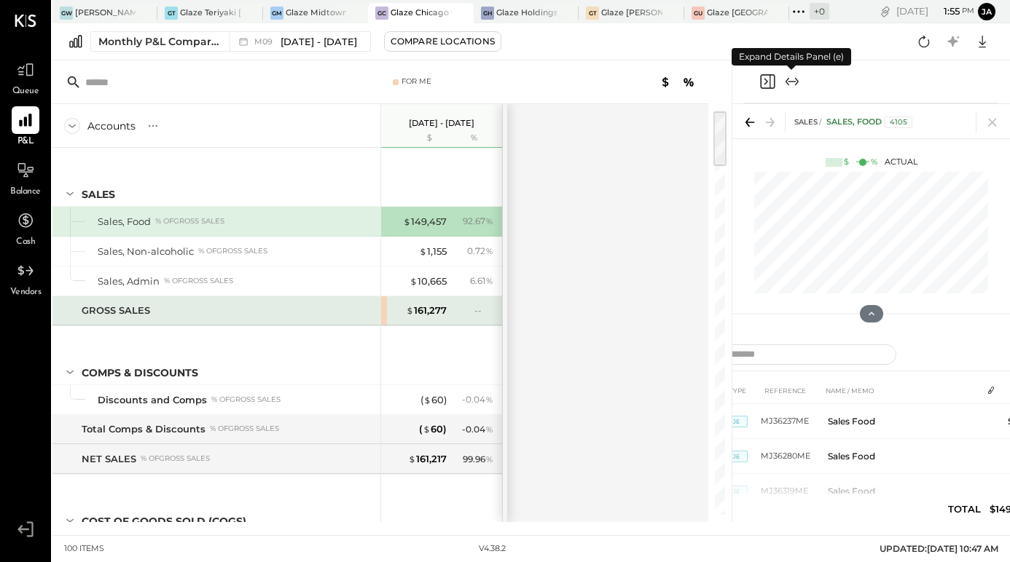
click at [420, 323] on div "$ 161,277 --" at bounding box center [442, 310] width 109 height 29
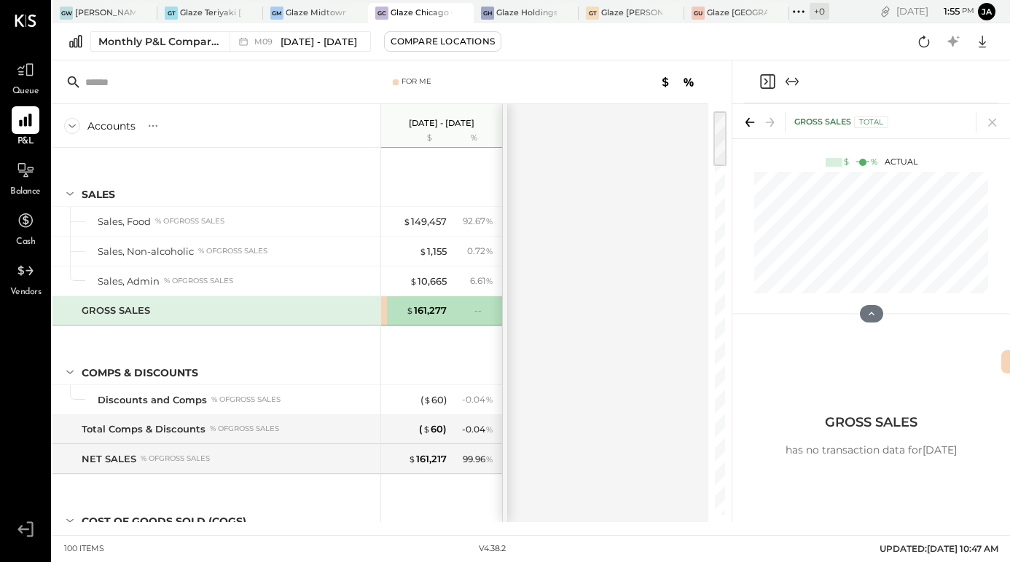
click at [797, 83] on icon "Expand panel (e)" at bounding box center [797, 82] width 4 height 8
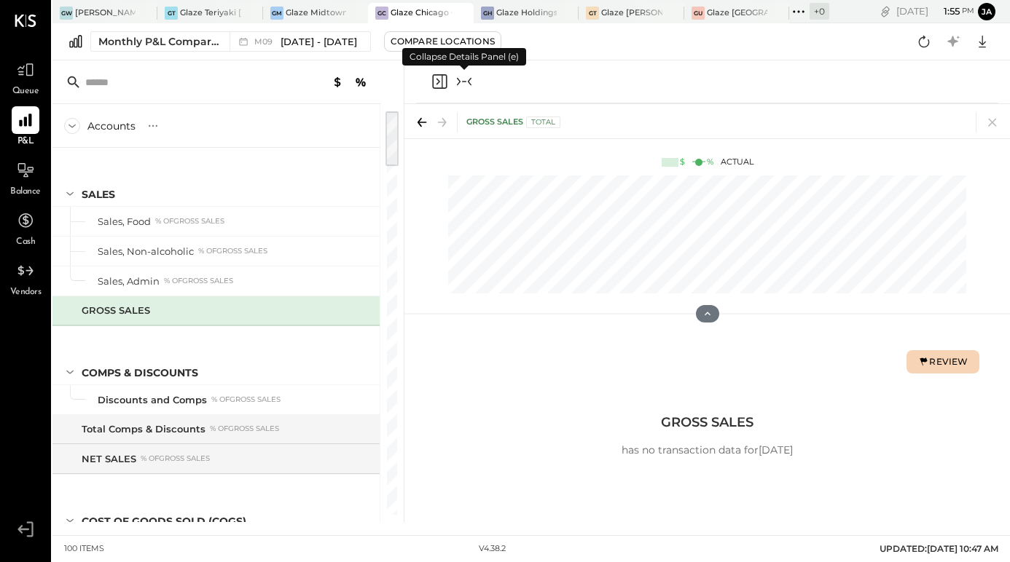
click at [937, 366] on div "Review" at bounding box center [942, 361] width 50 height 12
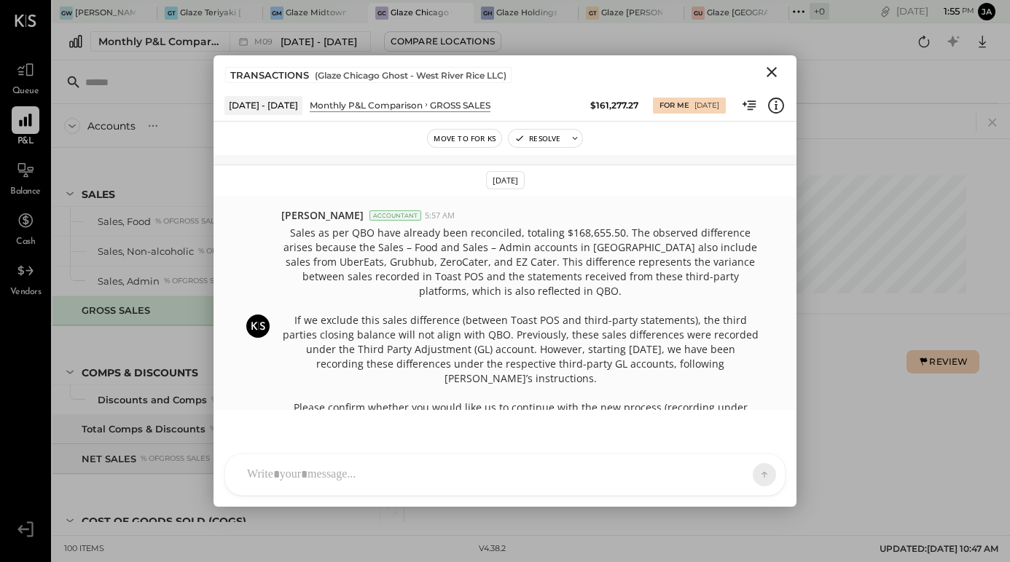
scroll to position [96, 0]
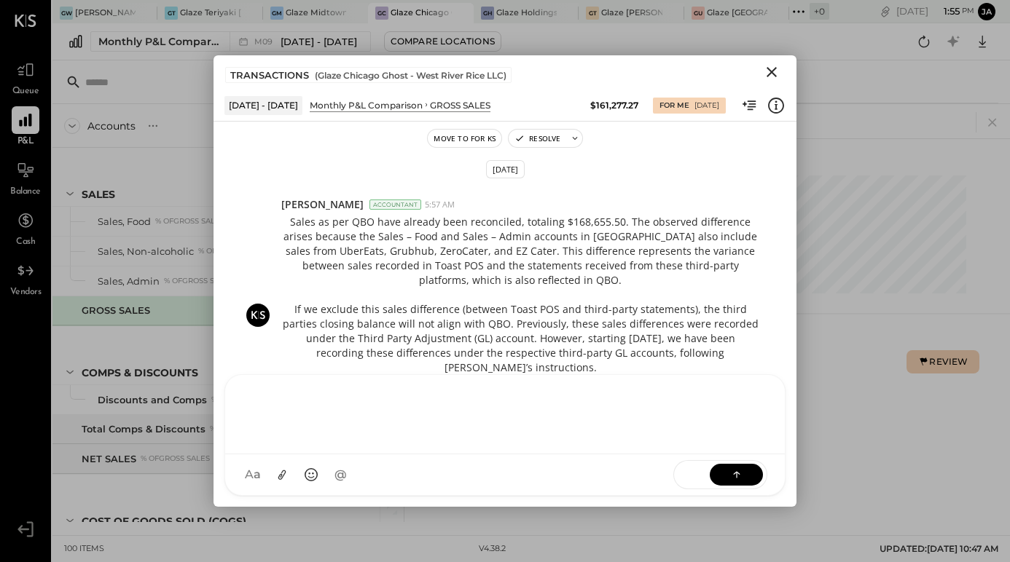
click at [534, 455] on div at bounding box center [504, 414] width 559 height 79
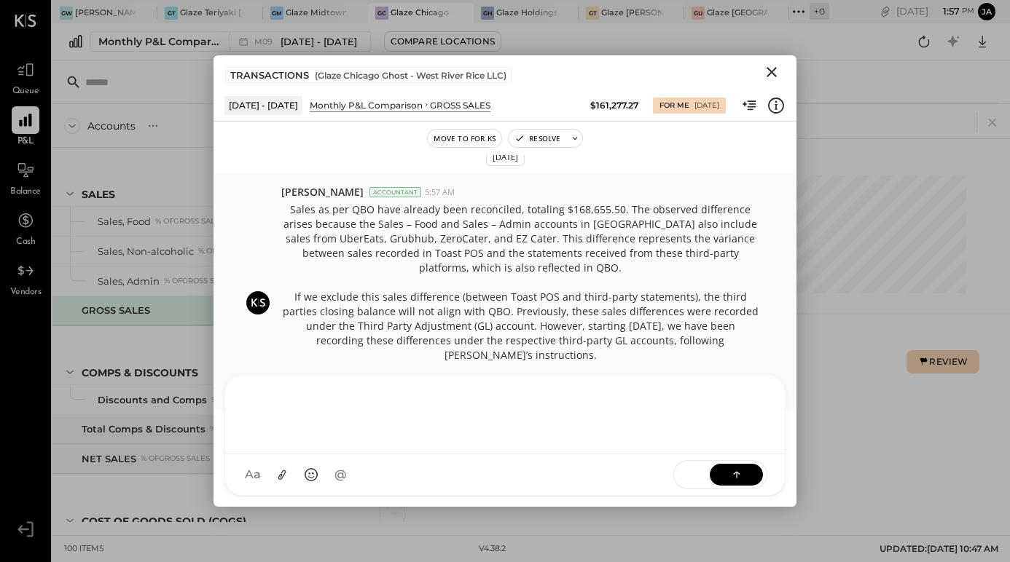
scroll to position [342, 0]
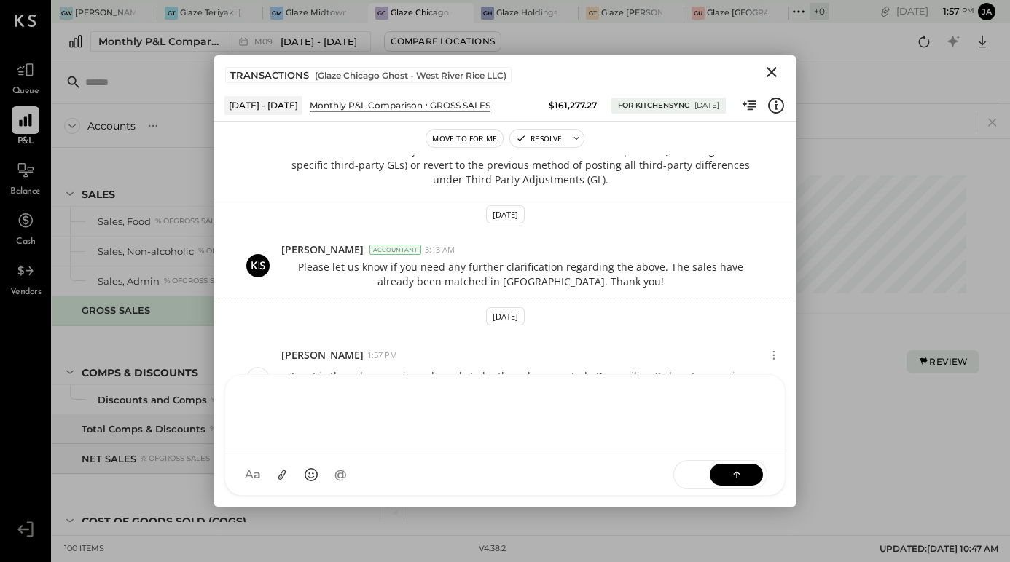
click at [558, 448] on div at bounding box center [504, 414] width 559 height 79
drag, startPoint x: 554, startPoint y: 445, endPoint x: 508, endPoint y: 428, distance: 49.1
click at [508, 428] on div "**********" at bounding box center [505, 413] width 530 height 58
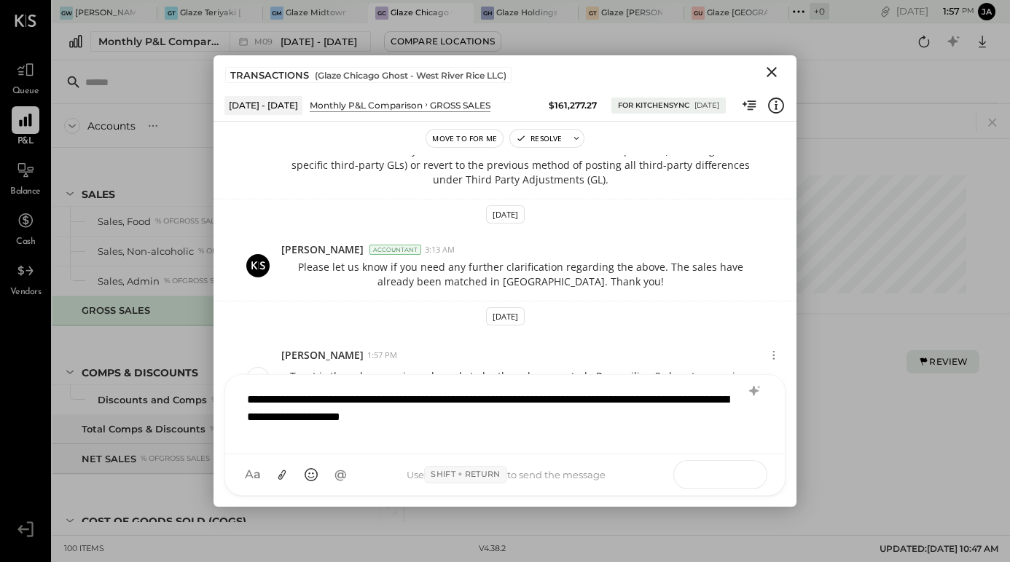
click at [733, 466] on button at bounding box center [735, 474] width 53 height 22
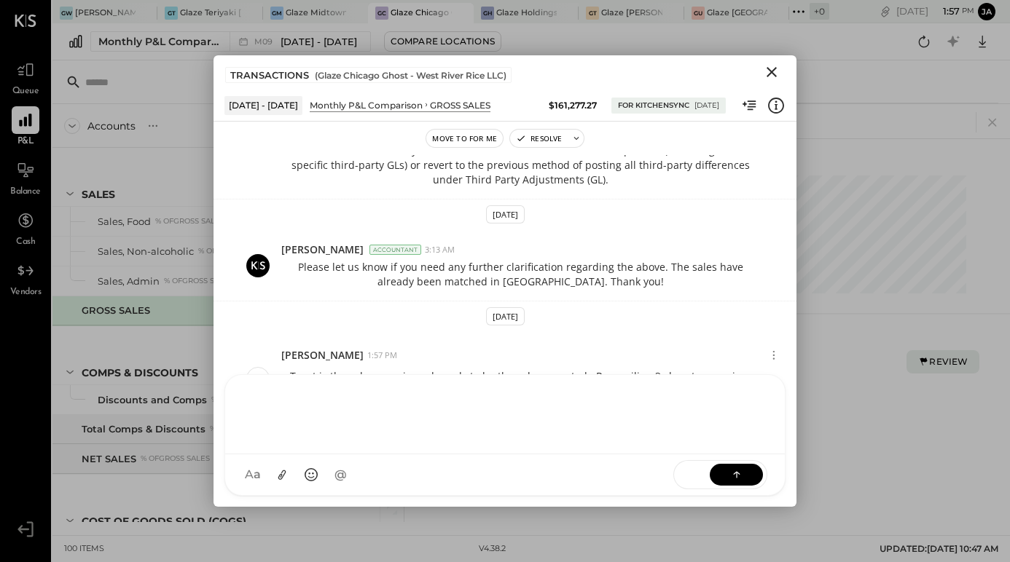
scroll to position [420, 0]
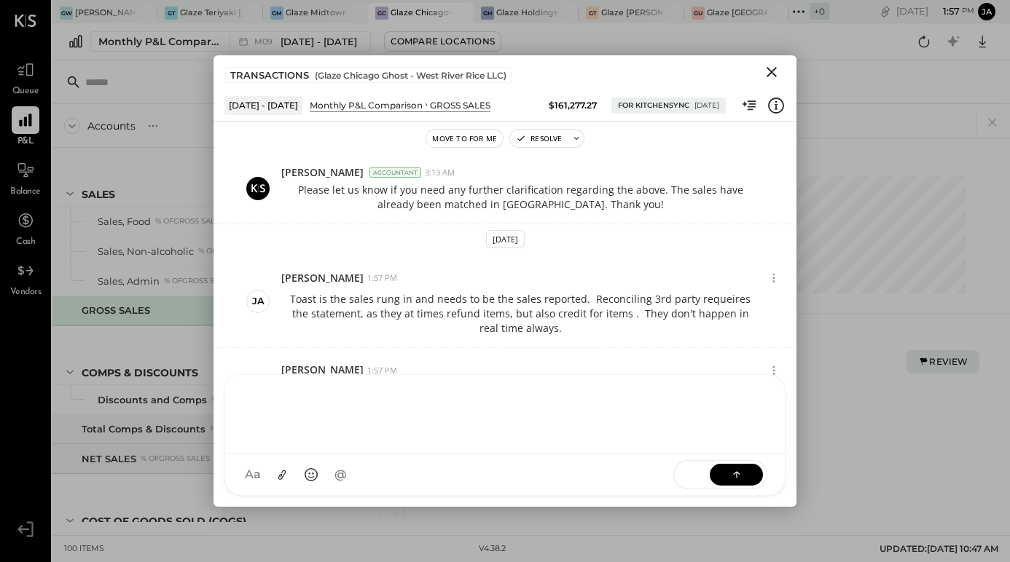
click at [770, 82] on button "Close" at bounding box center [771, 72] width 26 height 19
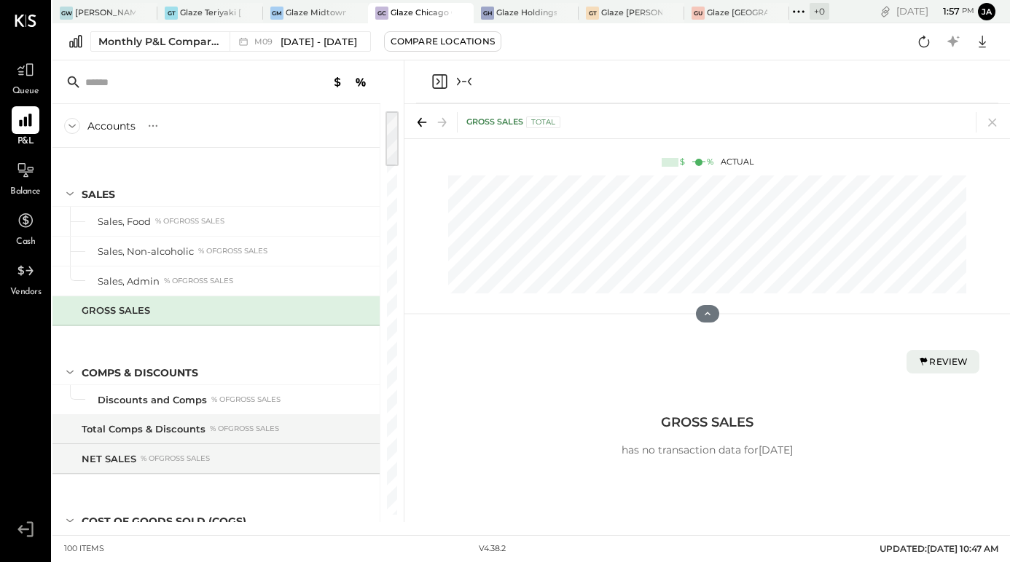
click at [466, 86] on icon "Collapse panel (e)" at bounding box center [463, 81] width 17 height 17
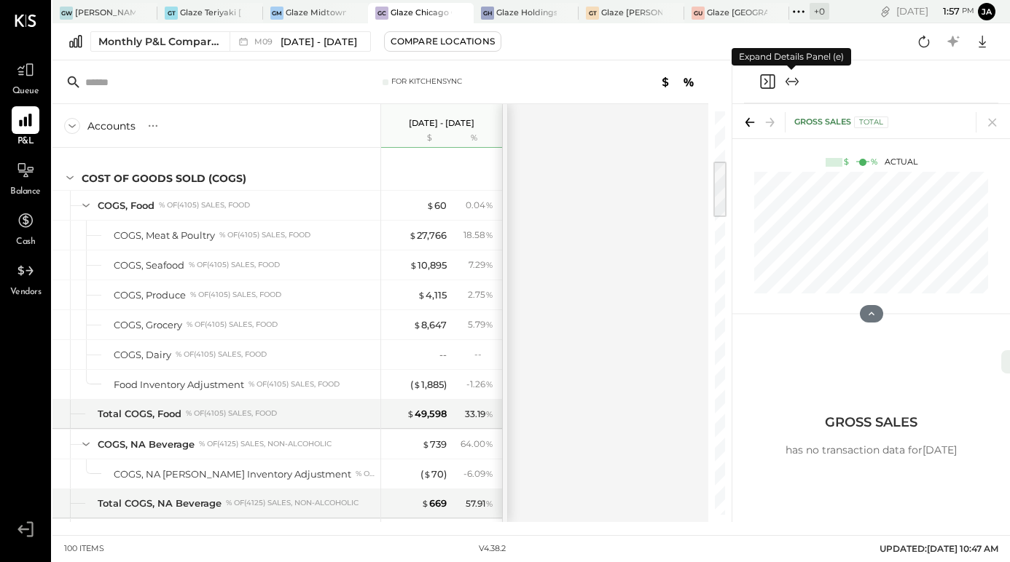
scroll to position [339, 0]
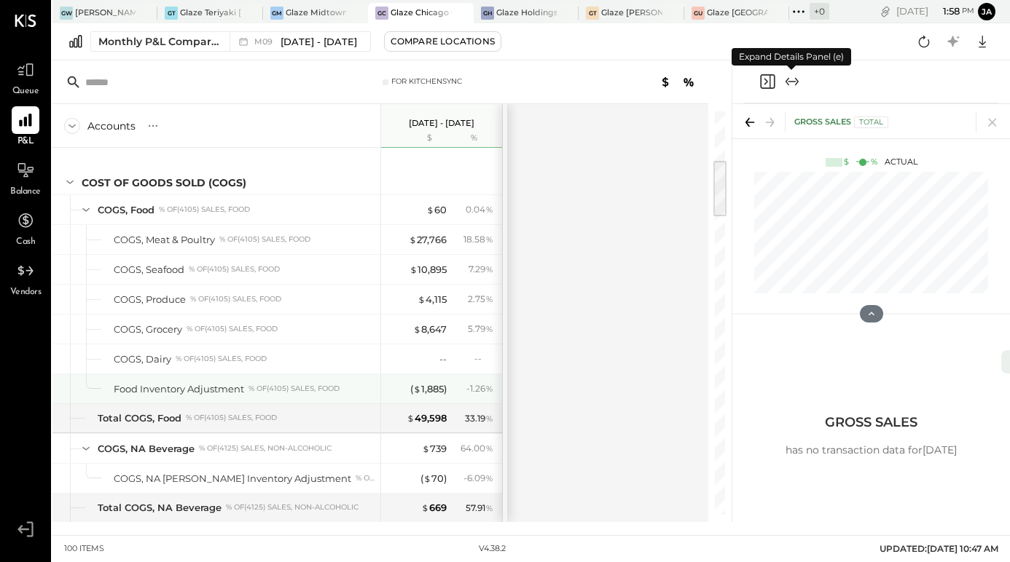
click at [433, 396] on div "( $ 1,885 ) - 1.26 %" at bounding box center [442, 388] width 109 height 29
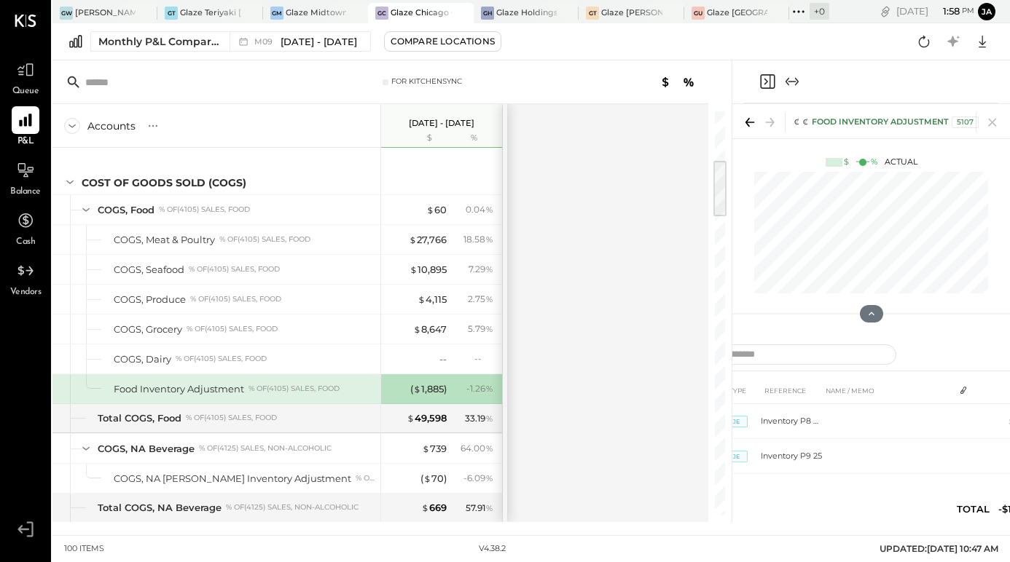
click at [798, 74] on icon "Expand panel (e)" at bounding box center [791, 81] width 17 height 17
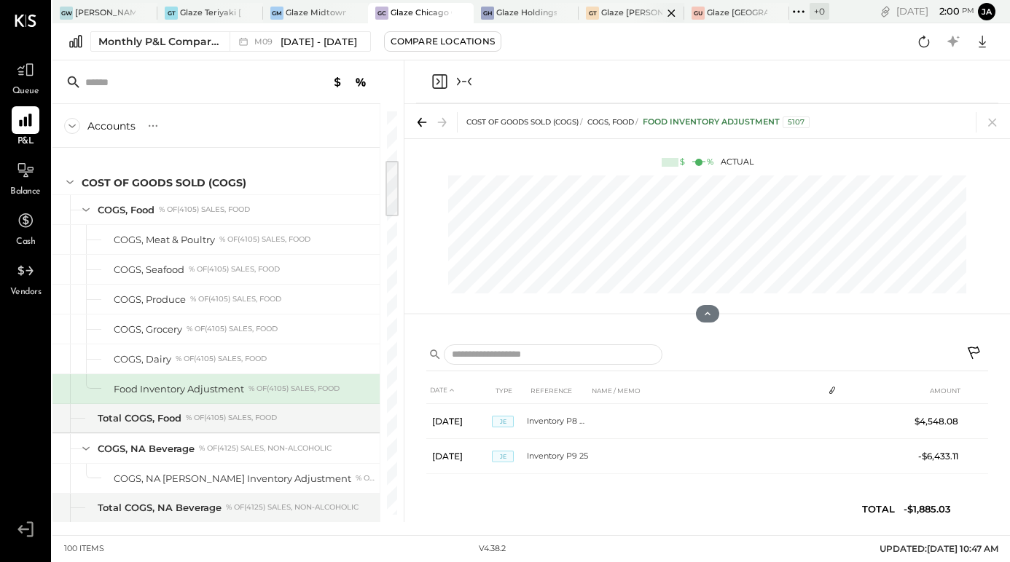
click at [631, 13] on div "Glaze [PERSON_NAME] [PERSON_NAME] LLC" at bounding box center [631, 13] width 60 height 12
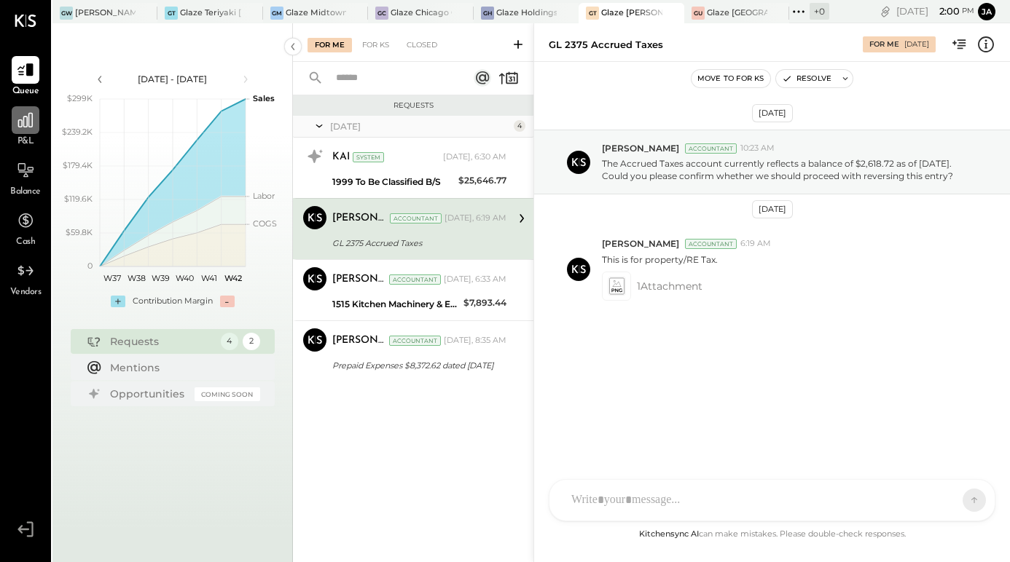
click at [20, 133] on div at bounding box center [26, 120] width 28 height 28
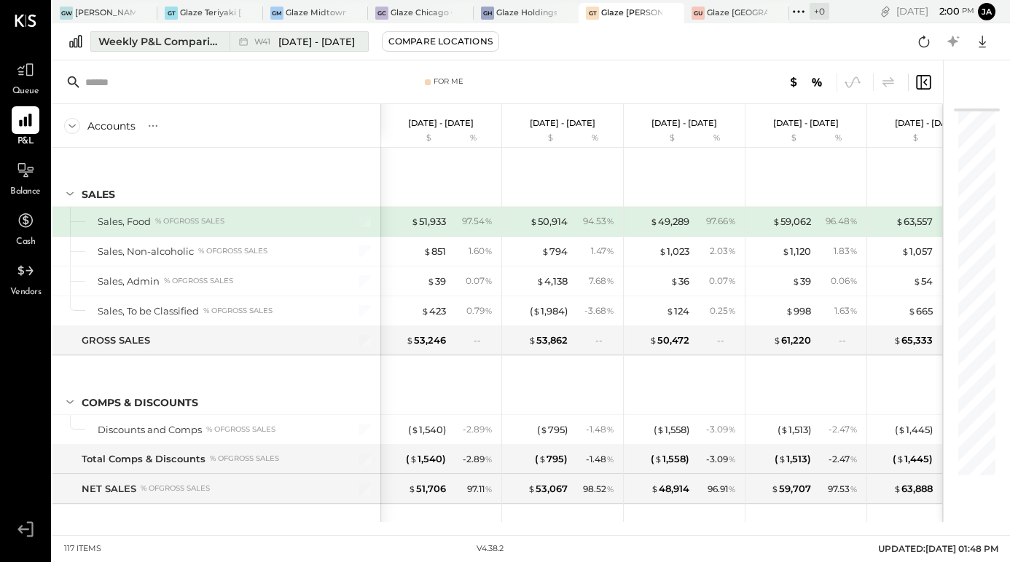
click at [156, 42] on div "Weekly P&L Comparison" at bounding box center [159, 41] width 122 height 15
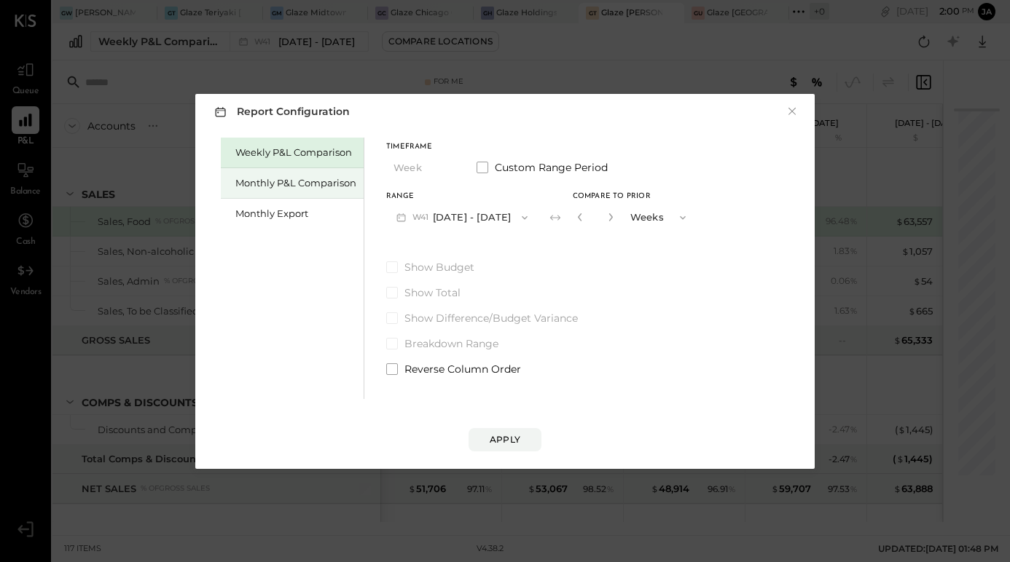
click at [270, 189] on div "Monthly P&L Comparison" at bounding box center [292, 183] width 143 height 31
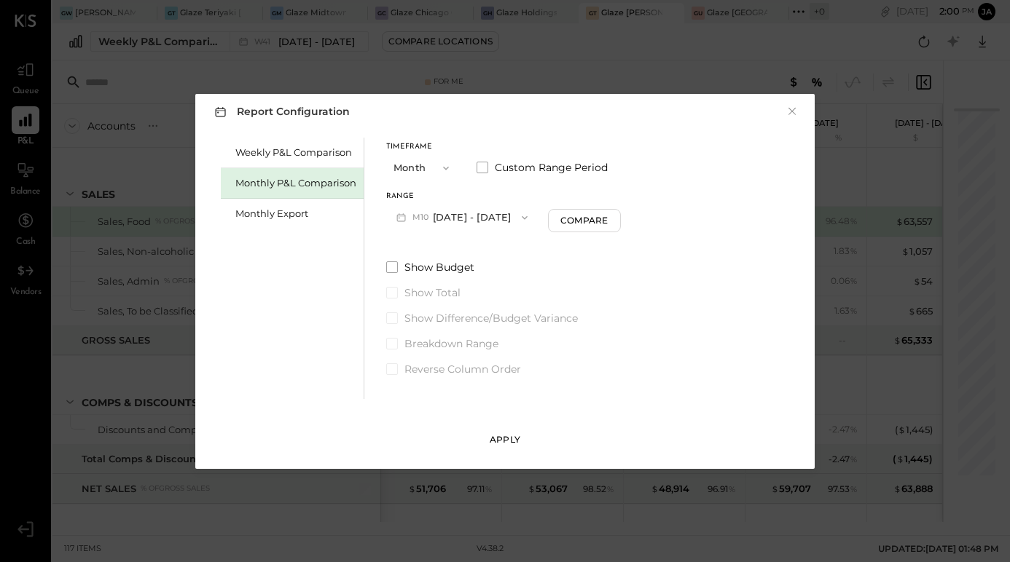
click at [527, 442] on button "Apply" at bounding box center [504, 439] width 73 height 23
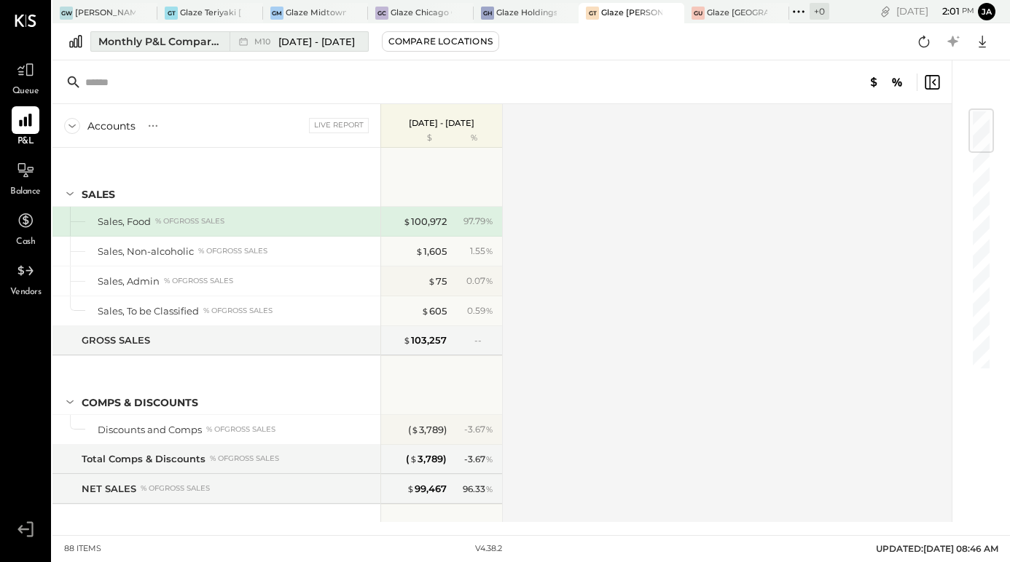
click at [309, 33] on div "M10 [DATE] - [DATE]" at bounding box center [294, 41] width 131 height 19
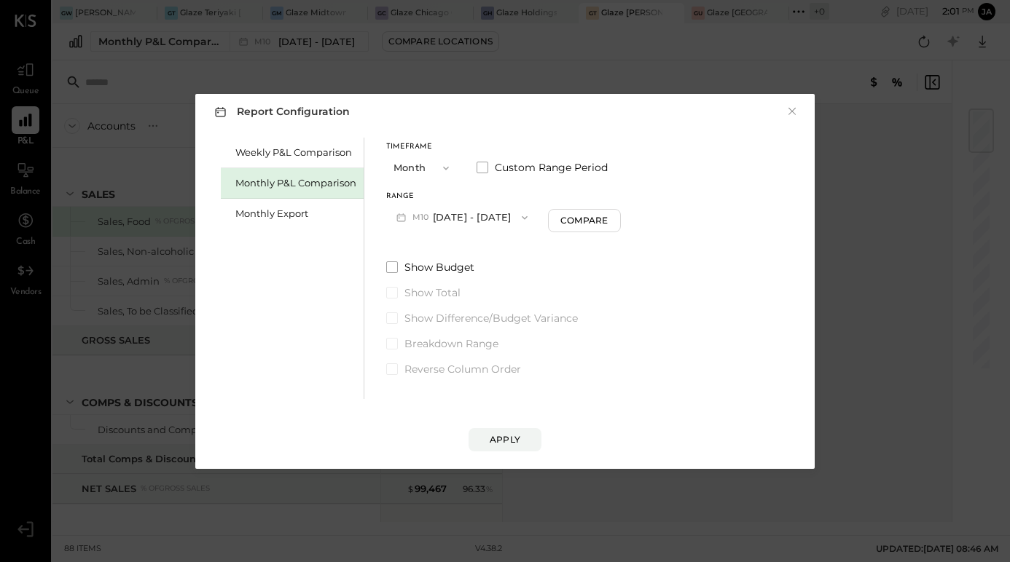
click at [422, 221] on span "M10" at bounding box center [422, 218] width 20 height 12
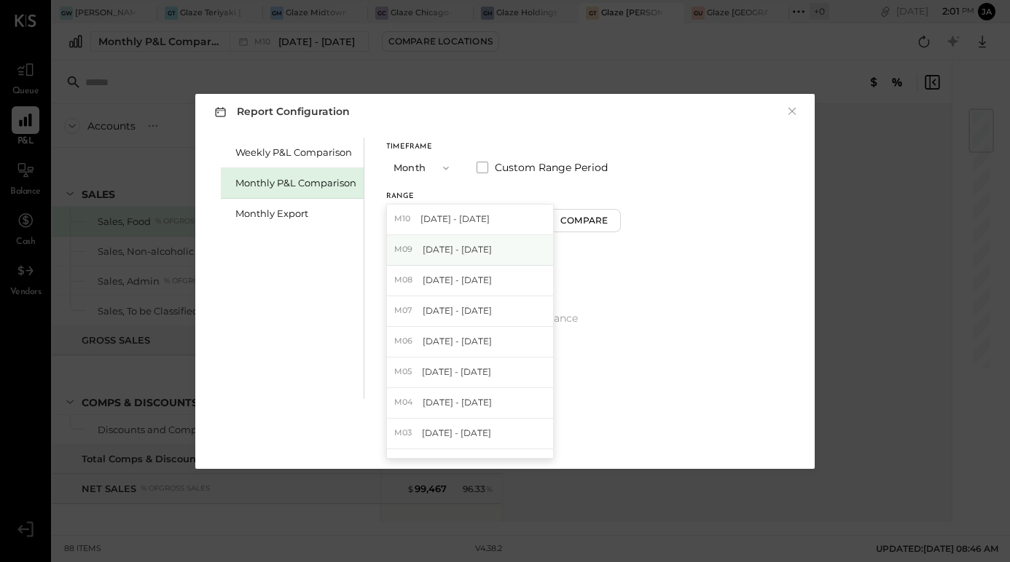
click at [426, 262] on div "M09 [DATE] - [DATE]" at bounding box center [470, 250] width 166 height 31
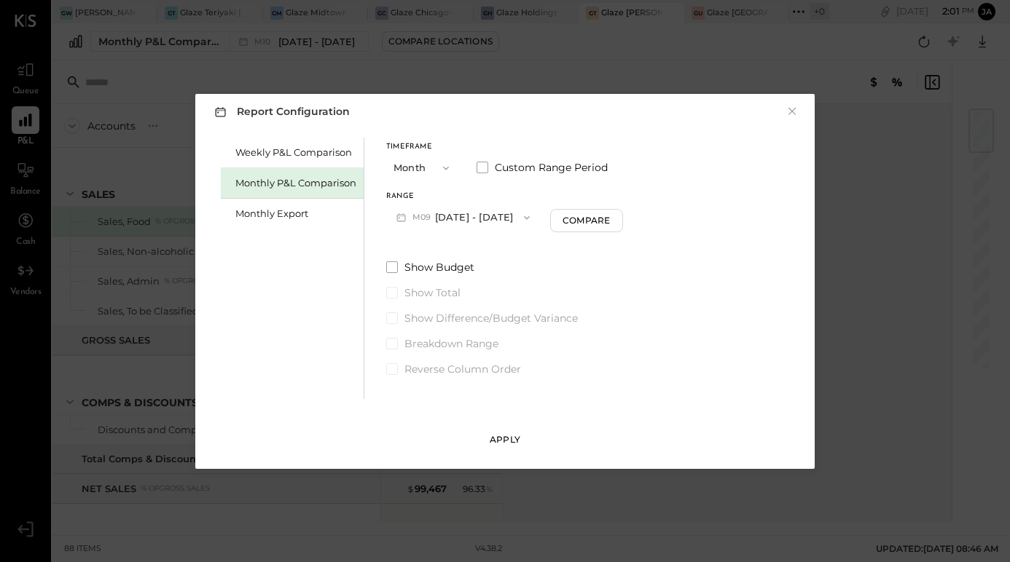
click at [499, 437] on div "Apply" at bounding box center [504, 439] width 31 height 12
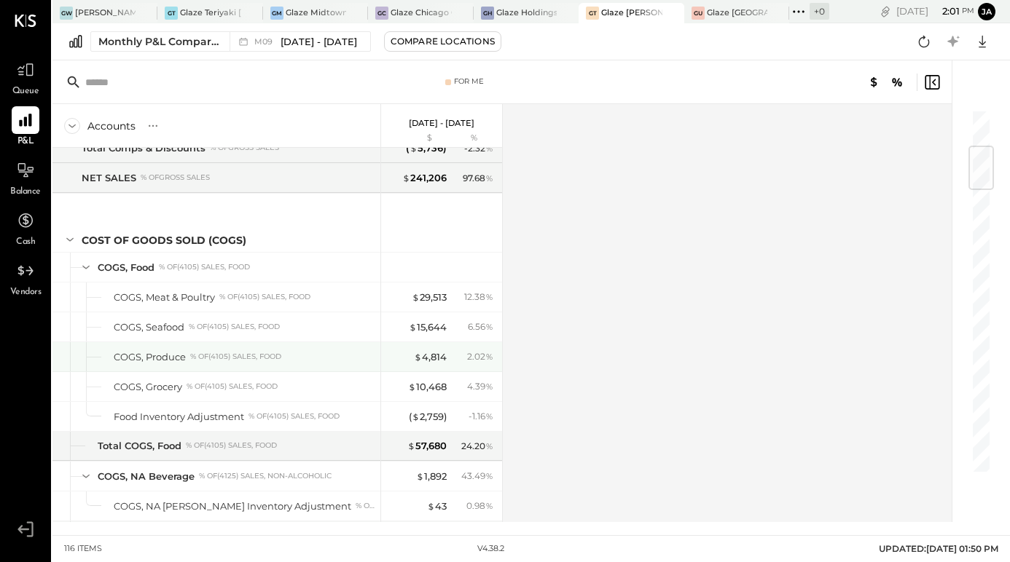
scroll to position [312, 0]
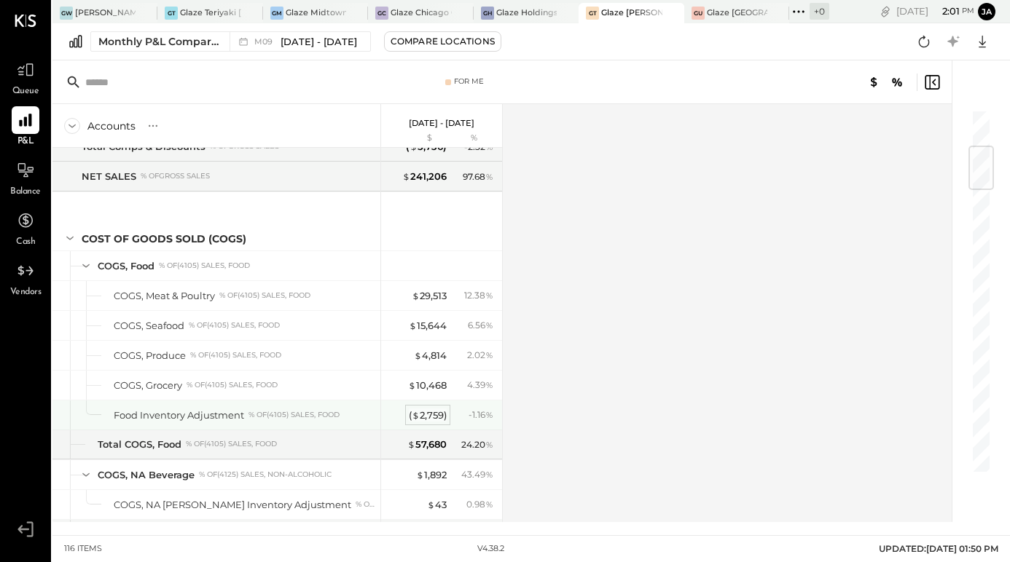
click at [430, 417] on div "( $ 2,759 )" at bounding box center [428, 416] width 38 height 14
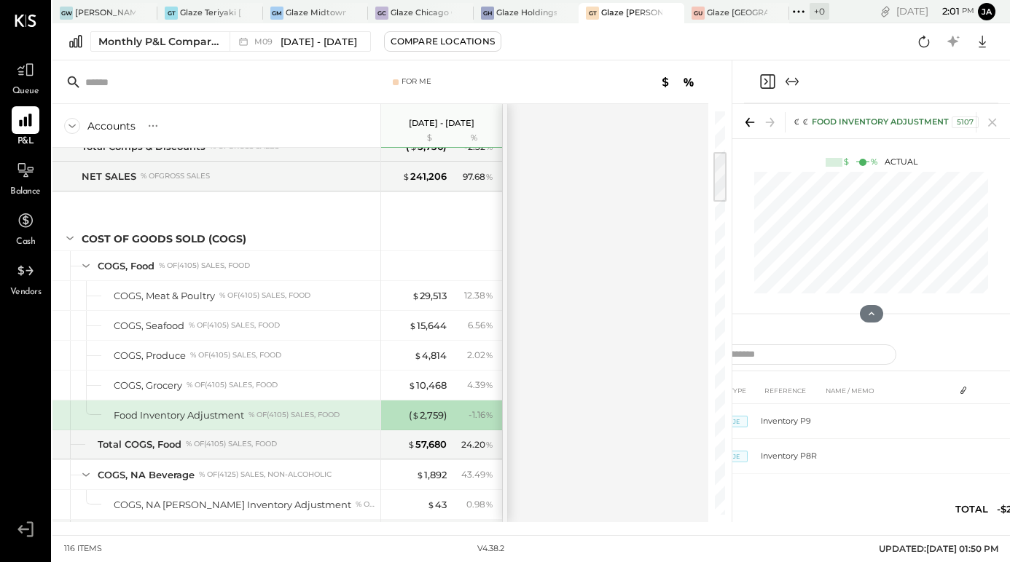
click at [797, 71] on div at bounding box center [871, 81] width 254 height 43
click at [798, 74] on icon "Expand panel (e)" at bounding box center [791, 81] width 17 height 17
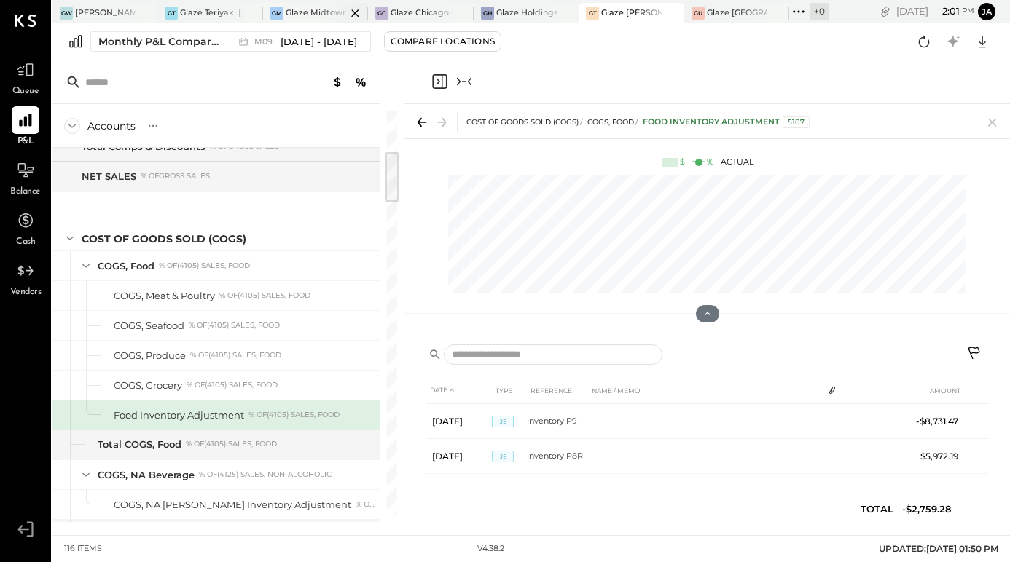
click at [296, 7] on div "[PERSON_NAME] Midtown East - Glaze Lexington One LLC" at bounding box center [304, 13] width 83 height 13
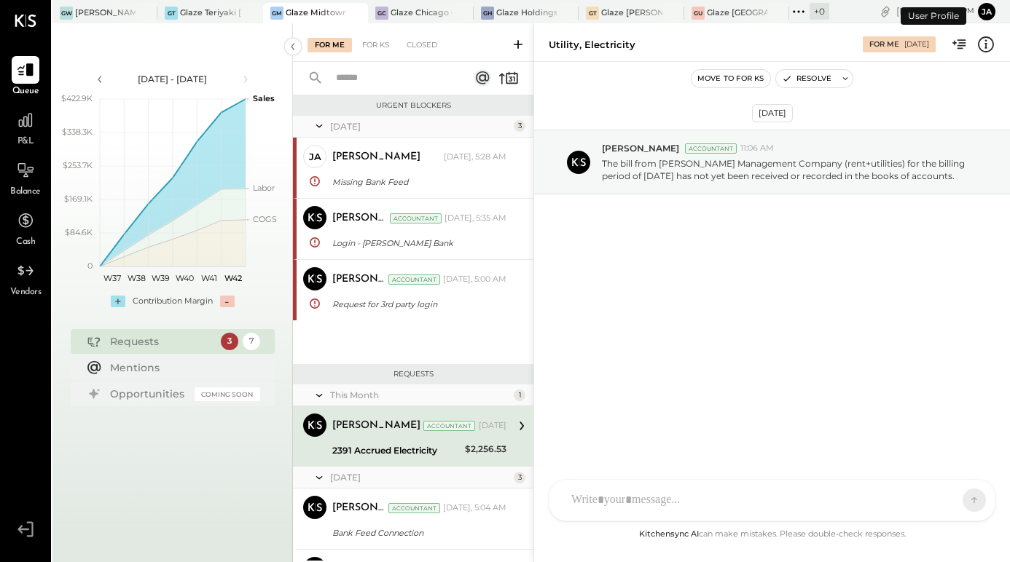
scroll to position [108, 0]
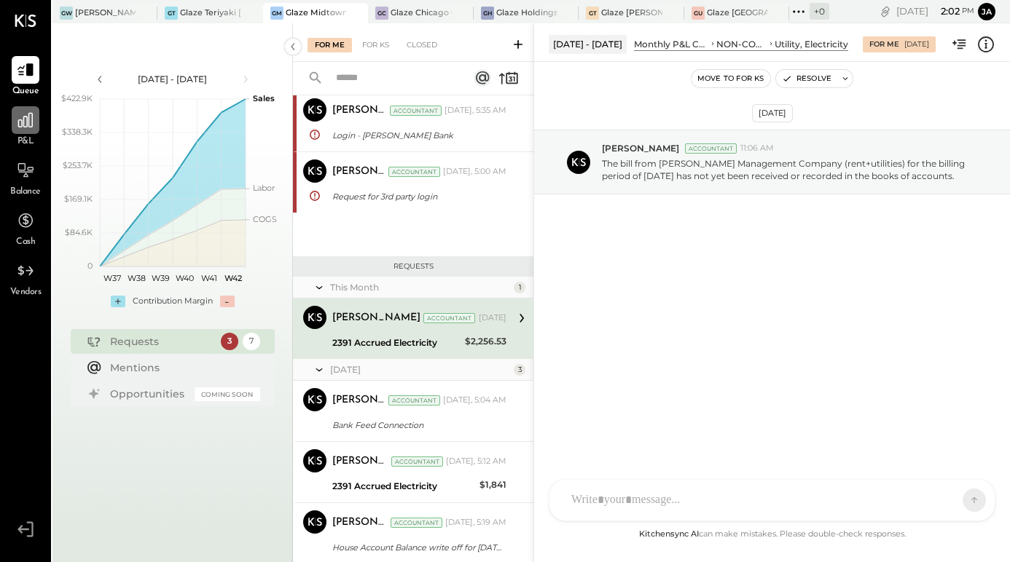
click at [15, 120] on div at bounding box center [26, 120] width 28 height 28
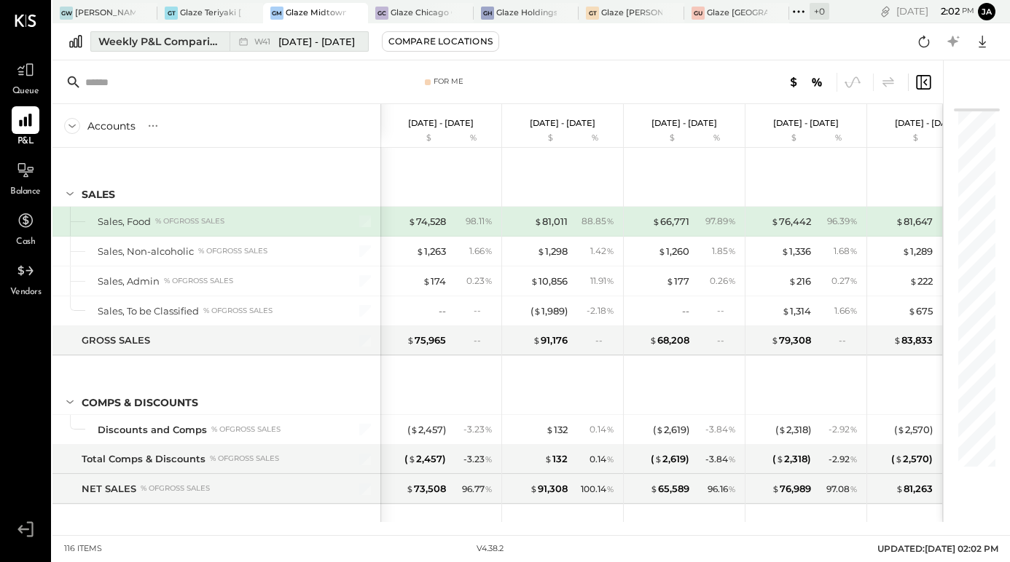
click at [186, 44] on div "Weekly P&L Comparison" at bounding box center [159, 41] width 122 height 15
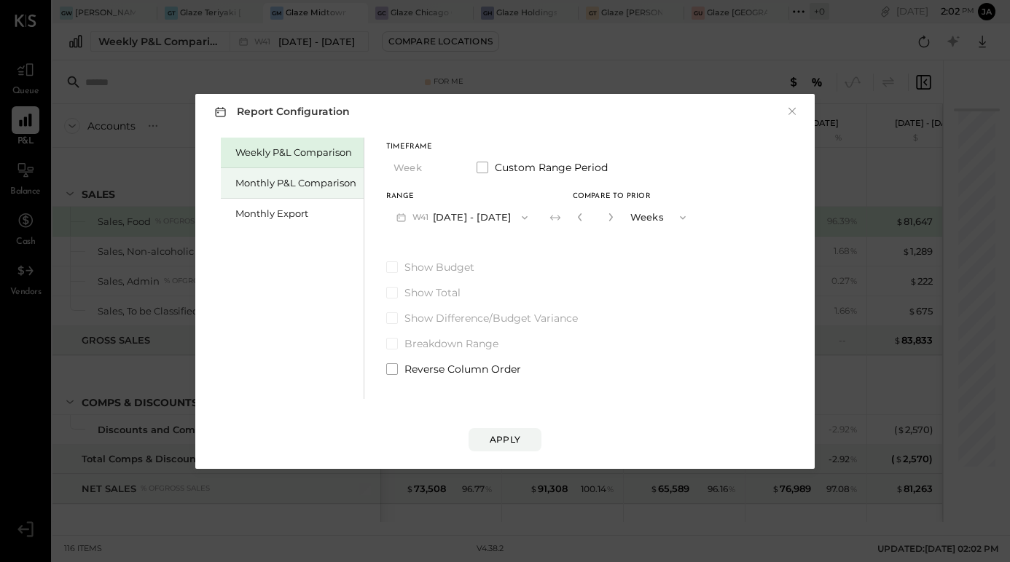
click at [296, 189] on div "Monthly P&L Comparison" at bounding box center [292, 183] width 143 height 31
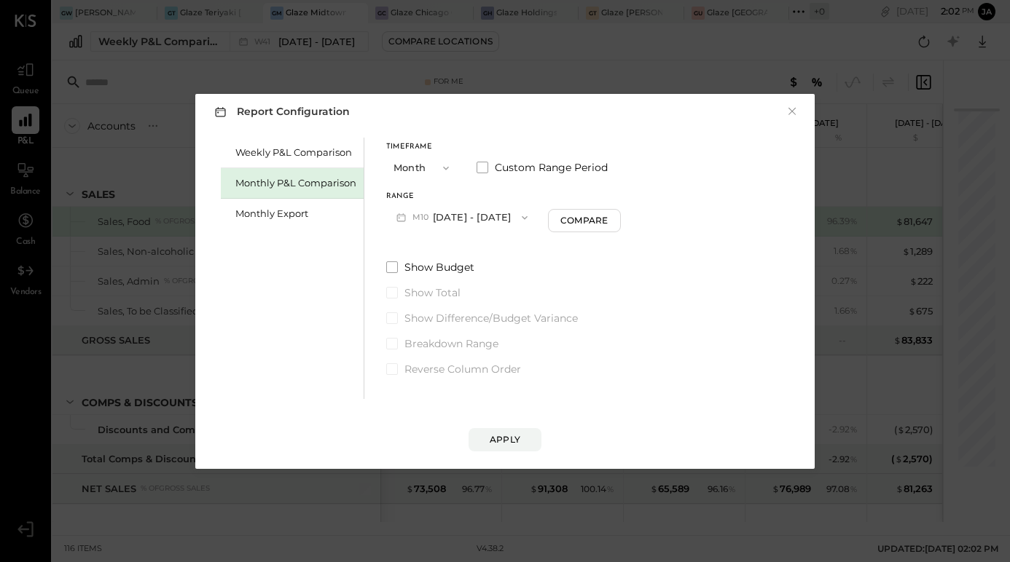
click at [465, 217] on button "M10 [DATE] - [DATE]" at bounding box center [462, 217] width 152 height 27
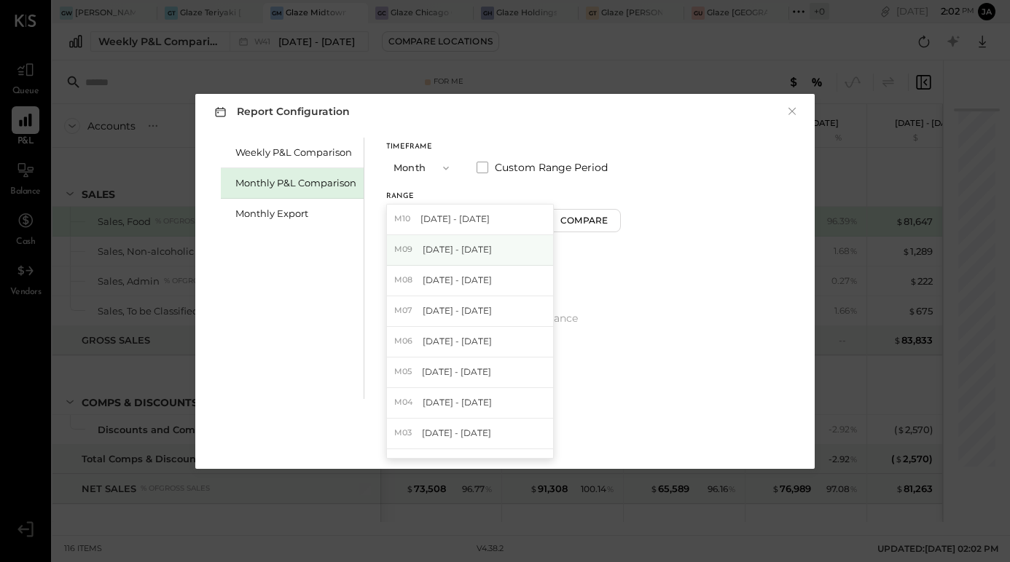
click at [468, 264] on div "M09 [DATE] - [DATE]" at bounding box center [470, 250] width 166 height 31
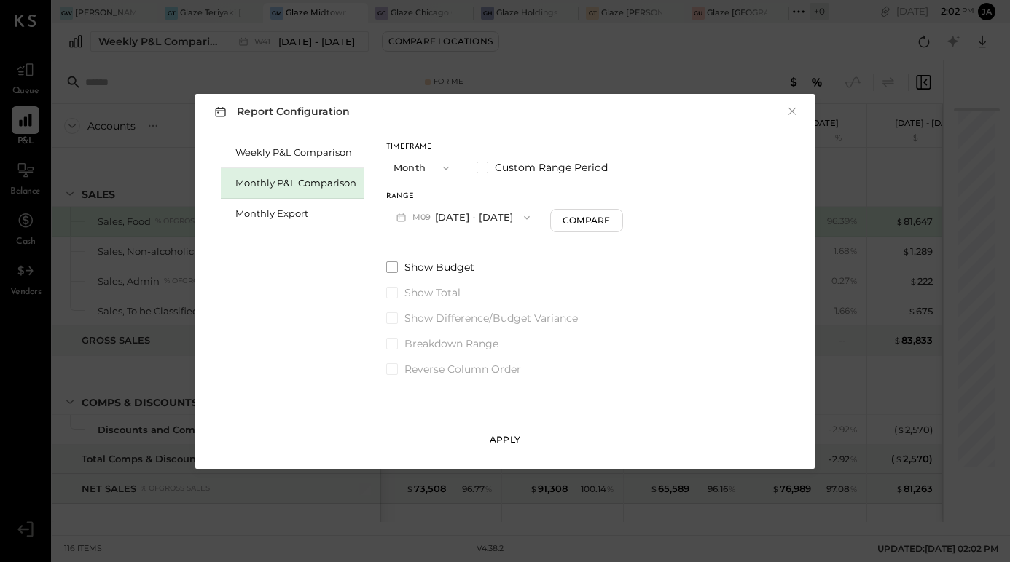
click at [508, 444] on div "Apply" at bounding box center [504, 439] width 31 height 12
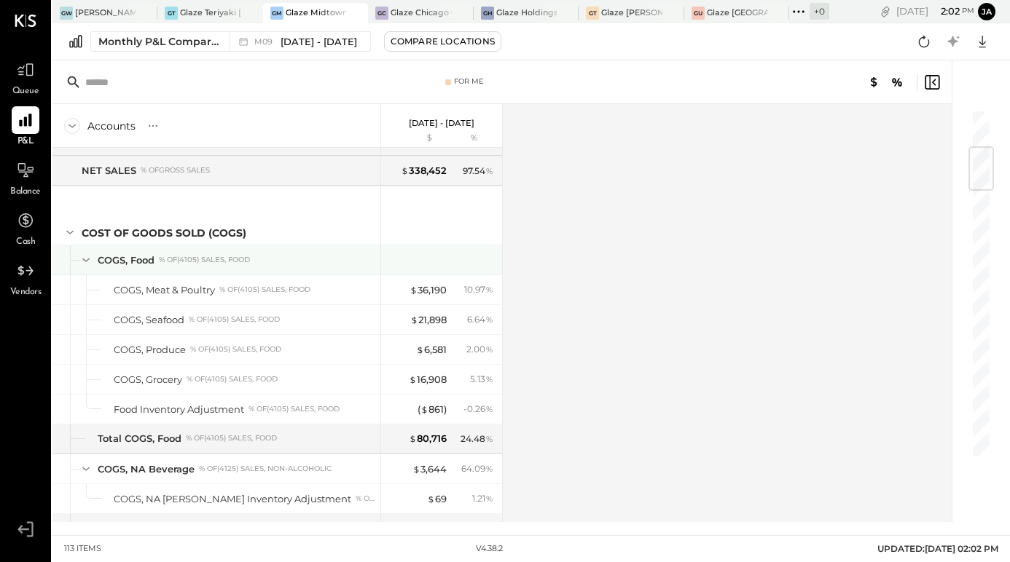
scroll to position [320, 0]
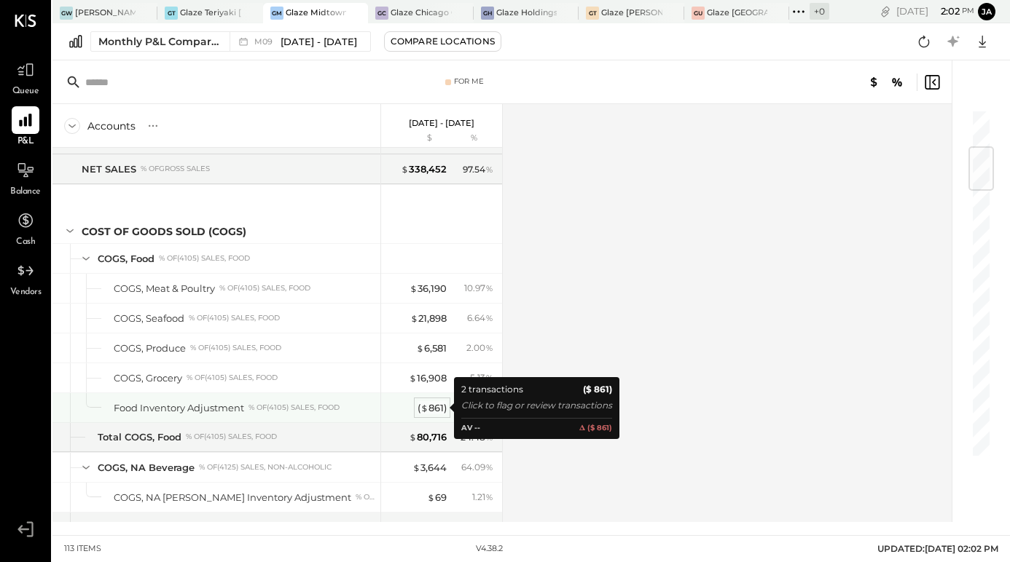
click at [436, 404] on div "( $ 861 )" at bounding box center [431, 408] width 29 height 14
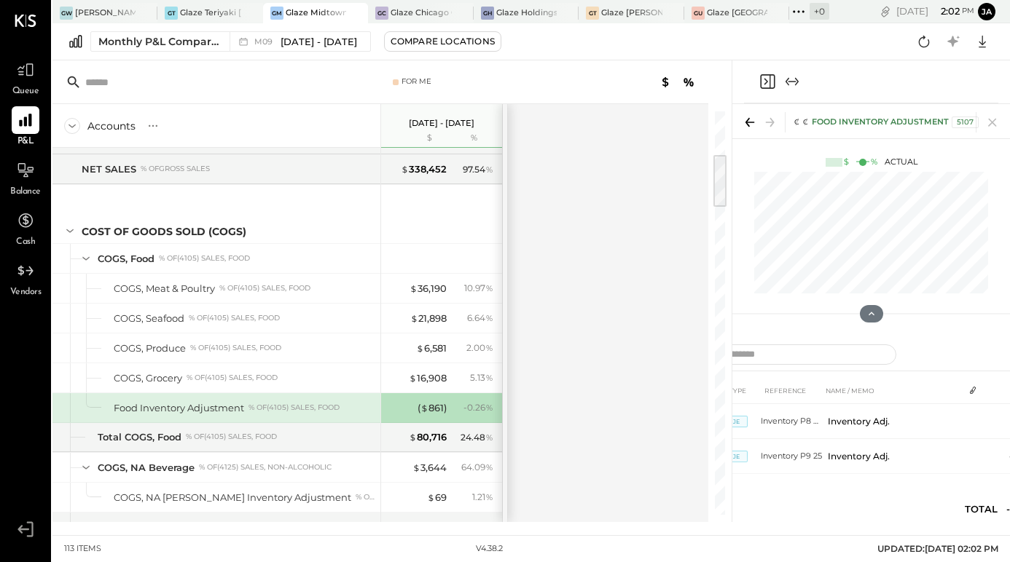
click at [797, 81] on icon "Expand panel (e)" at bounding box center [791, 81] width 17 height 17
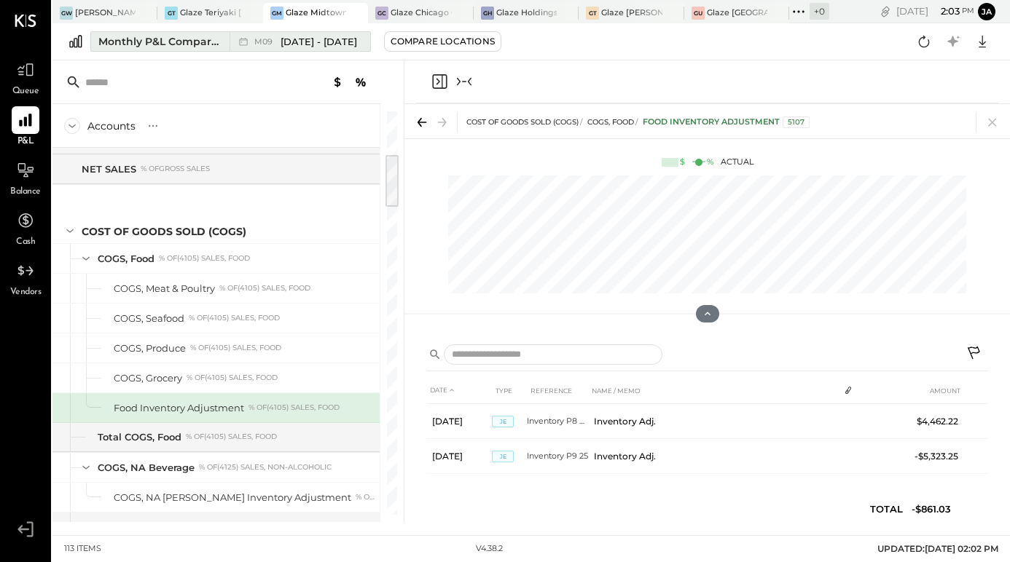
click at [294, 42] on span "[DATE] - [DATE]" at bounding box center [318, 42] width 76 height 14
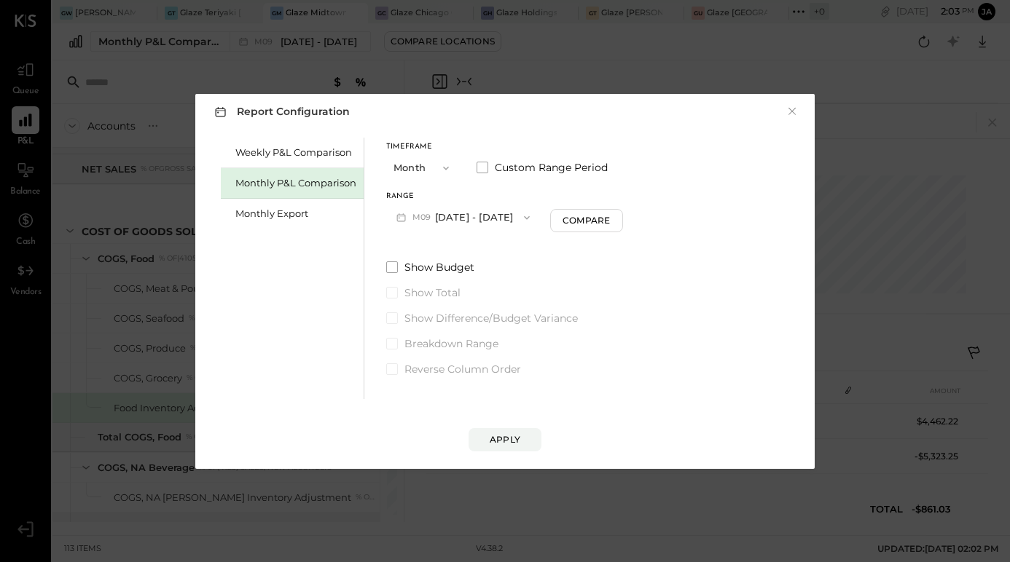
click at [293, 50] on div "Report Configuration × Weekly P&L Comparison Monthly P&L Comparison Monthly Exp…" at bounding box center [505, 281] width 1010 height 562
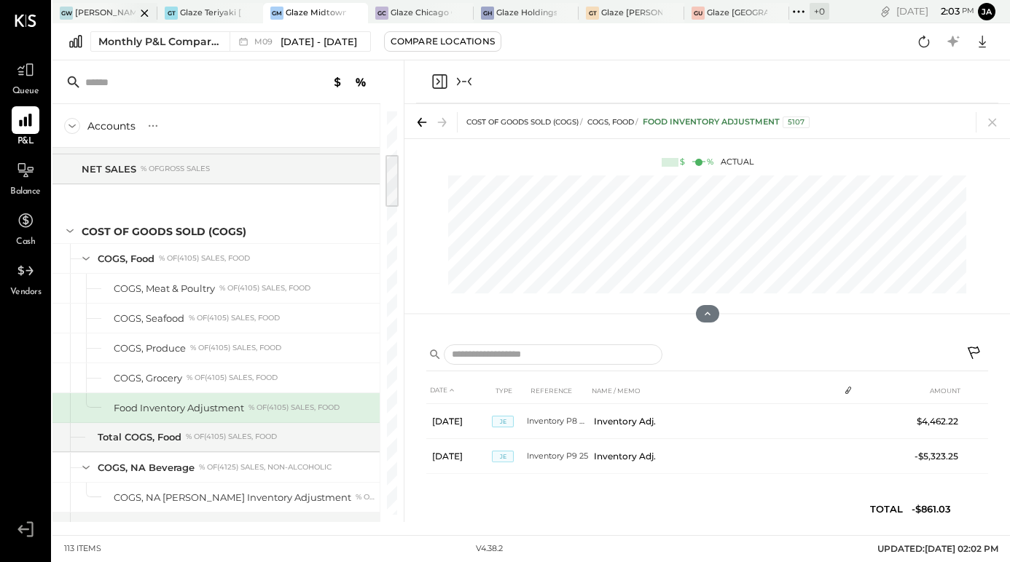
click at [114, 12] on div at bounding box center [131, 13] width 51 height 20
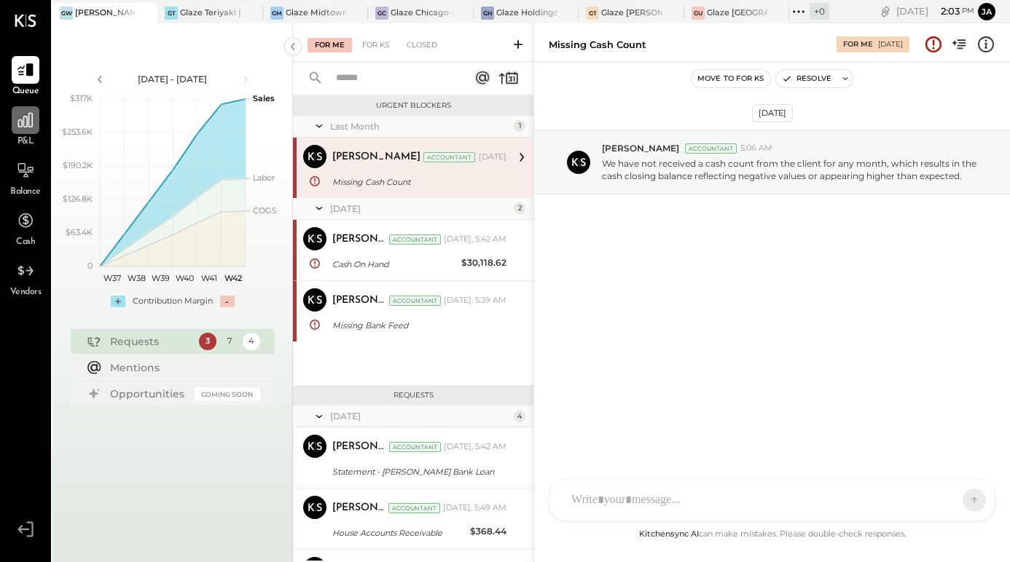
click at [30, 125] on icon at bounding box center [25, 120] width 19 height 19
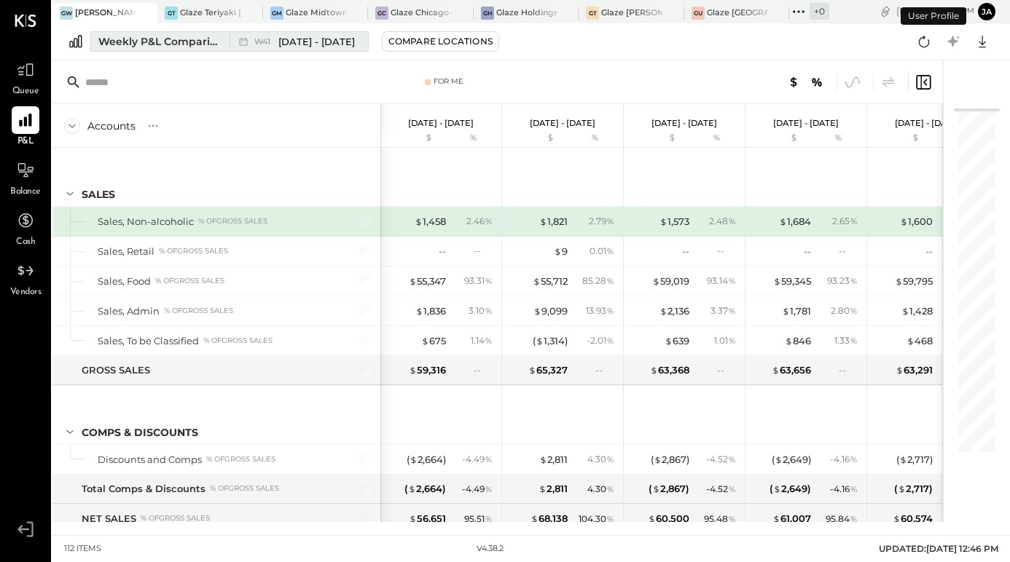
click at [190, 46] on div "Weekly P&L Comparison" at bounding box center [159, 41] width 122 height 15
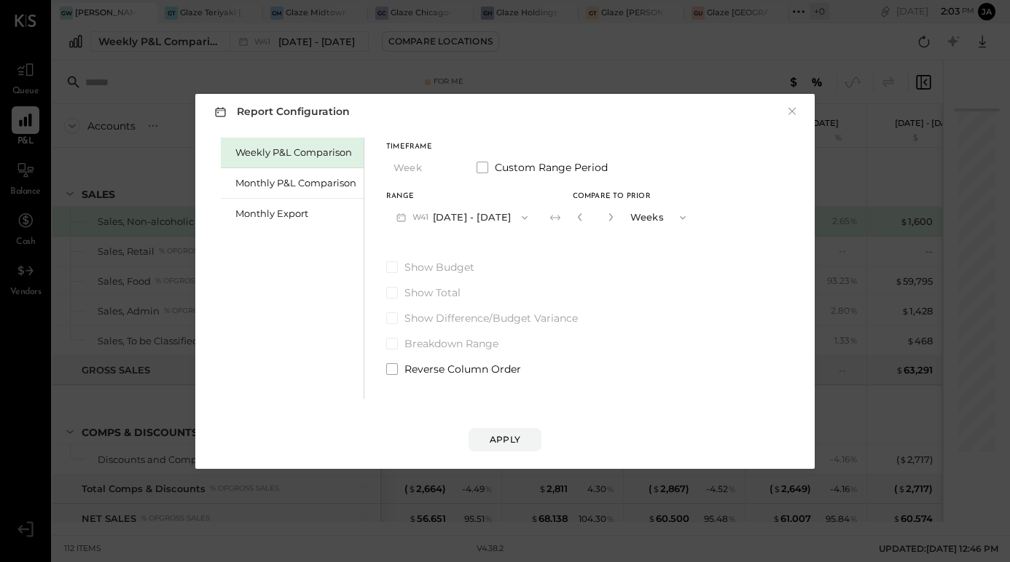
click at [253, 167] on div "Weekly P&L Comparison" at bounding box center [292, 153] width 143 height 31
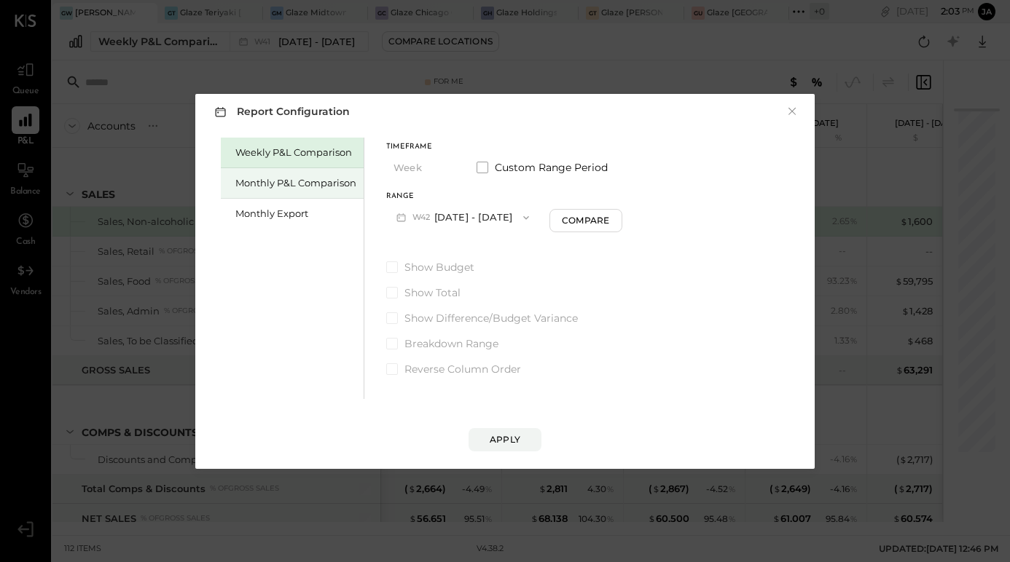
click at [253, 175] on div "Monthly P&L Comparison" at bounding box center [292, 183] width 143 height 31
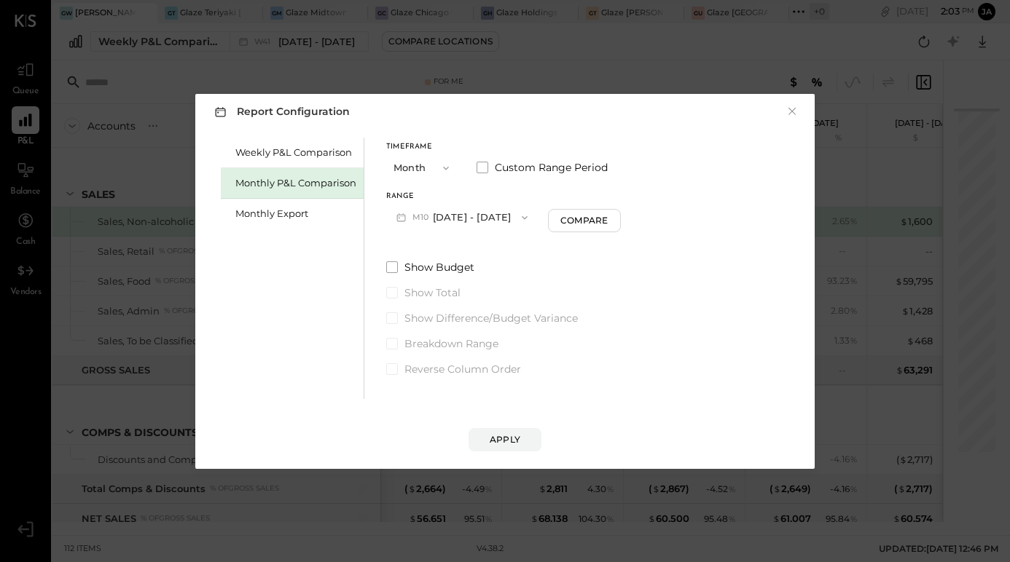
click at [490, 224] on button "M10 [DATE] - [DATE]" at bounding box center [462, 217] width 152 height 27
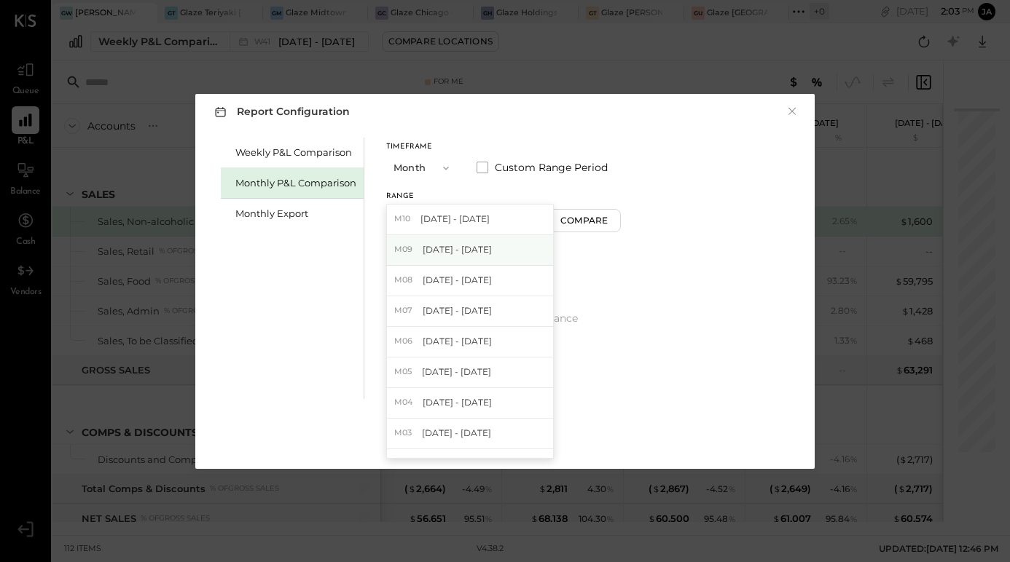
click at [487, 256] on div "M09 [DATE] - [DATE]" at bounding box center [470, 250] width 166 height 31
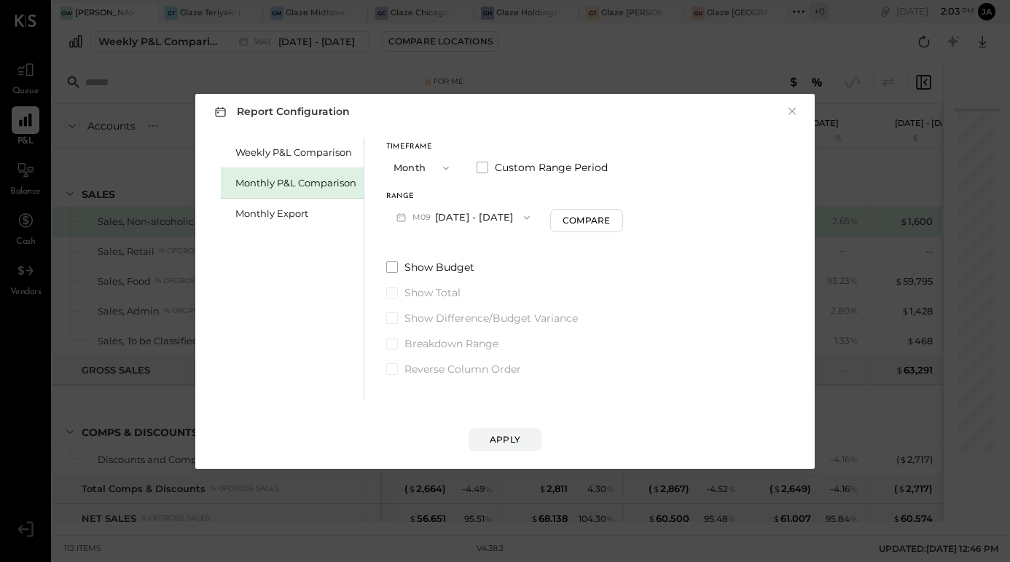
click at [511, 457] on div "Report Configuration × Weekly P&L Comparison Monthly P&L Comparison Monthly Exp…" at bounding box center [504, 281] width 619 height 375
click at [511, 448] on button "Apply" at bounding box center [504, 439] width 73 height 23
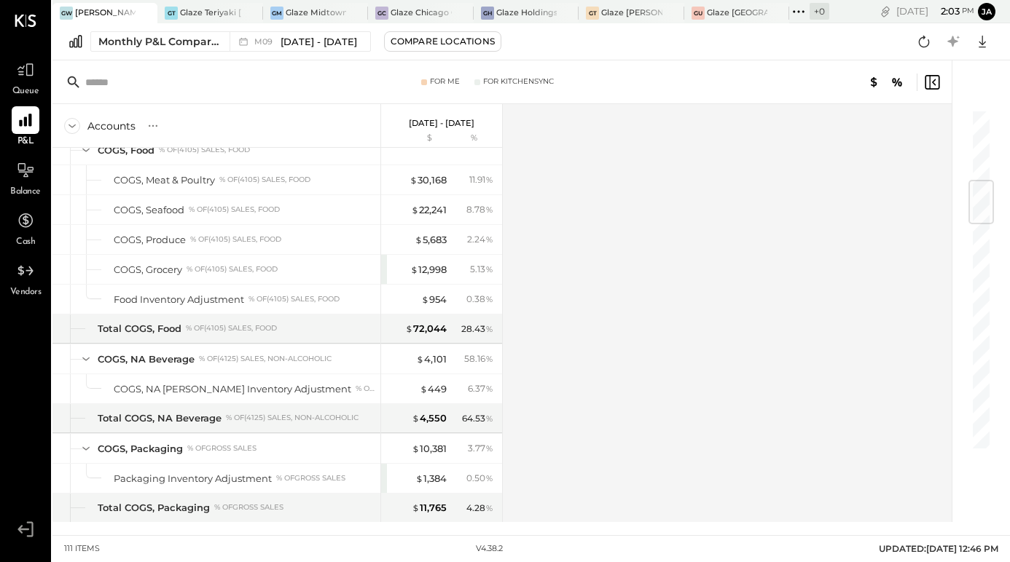
scroll to position [449, 0]
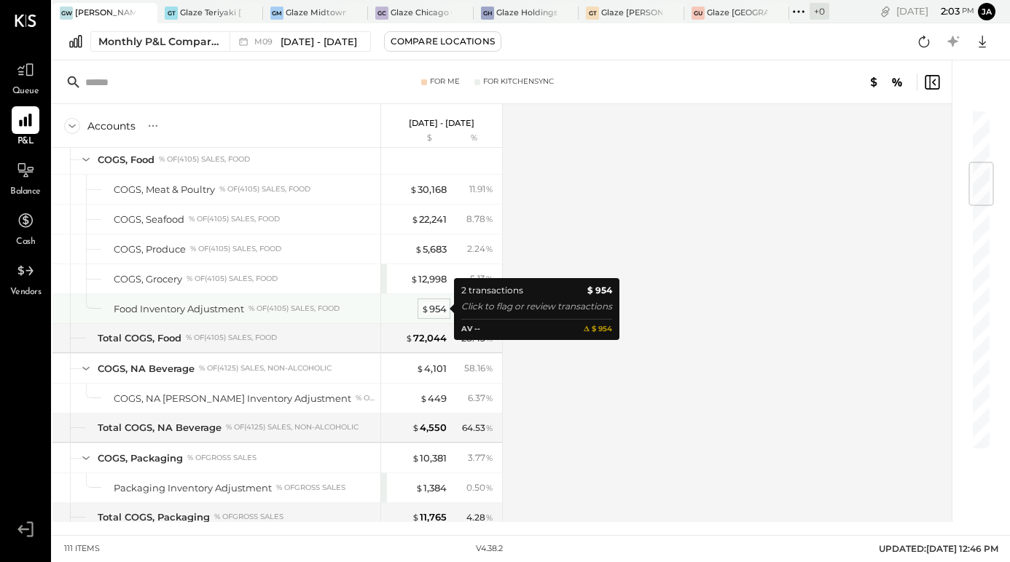
click at [434, 305] on div "$ 954" at bounding box center [433, 309] width 25 height 14
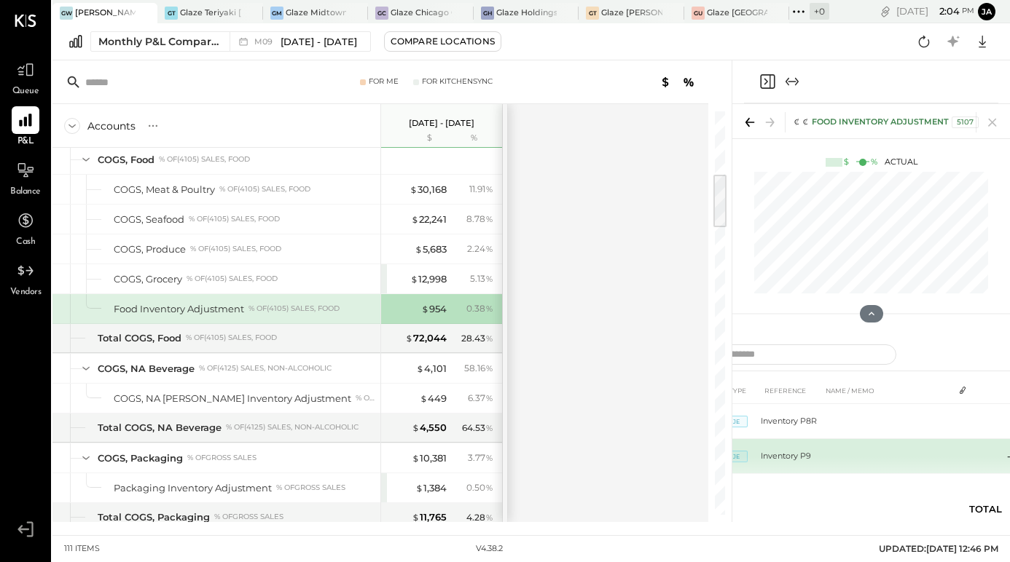
click at [967, 466] on td at bounding box center [963, 453] width 20 height 28
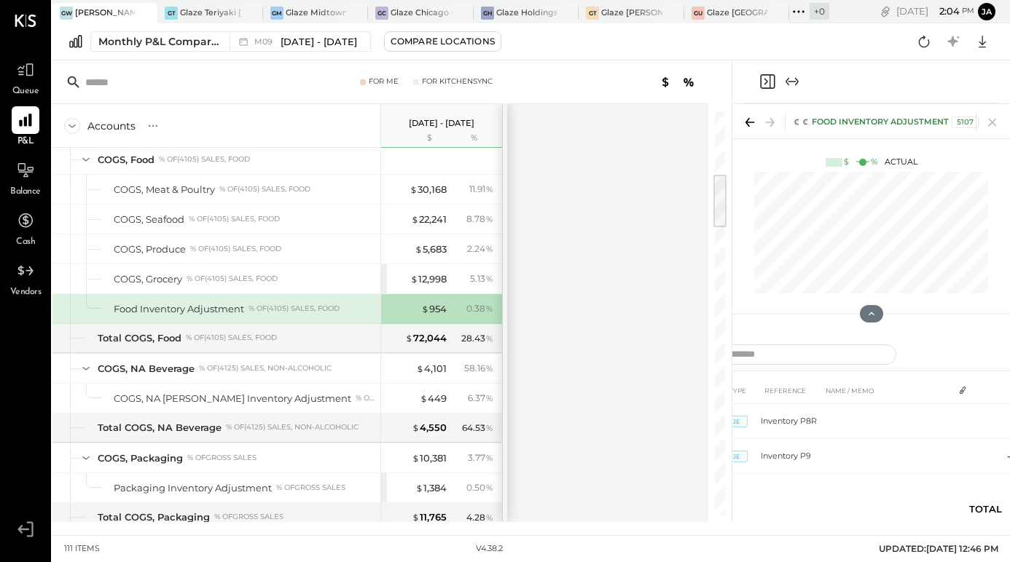
click at [798, 83] on icon "Expand panel (e)" at bounding box center [791, 81] width 17 height 17
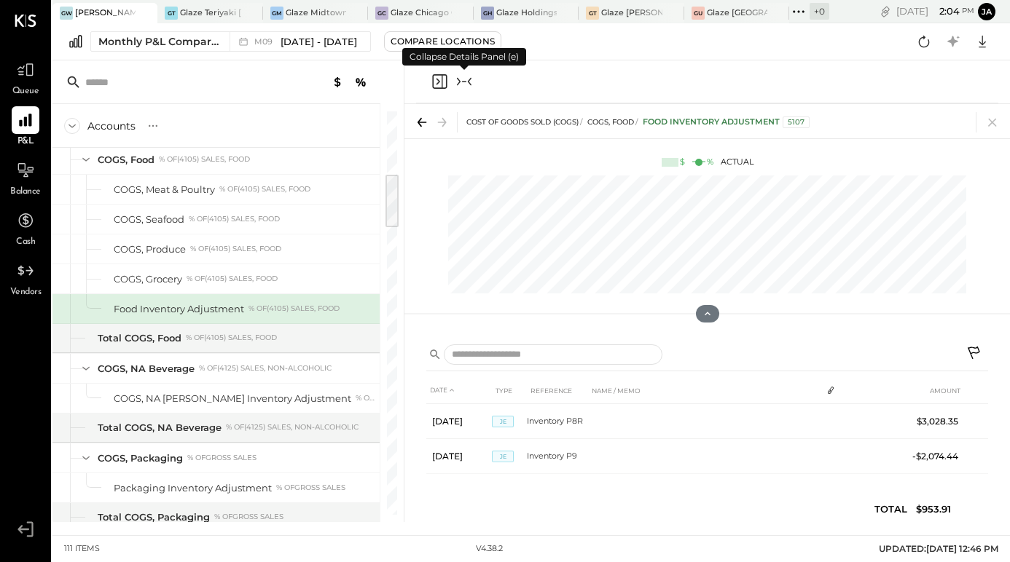
click at [1004, 118] on div "COST OF GOODS SOLD (COGS) COGS, Food Food Inventory Adjustment 5107" at bounding box center [706, 121] width 605 height 34
click at [994, 121] on icon at bounding box center [992, 122] width 20 height 20
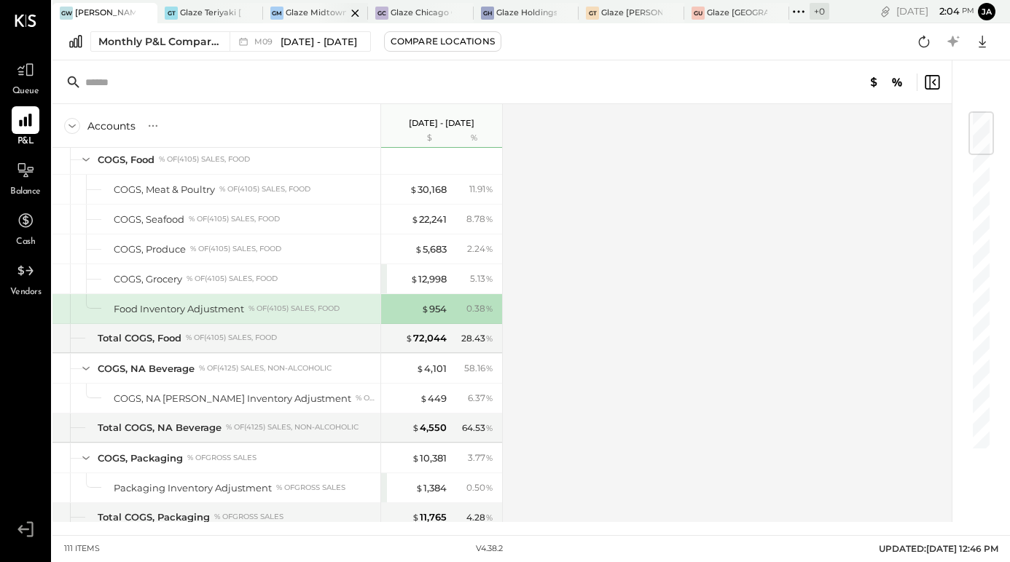
click at [313, 15] on div "Glaze Midtown East - Glaze Lexington One LLC" at bounding box center [316, 13] width 60 height 12
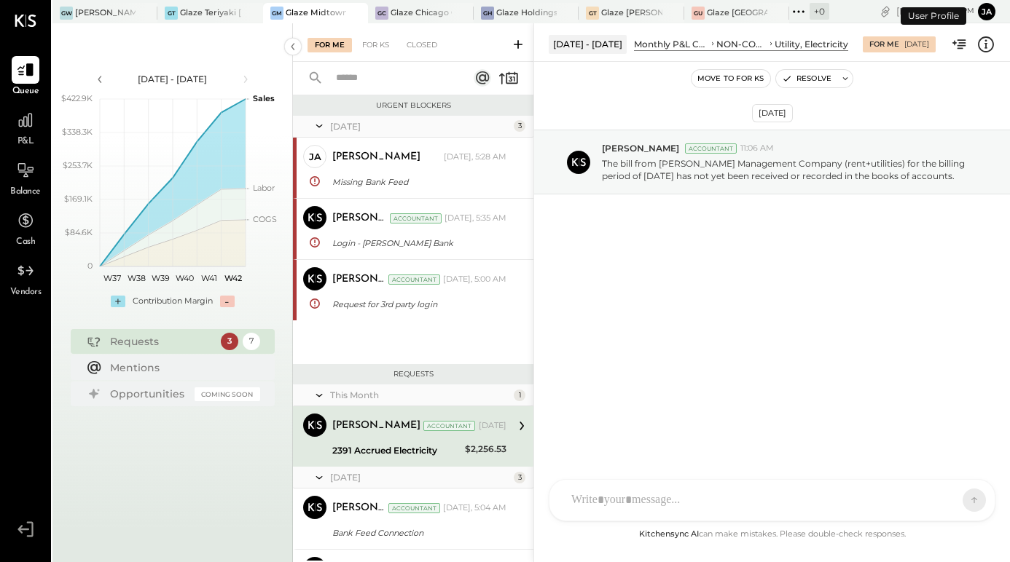
scroll to position [108, 0]
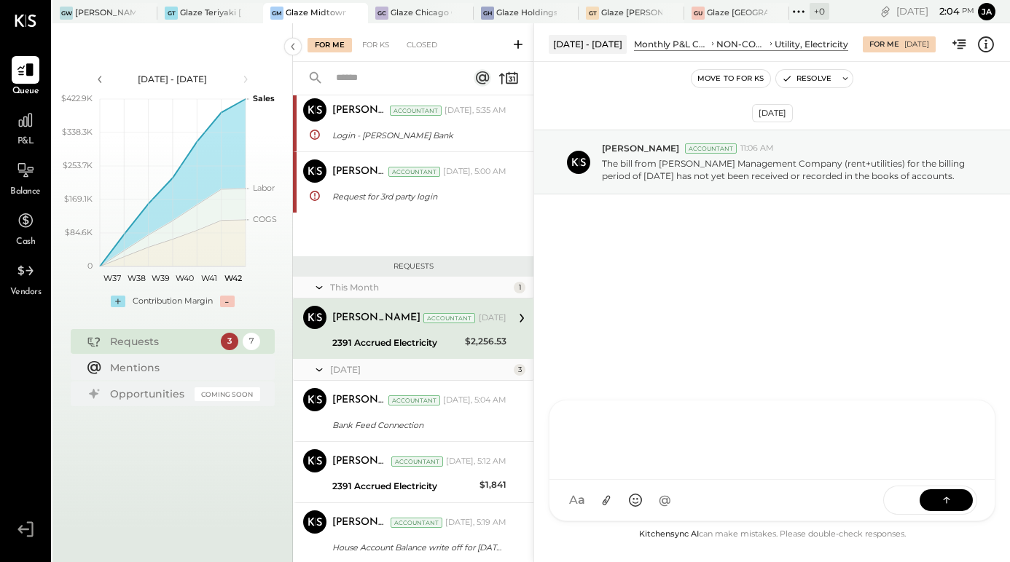
click at [618, 480] on div at bounding box center [771, 440] width 445 height 79
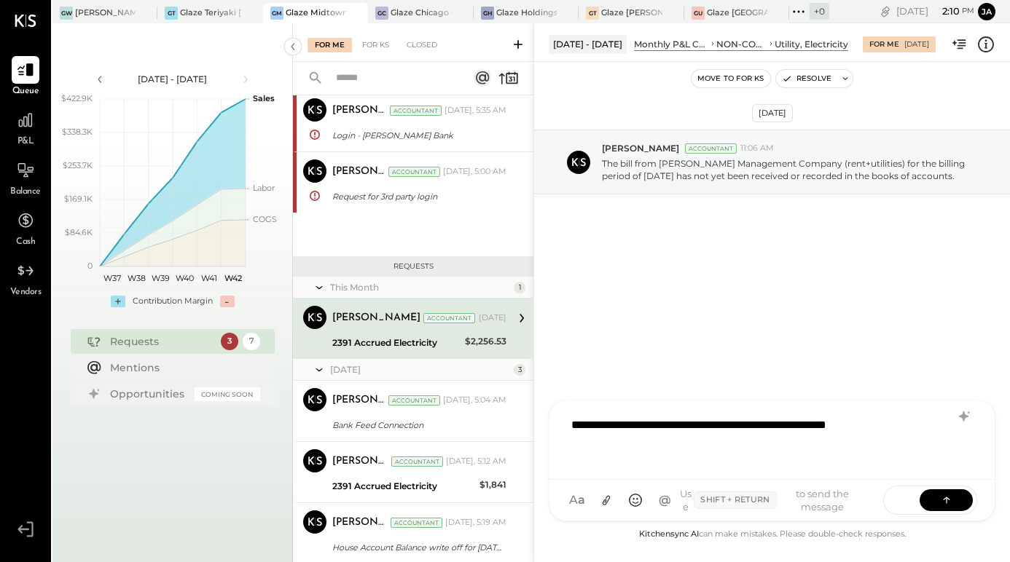
click at [933, 430] on div "**********" at bounding box center [772, 438] width 416 height 58
click at [919, 500] on span "SEND" at bounding box center [902, 500] width 36 height 37
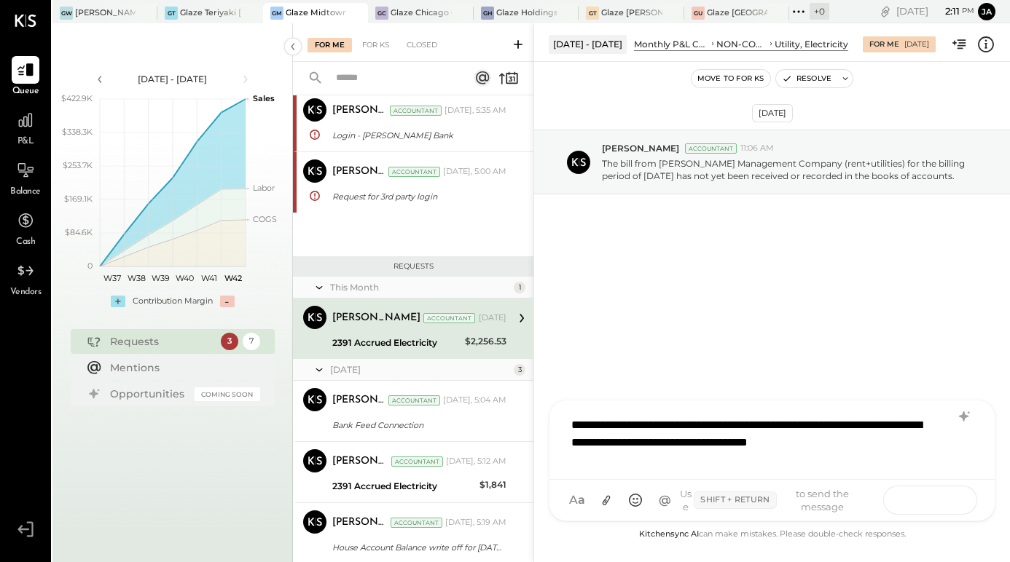
click at [947, 511] on button at bounding box center [945, 500] width 53 height 22
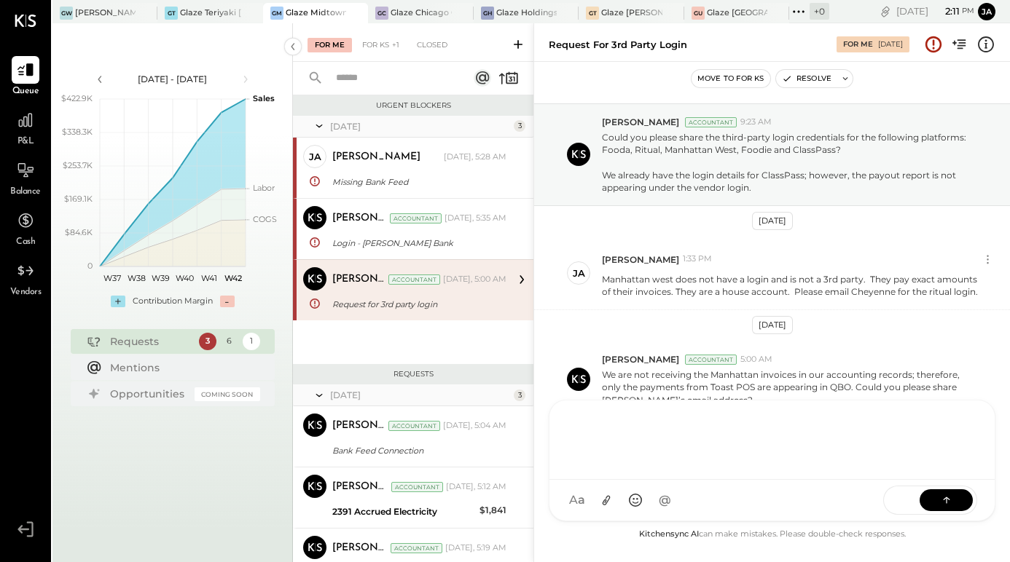
click at [716, 79] on button "Move to for ks" at bounding box center [730, 78] width 79 height 17
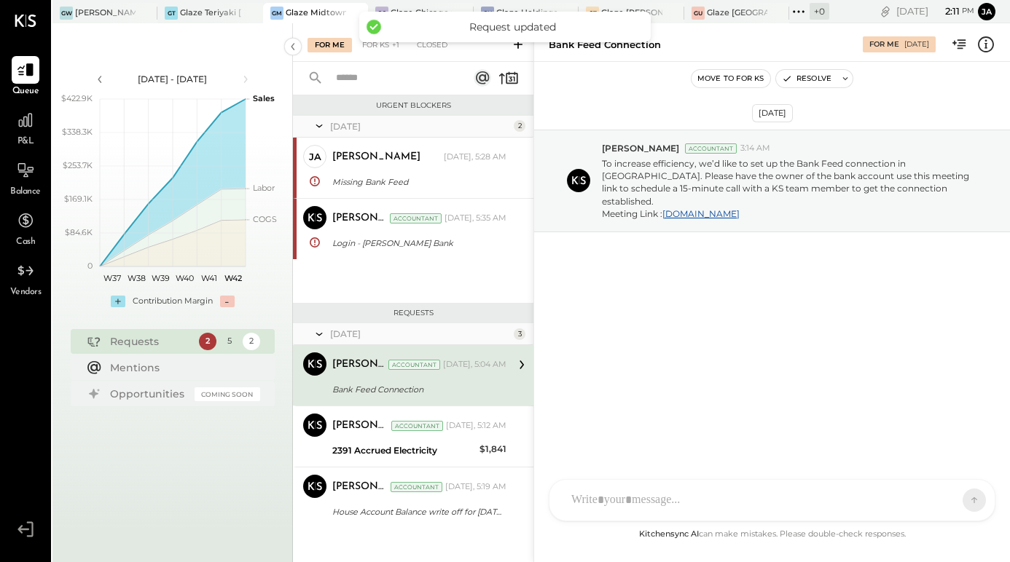
scroll to position [10, 0]
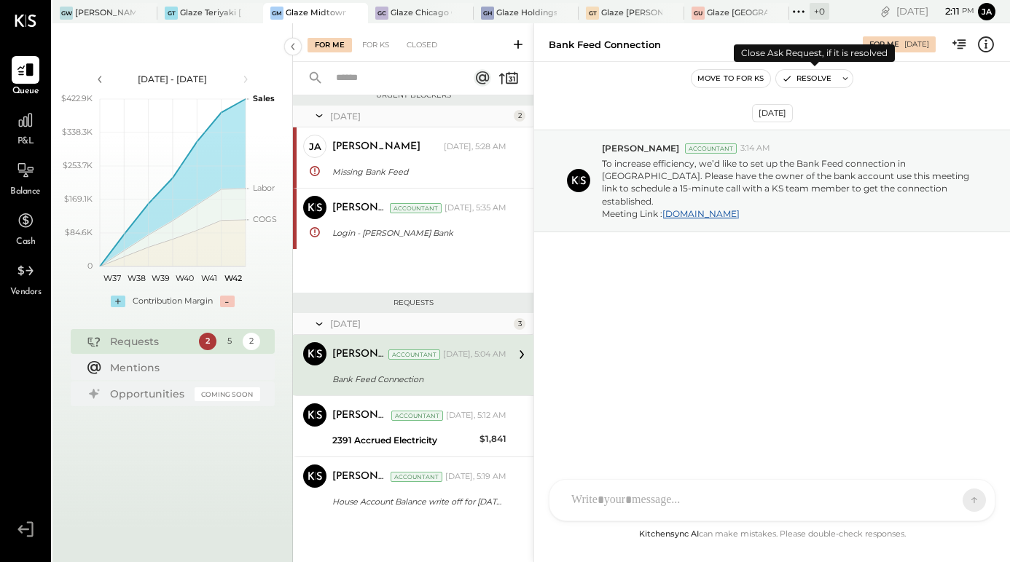
click at [802, 76] on button "Resolve" at bounding box center [806, 78] width 61 height 17
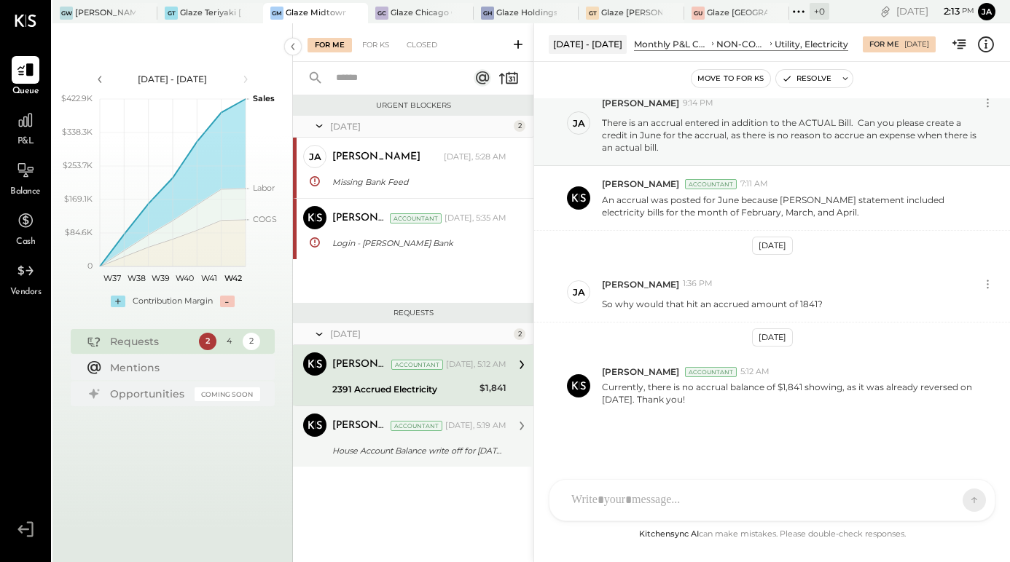
click at [334, 453] on div "House Account Balance write off for [DATE]" at bounding box center [417, 451] width 170 height 15
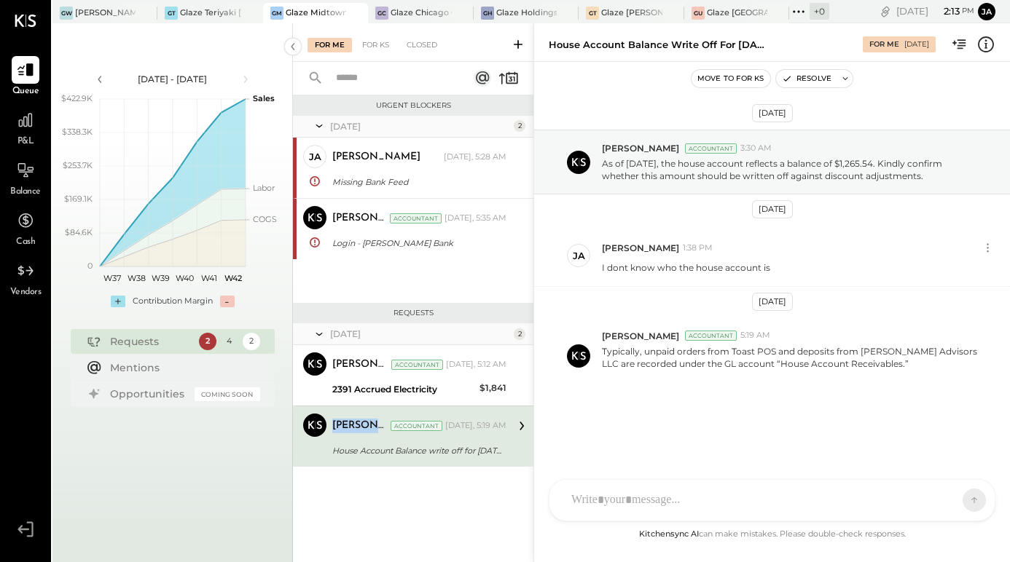
drag, startPoint x: 370, startPoint y: 415, endPoint x: 371, endPoint y: 436, distance: 21.2
click at [371, 422] on div "[PERSON_NAME] Accountant [DATE], 5:19 AM" at bounding box center [419, 426] width 174 height 20
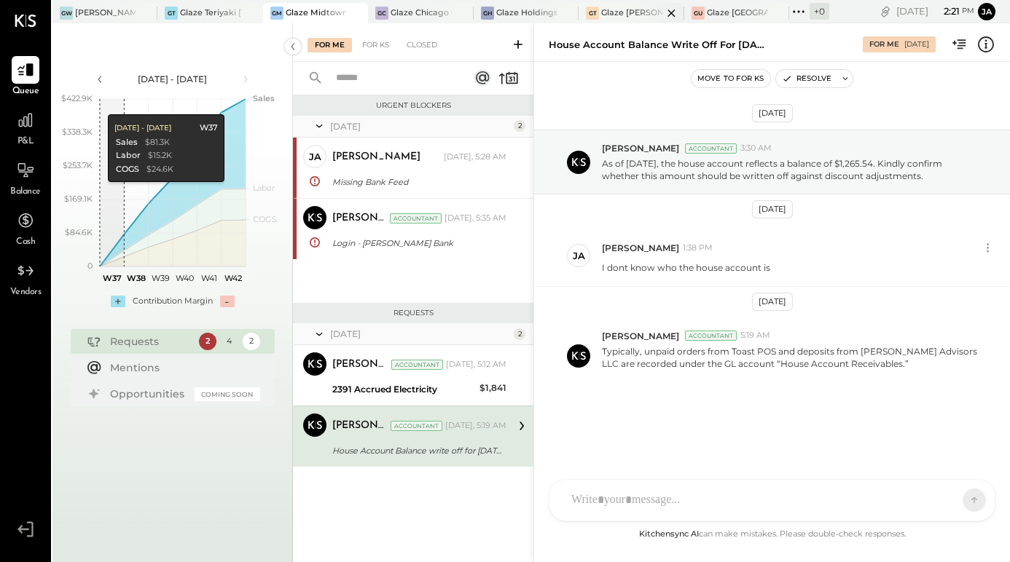
click at [640, 9] on div at bounding box center [658, 13] width 51 height 20
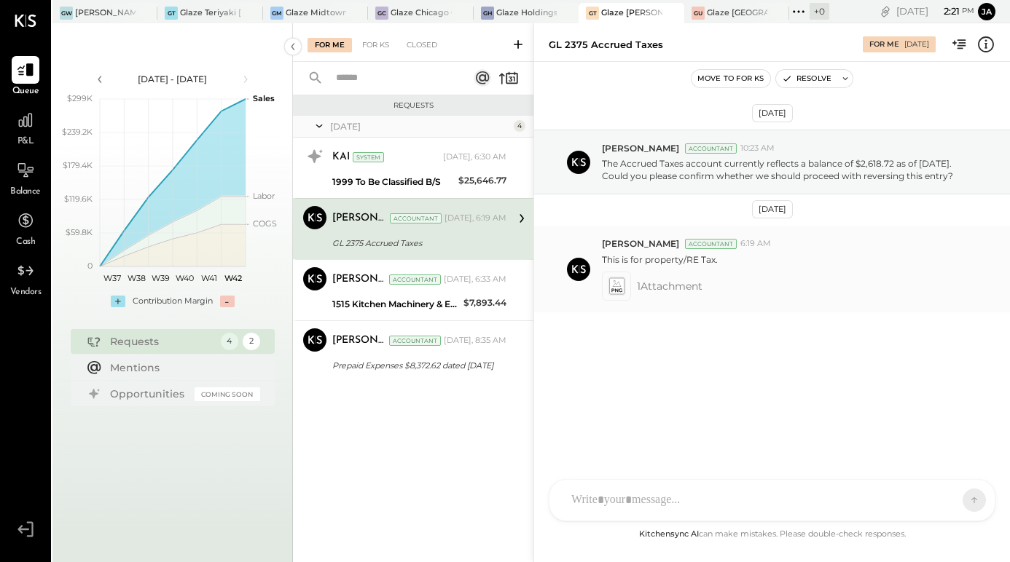
click at [684, 288] on span "1 Attachment" at bounding box center [670, 286] width 66 height 29
click at [607, 287] on icon at bounding box center [616, 286] width 18 height 20
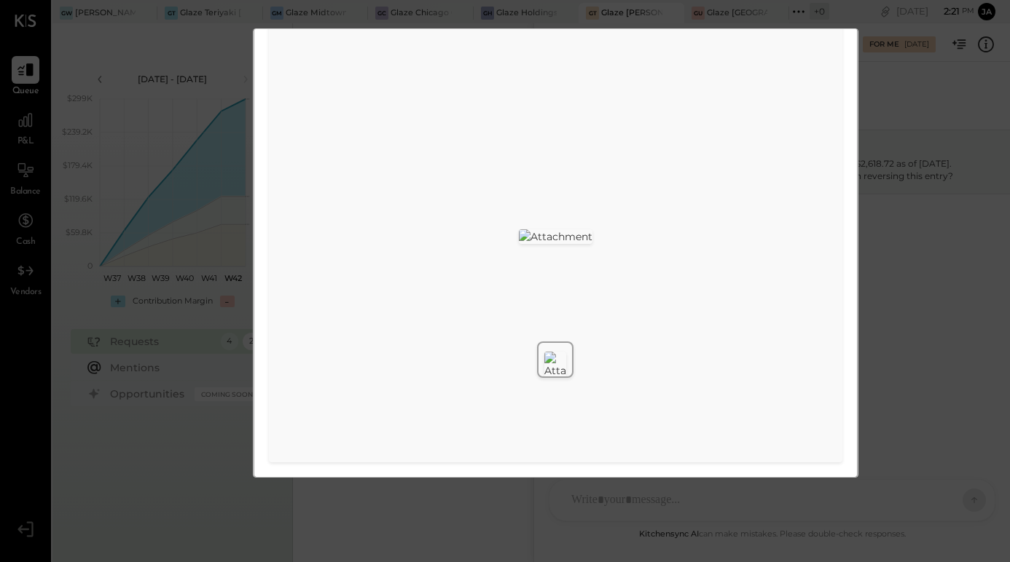
scroll to position [82, 0]
click at [935, 168] on div "qbo.png Download" at bounding box center [505, 281] width 1010 height 562
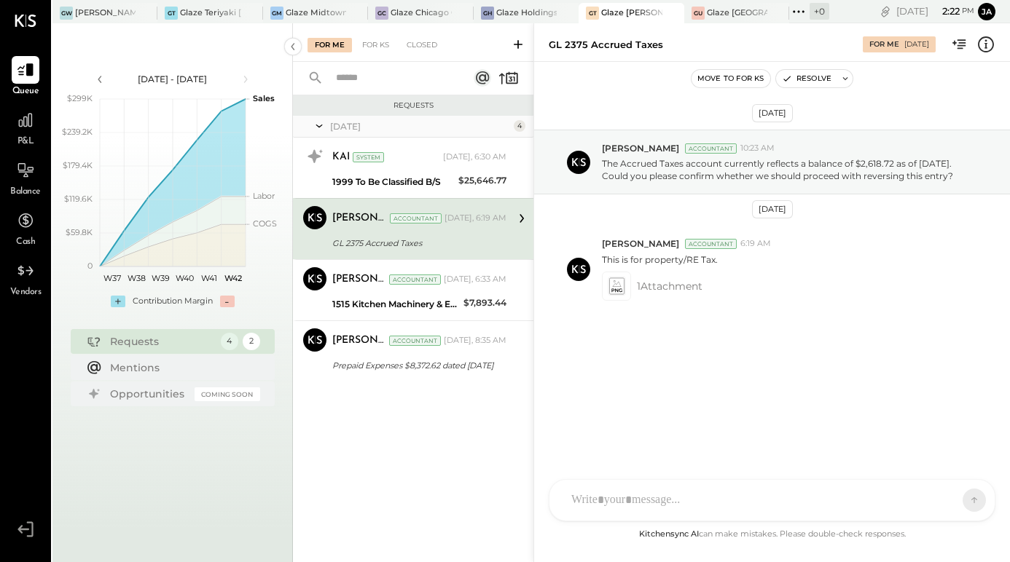
click at [703, 513] on div "KP [PERSON_NAME] TP [PERSON_NAME] [PERSON_NAME] MC [PERSON_NAME] [PERSON_NAME] …" at bounding box center [771, 500] width 447 height 42
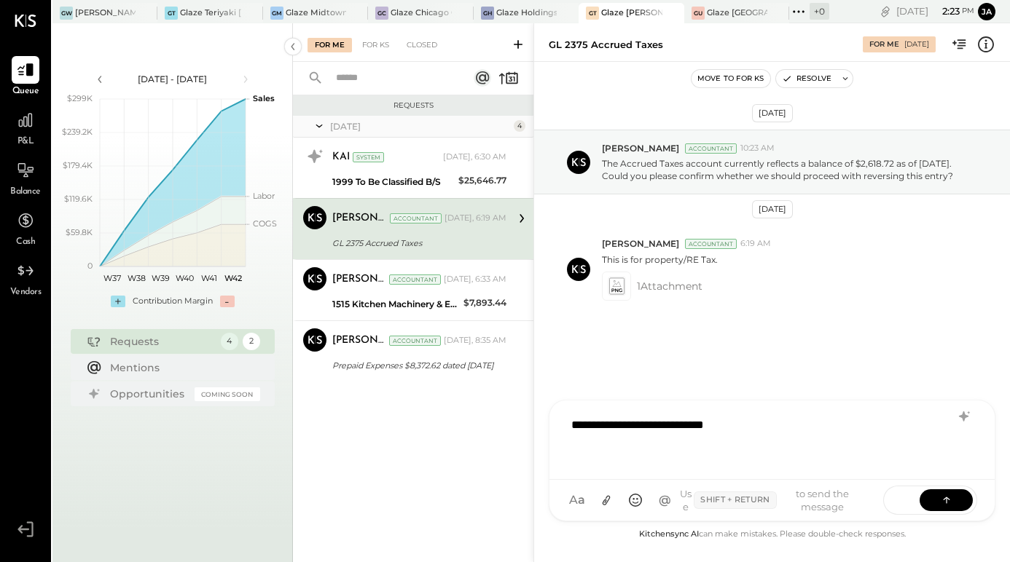
drag, startPoint x: 703, startPoint y: 513, endPoint x: 630, endPoint y: 9, distance: 508.6
click at [630, 9] on div "Glaze [PERSON_NAME] [PERSON_NAME] LLC" at bounding box center [631, 13] width 60 height 12
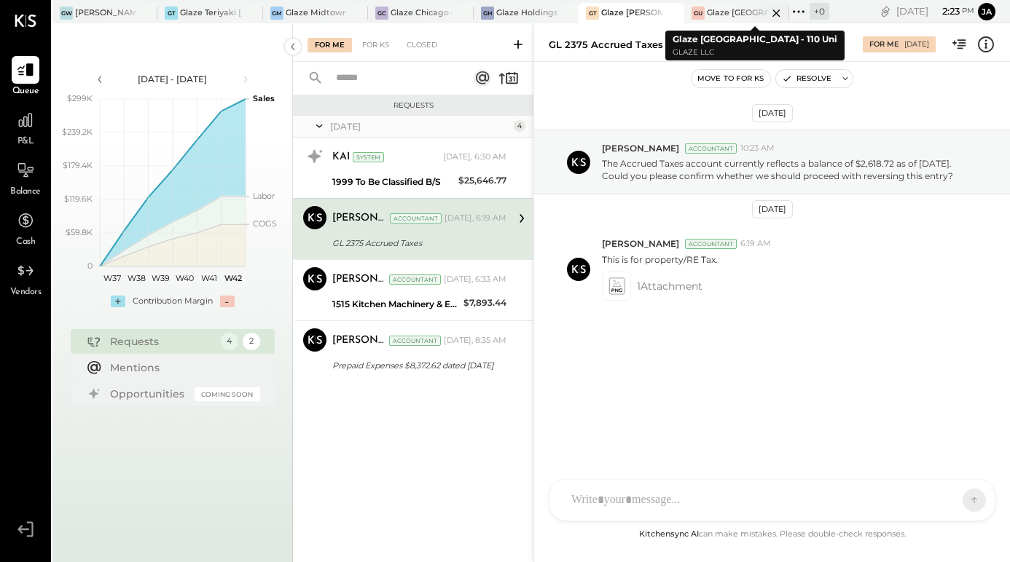
click at [684, 13] on div "GU Glaze Union Square - 110 Uni" at bounding box center [725, 13] width 83 height 13
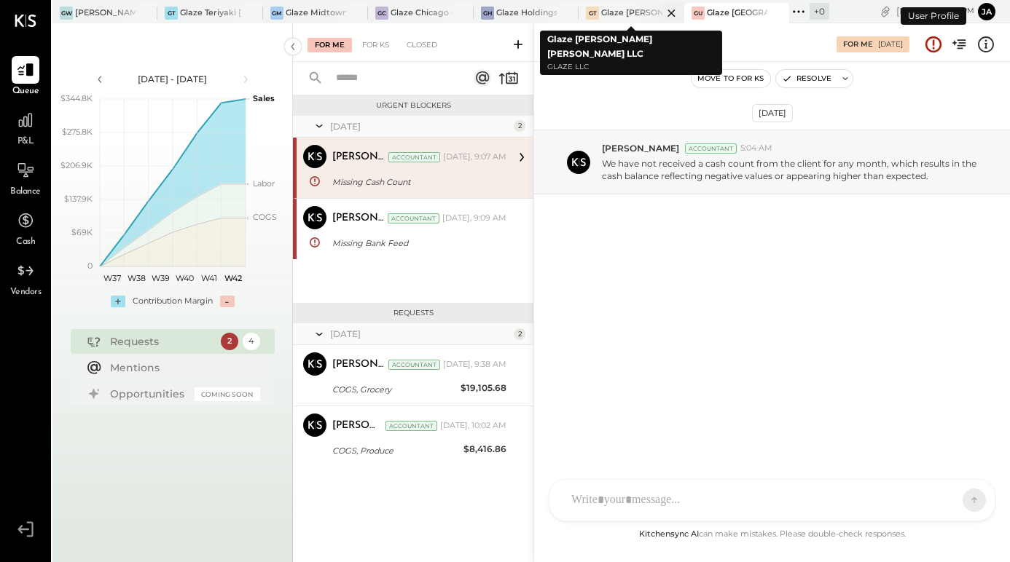
click at [653, 17] on div at bounding box center [658, 13] width 51 height 20
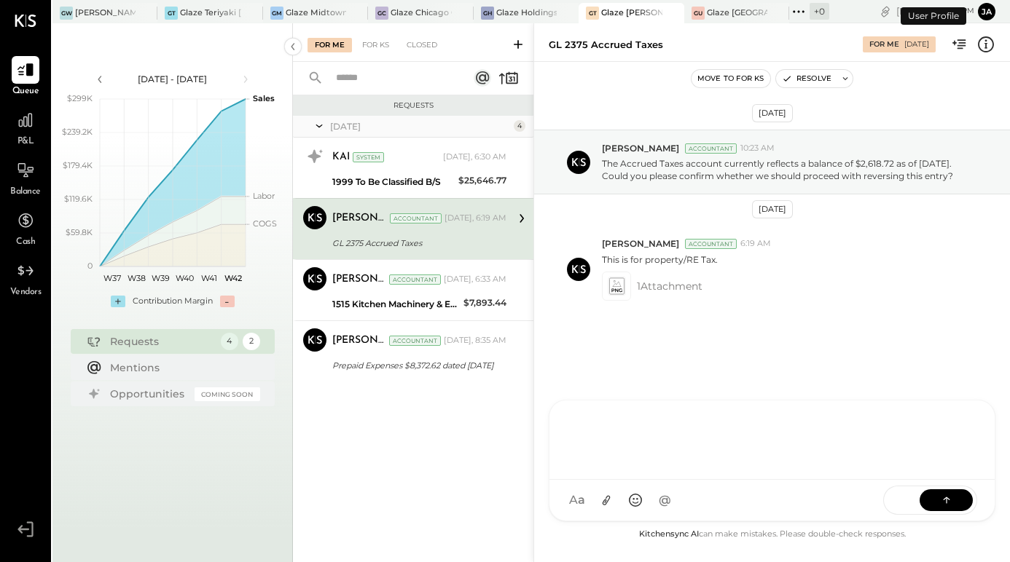
click at [702, 517] on div "KP [PERSON_NAME] TP [PERSON_NAME] [PERSON_NAME] MC [PERSON_NAME] [PERSON_NAME] …" at bounding box center [771, 461] width 447 height 122
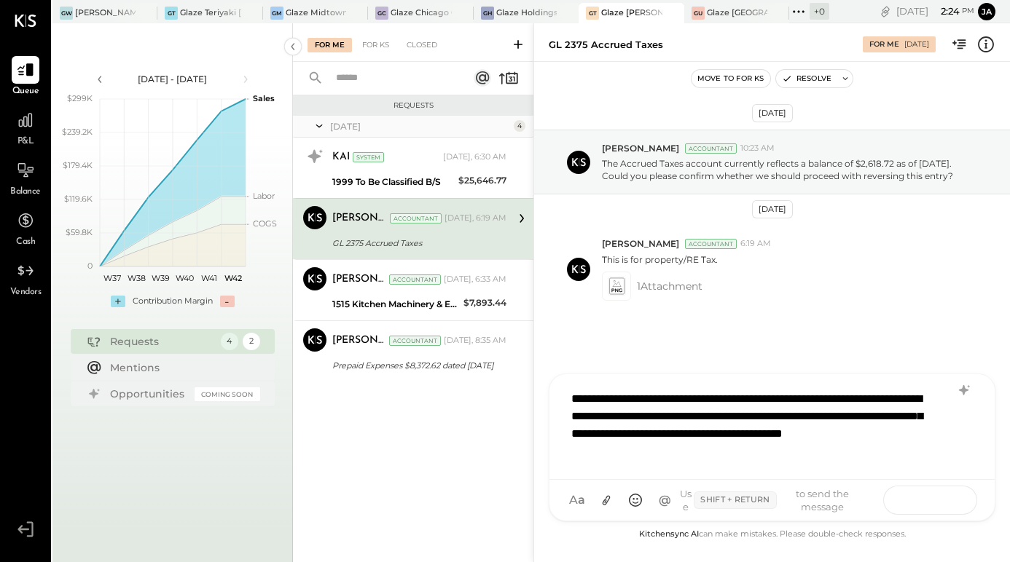
click at [935, 501] on button at bounding box center [945, 500] width 53 height 22
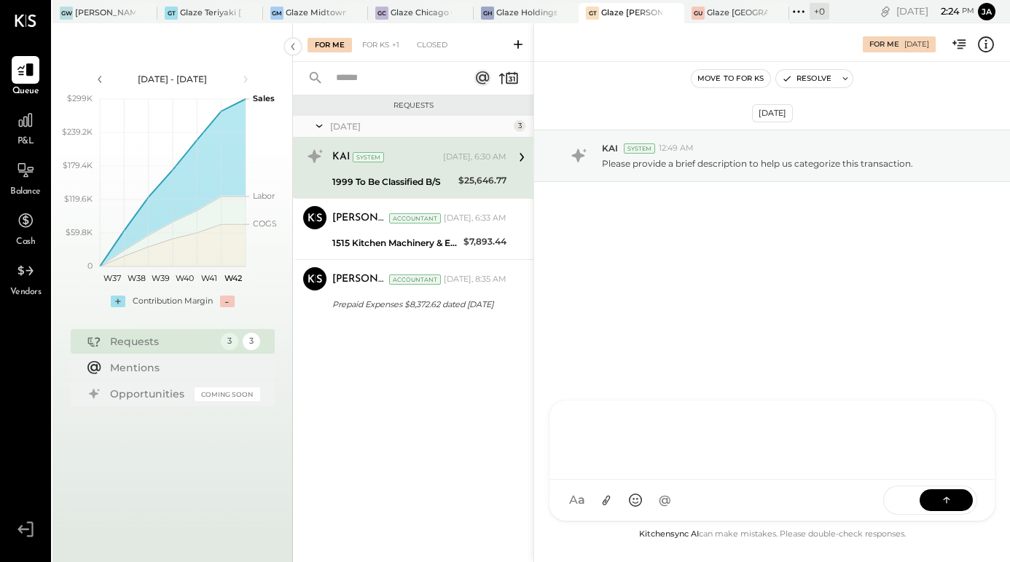
click at [744, 56] on div "For Me [DATE]" at bounding box center [772, 42] width 476 height 29
click at [739, 66] on div "Move to for ks Resolve" at bounding box center [772, 79] width 476 height 34
click at [412, 158] on div "KAI System" at bounding box center [386, 157] width 108 height 15
click at [653, 170] on div "KAI System 12:49 AM Please provide a brief description to help us categorize th…" at bounding box center [772, 156] width 476 height 52
click at [576, 158] on icon at bounding box center [577, 156] width 13 height 14
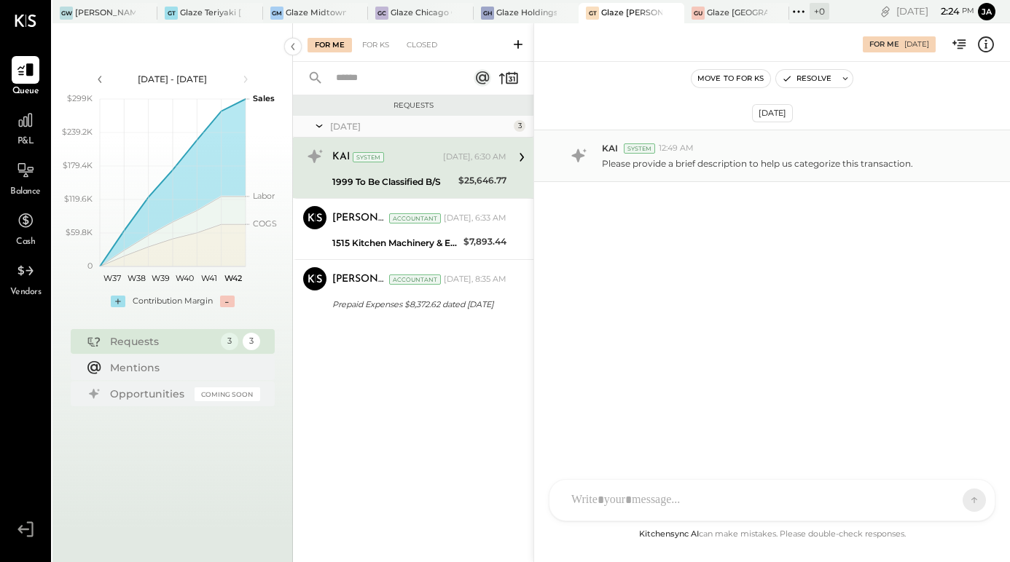
click at [475, 173] on div "$25,646.77" at bounding box center [482, 180] width 48 height 15
click at [524, 154] on icon at bounding box center [521, 157] width 19 height 19
click at [785, 172] on div "KAI System 12:49 AM Please provide a brief description to help us categorize th…" at bounding box center [772, 156] width 476 height 52
click at [723, 468] on div at bounding box center [759, 452] width 390 height 32
click at [29, 123] on icon at bounding box center [25, 120] width 15 height 15
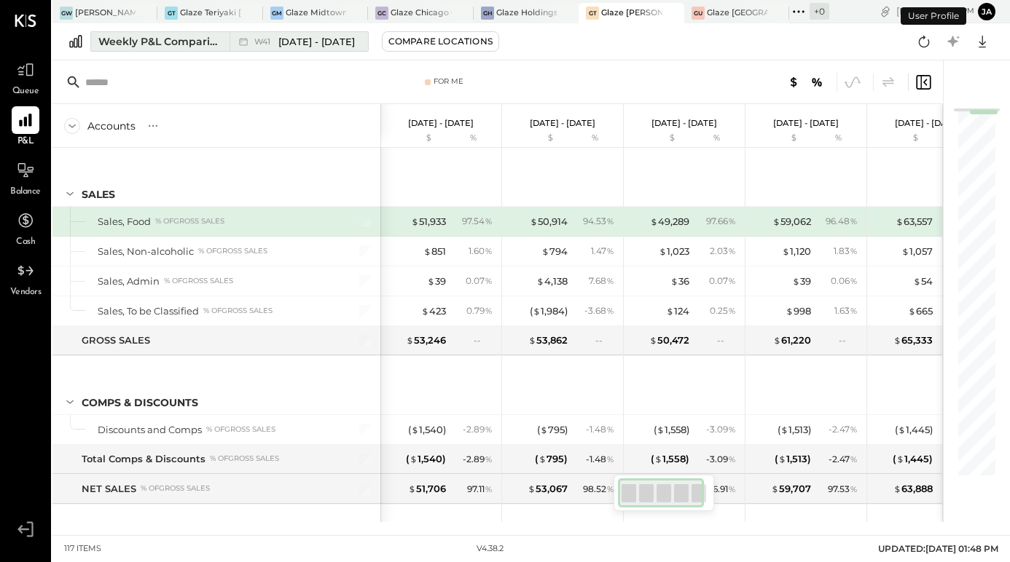
click at [195, 44] on div "Weekly P&L Comparison" at bounding box center [159, 41] width 122 height 15
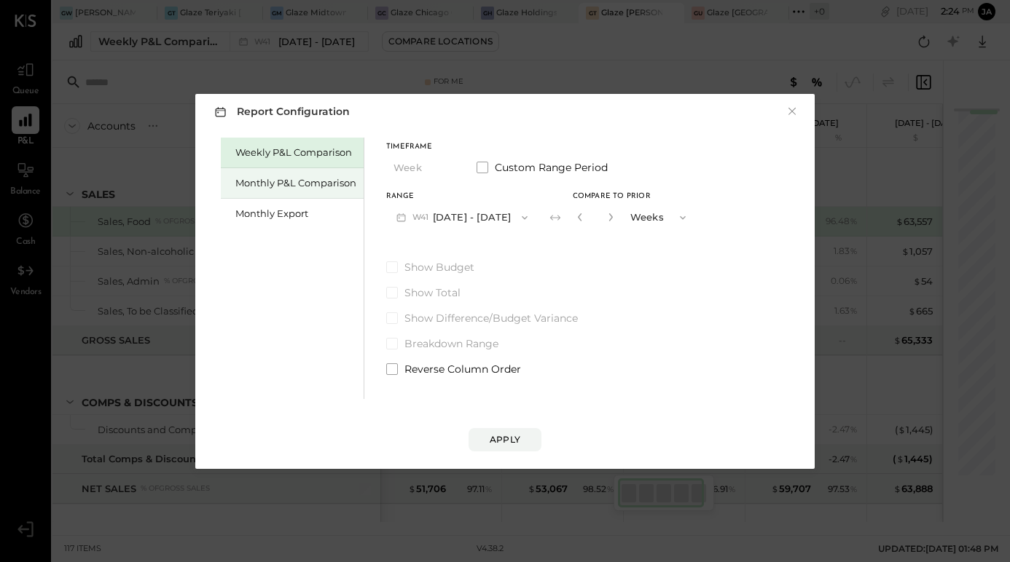
click at [304, 174] on div "Monthly P&L Comparison" at bounding box center [292, 183] width 143 height 31
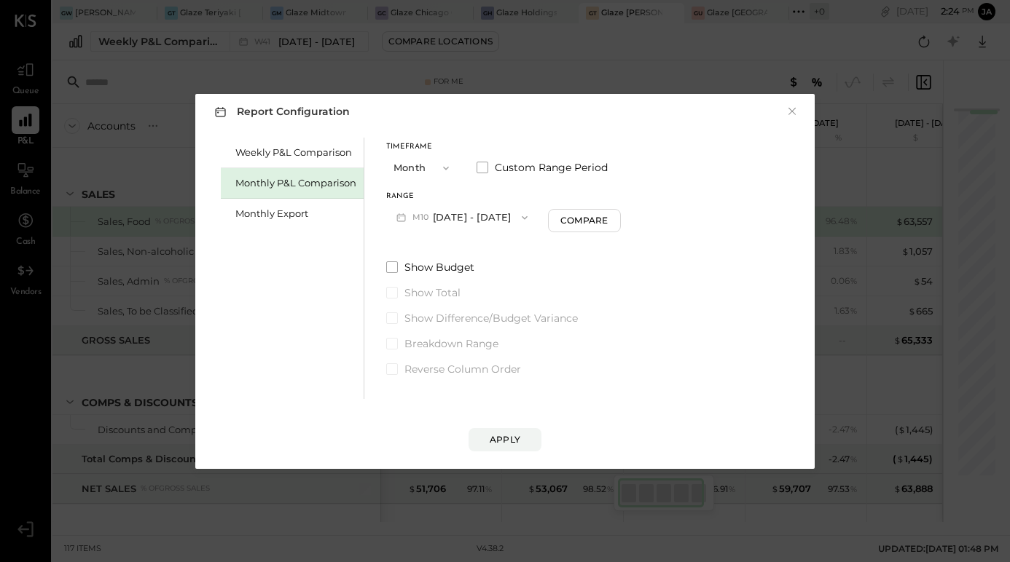
click at [452, 217] on button "M10 [DATE] - [DATE]" at bounding box center [462, 217] width 152 height 27
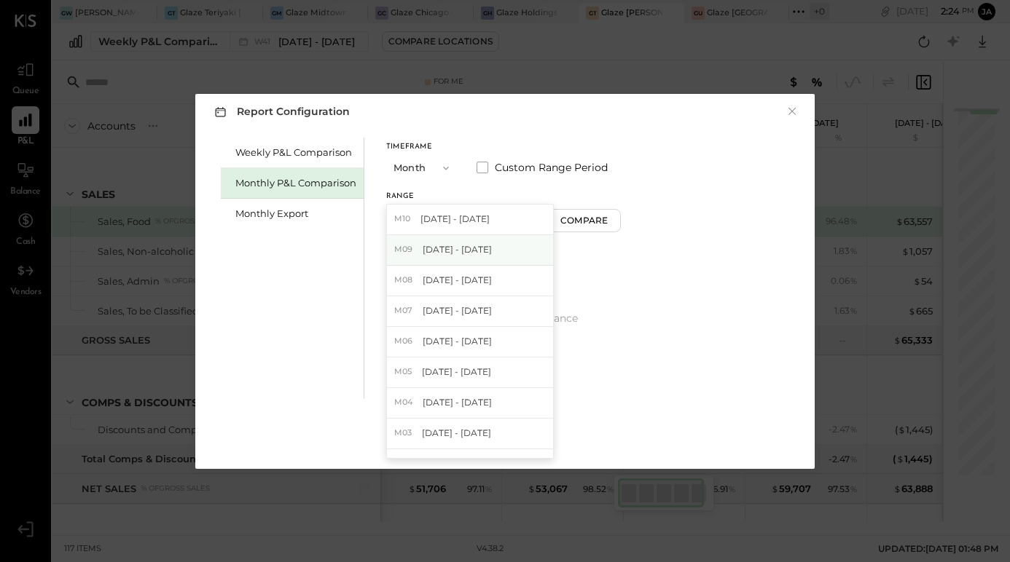
click at [451, 255] on span "[DATE] - [DATE]" at bounding box center [456, 249] width 69 height 12
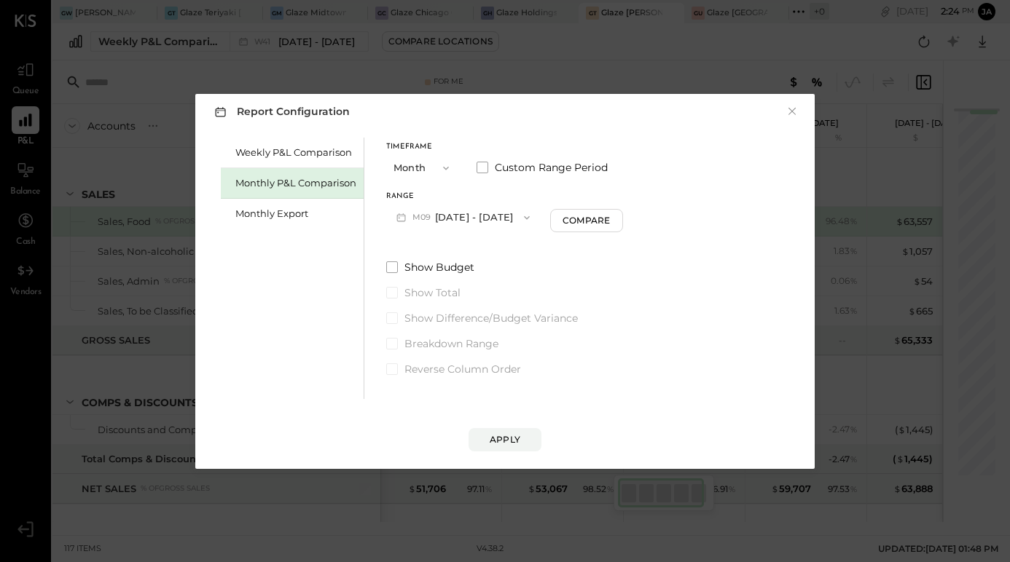
click at [563, 205] on div "Range M09 [DATE] - [DATE] Compare" at bounding box center [504, 212] width 237 height 38
click at [500, 450] on button "Apply" at bounding box center [504, 439] width 73 height 23
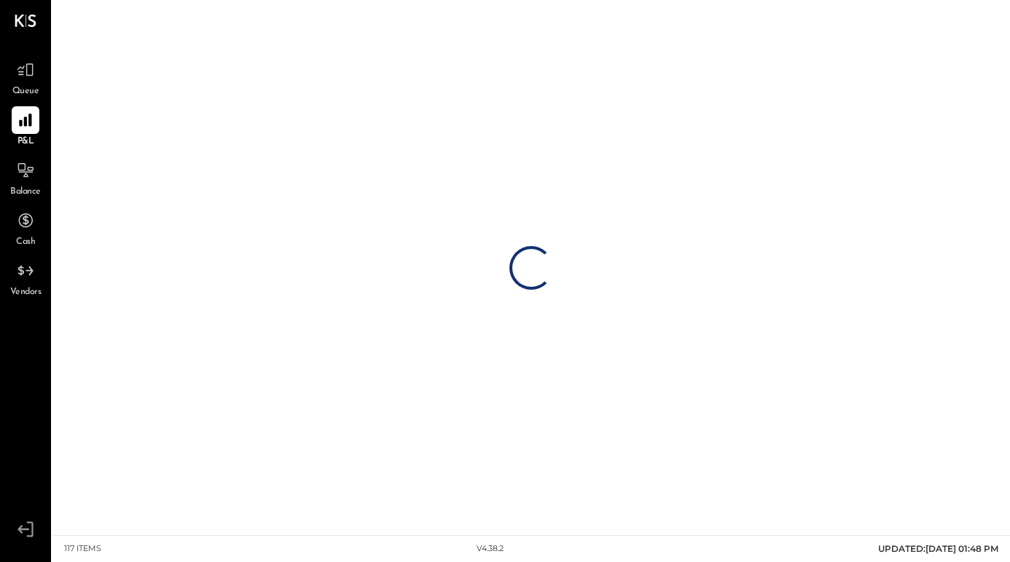
click at [500, 449] on div "Loading…" at bounding box center [530, 267] width 957 height 535
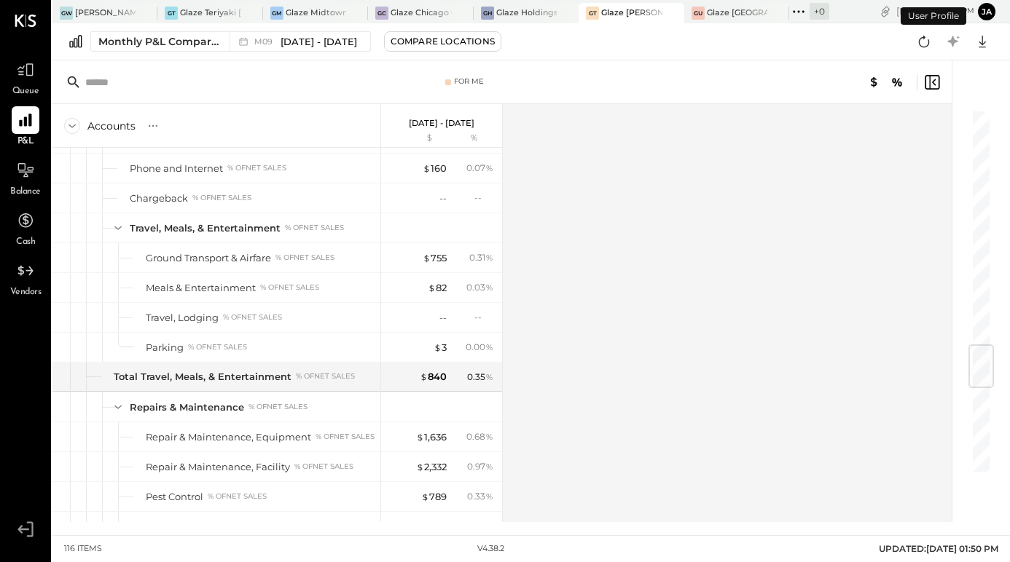
scroll to position [2704, 0]
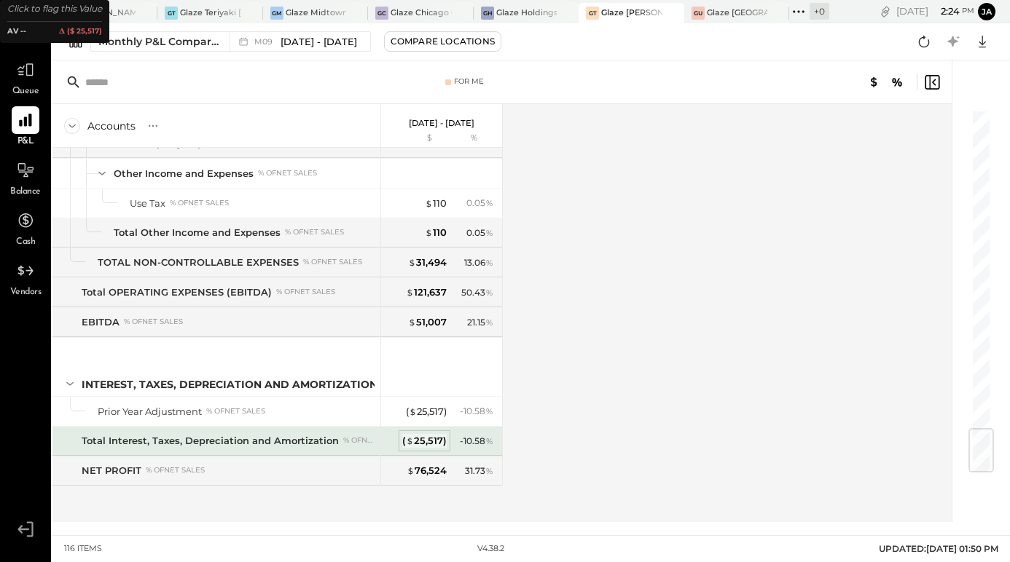
click at [428, 439] on div "( $ 25,517 )" at bounding box center [424, 441] width 44 height 14
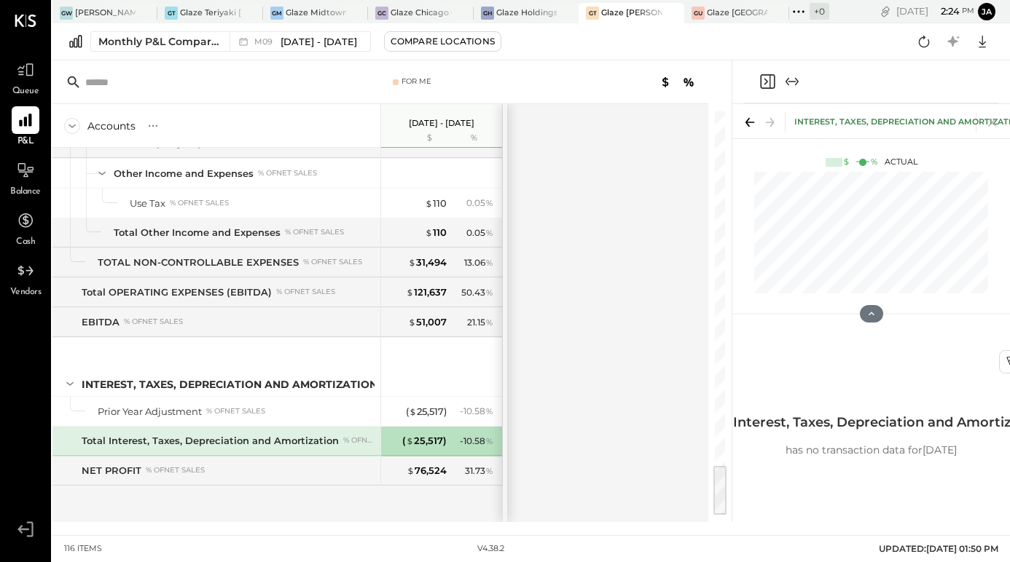
click at [797, 82] on icon "Expand panel (e)" at bounding box center [797, 82] width 4 height 8
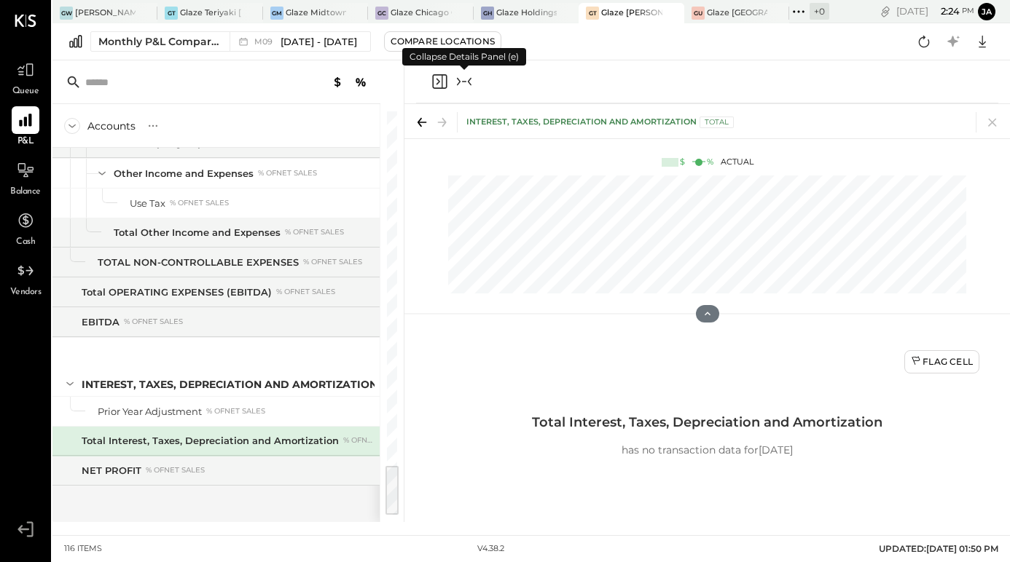
click at [797, 82] on div at bounding box center [707, 81] width 582 height 43
click at [470, 87] on icon "Collapse panel (e)" at bounding box center [463, 81] width 17 height 17
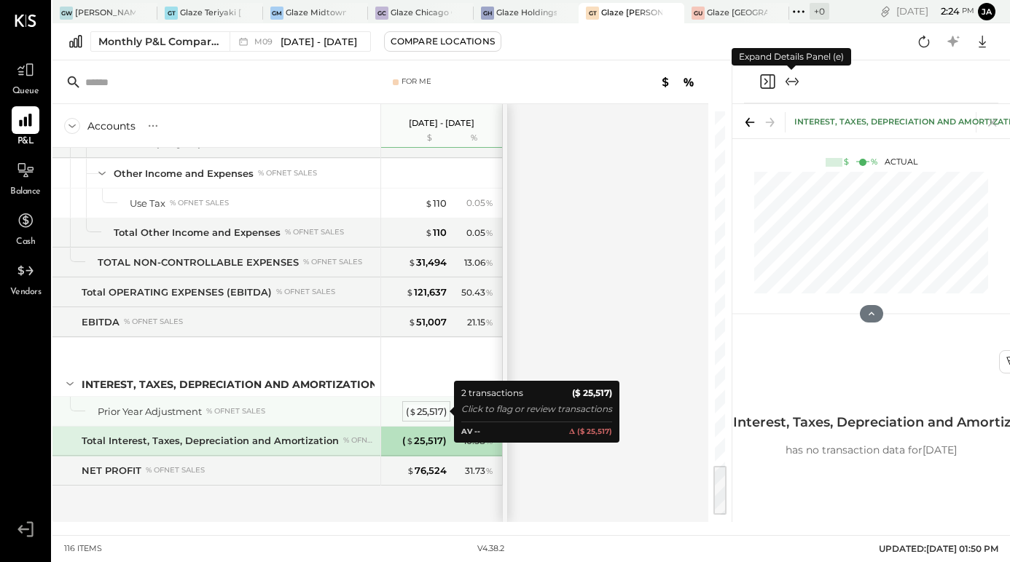
click at [422, 412] on div "( $ 25,517 )" at bounding box center [426, 412] width 41 height 14
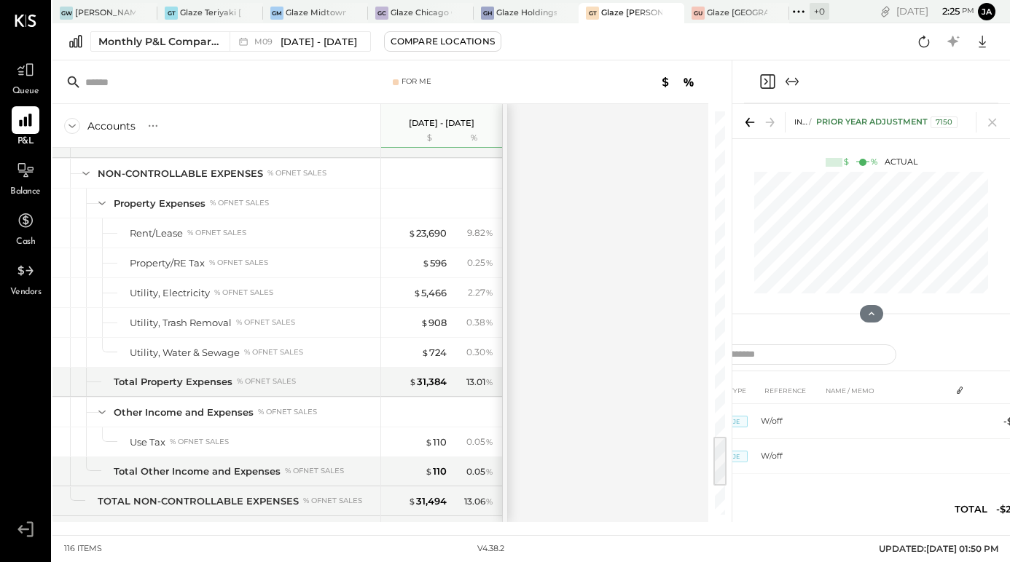
scroll to position [2545, 0]
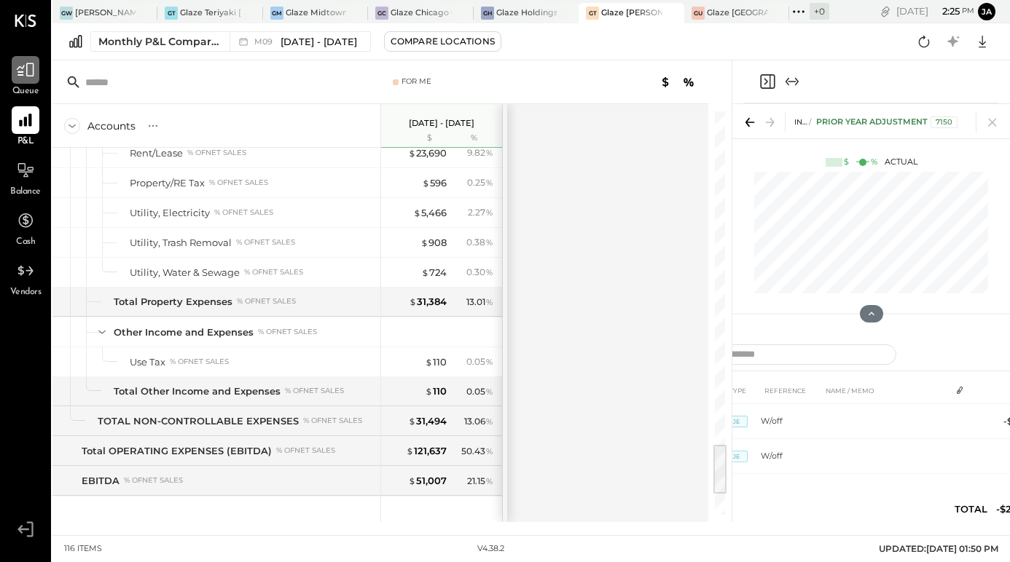
click at [25, 74] on icon at bounding box center [25, 69] width 19 height 19
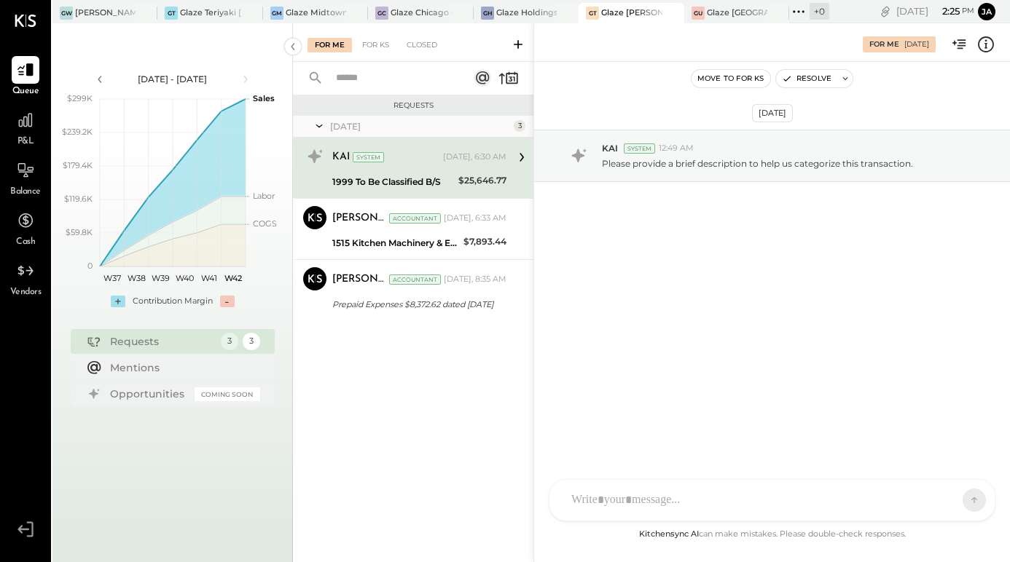
click at [468, 187] on div "$25,646.77" at bounding box center [482, 181] width 48 height 17
click at [522, 154] on icon at bounding box center [521, 157] width 4 height 9
click at [607, 468] on div at bounding box center [772, 438] width 416 height 58
click at [943, 497] on icon at bounding box center [946, 499] width 15 height 15
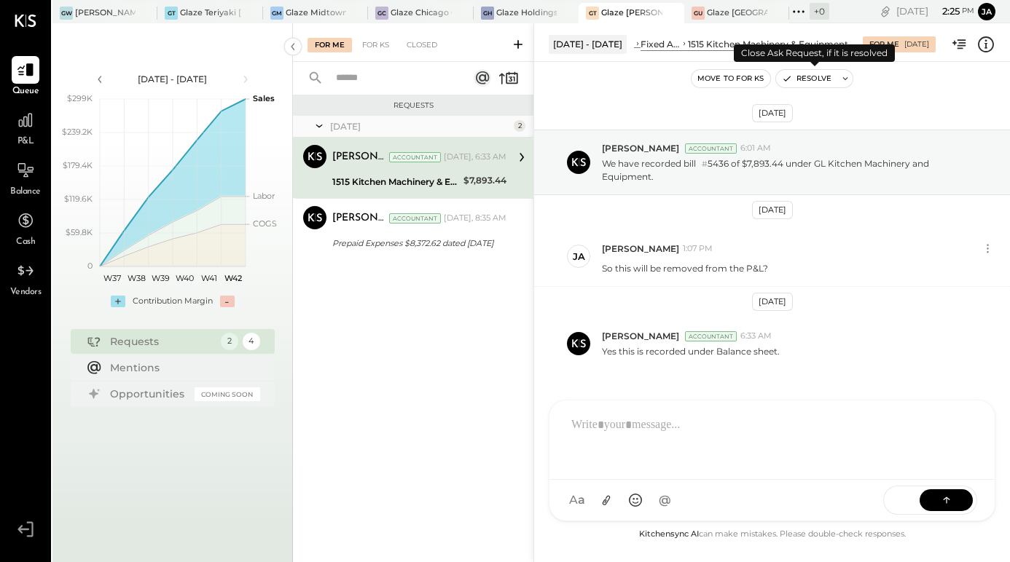
click at [795, 82] on button "Resolve" at bounding box center [806, 78] width 61 height 17
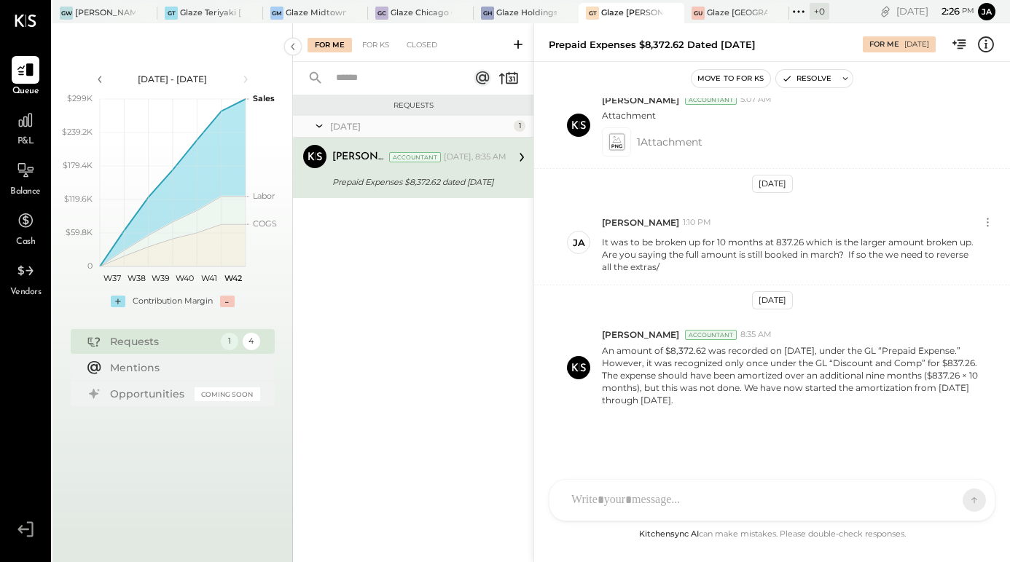
click at [692, 507] on div "KP [PERSON_NAME] TP [PERSON_NAME] [PERSON_NAME] MC [PERSON_NAME] [PERSON_NAME] …" at bounding box center [771, 500] width 447 height 42
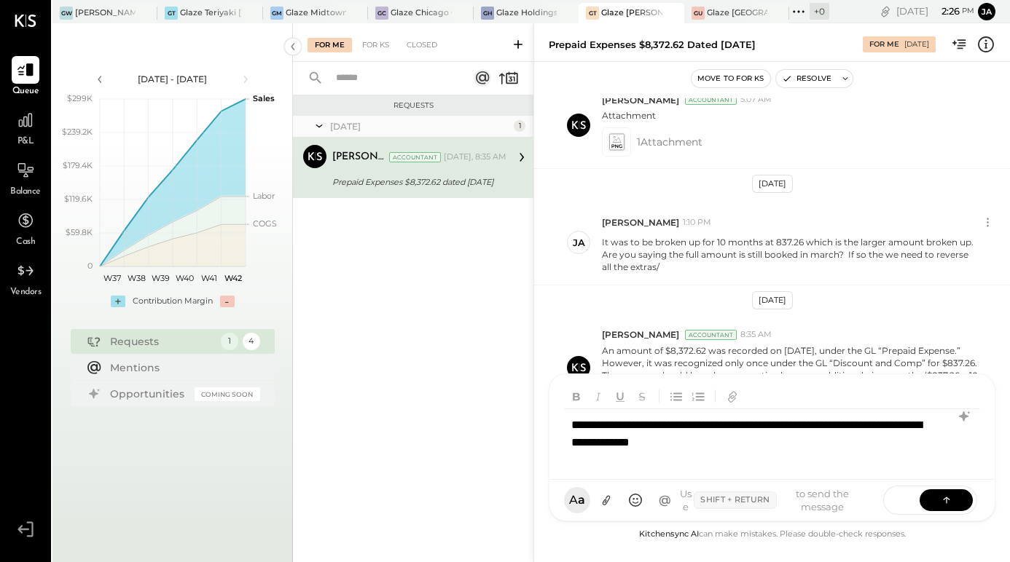
click at [852, 426] on div "**********" at bounding box center [772, 438] width 416 height 58
click at [836, 455] on div "**********" at bounding box center [772, 438] width 416 height 58
click at [969, 497] on button at bounding box center [945, 500] width 53 height 22
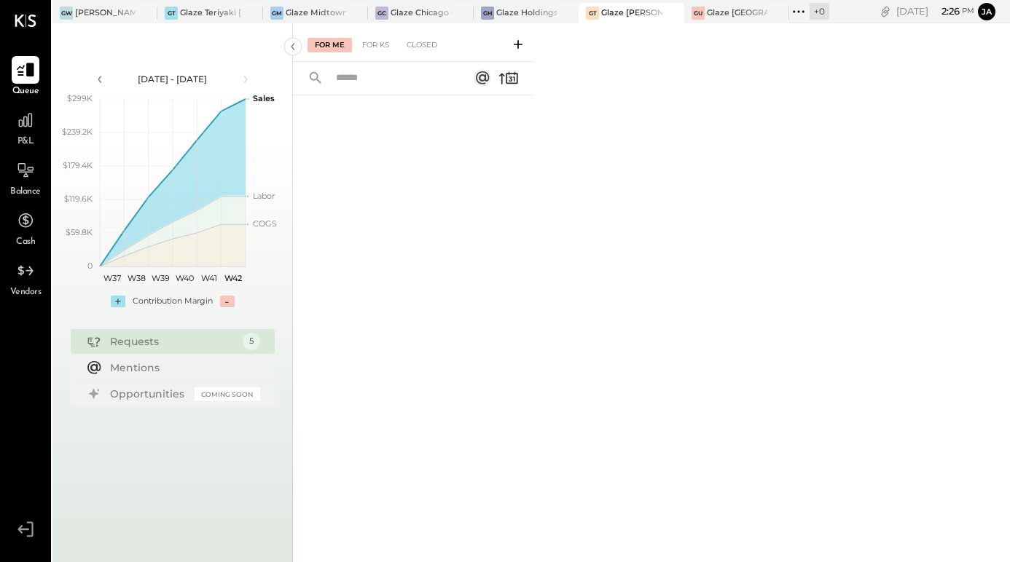
click at [14, 65] on div at bounding box center [26, 70] width 28 height 28
click at [747, 7] on div at bounding box center [763, 13] width 51 height 20
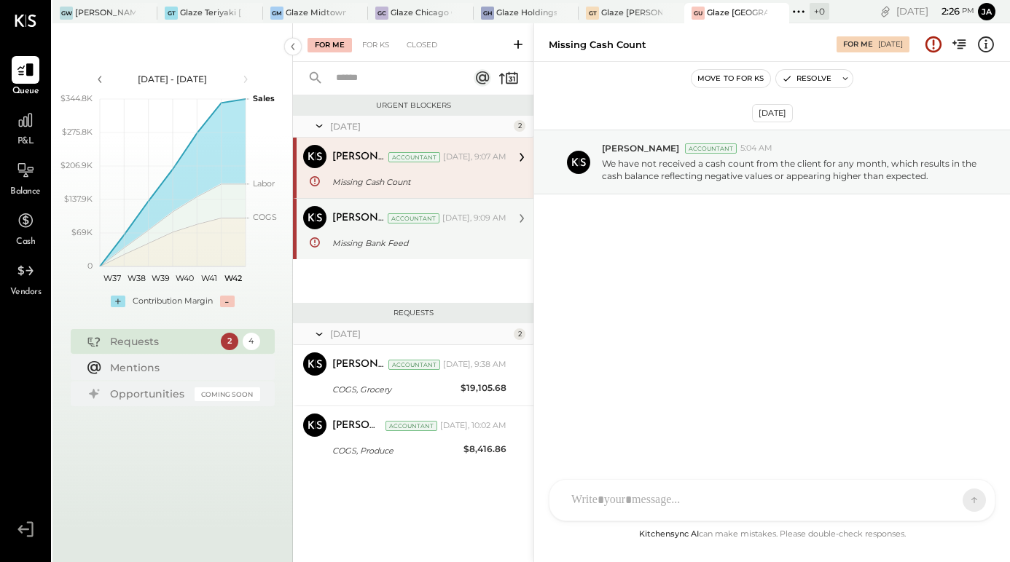
click at [388, 214] on div "Accountant" at bounding box center [414, 218] width 52 height 10
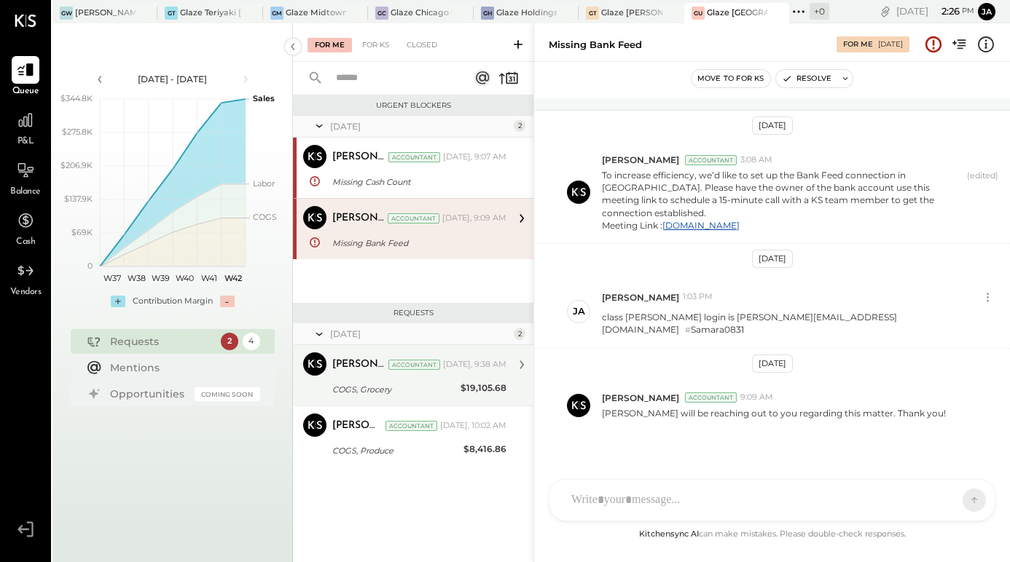
click at [366, 386] on div "COGS, Grocery" at bounding box center [394, 389] width 124 height 15
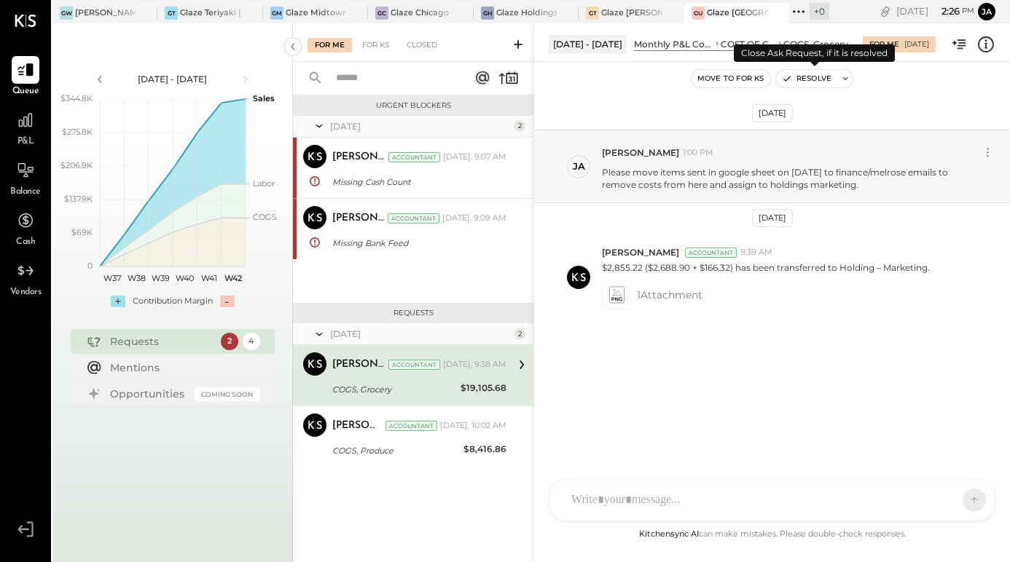
click at [810, 81] on button "Resolve" at bounding box center [806, 78] width 61 height 17
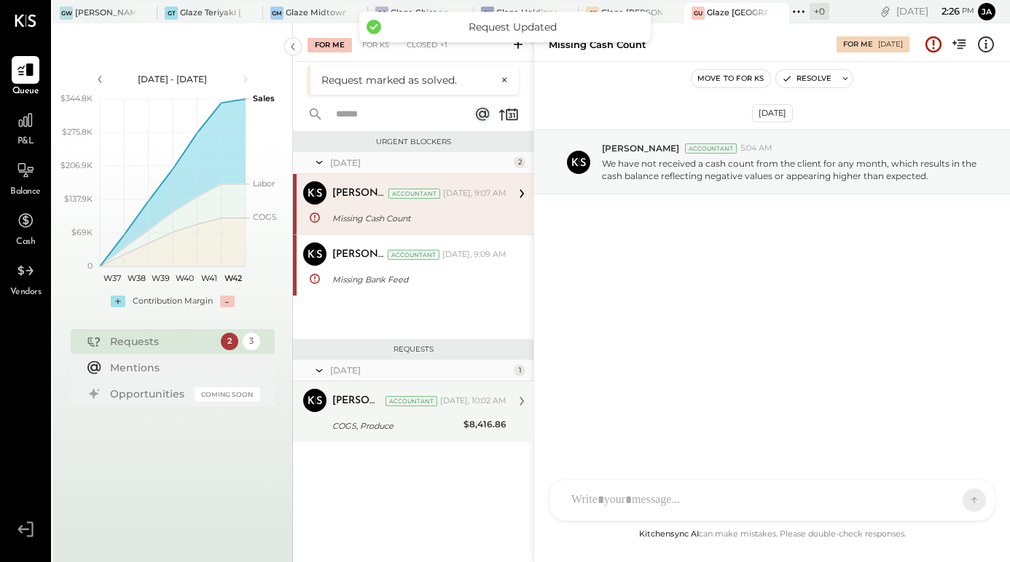
click at [448, 403] on div "[DATE], 10:02 AM" at bounding box center [473, 402] width 66 height 12
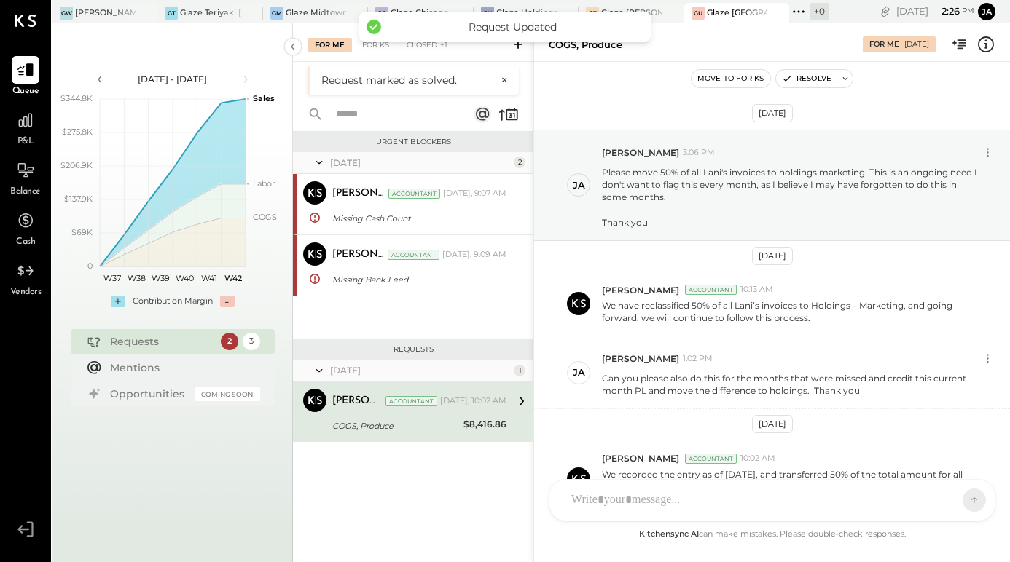
scroll to position [99, 0]
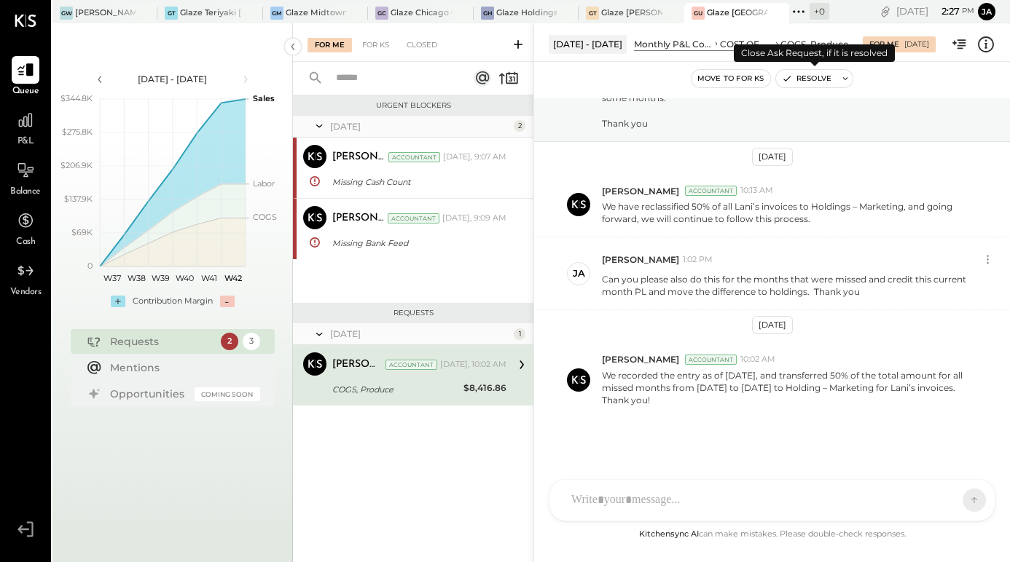
click at [830, 84] on button "Resolve" at bounding box center [806, 78] width 61 height 17
